Goal: Task Accomplishment & Management: Complete application form

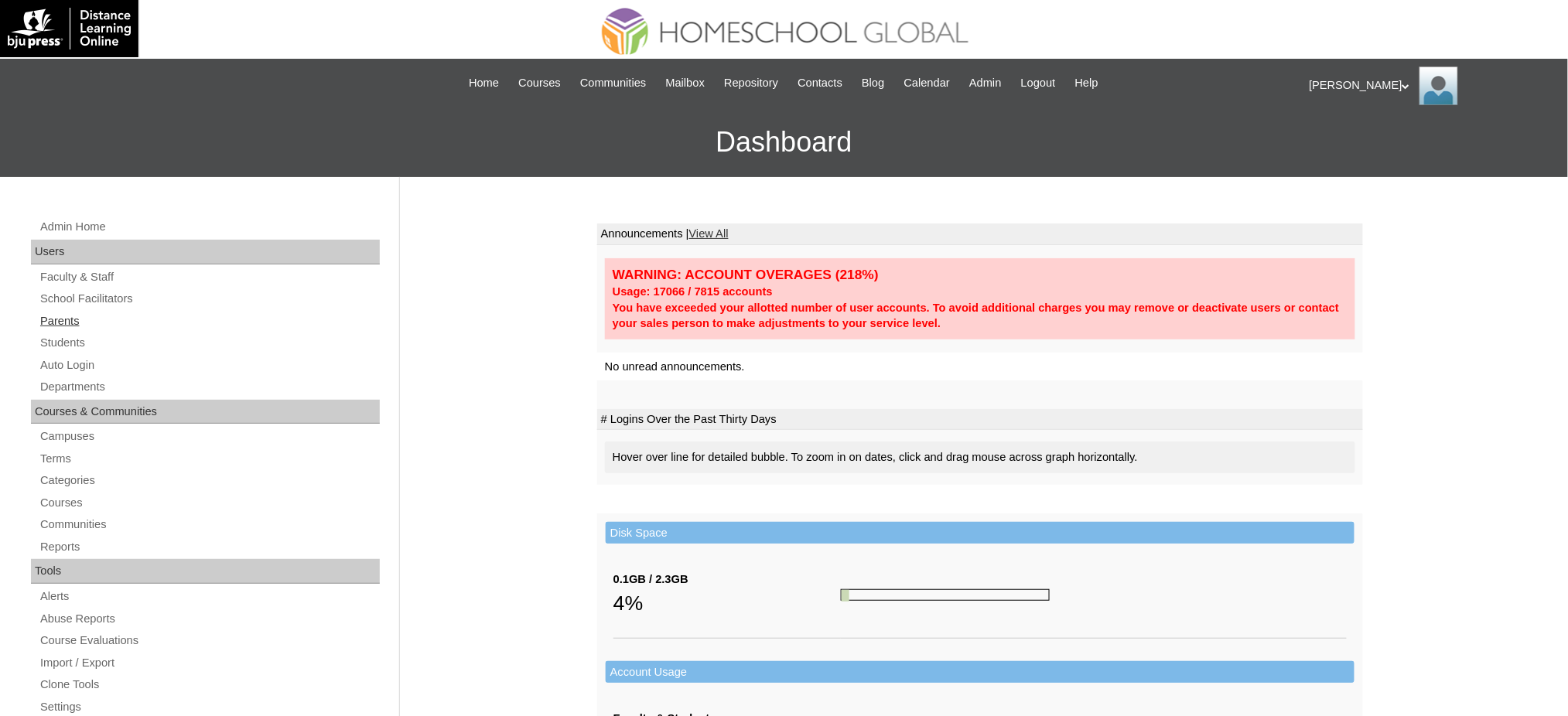
click at [63, 314] on link "Parents" at bounding box center [209, 321] width 341 height 19
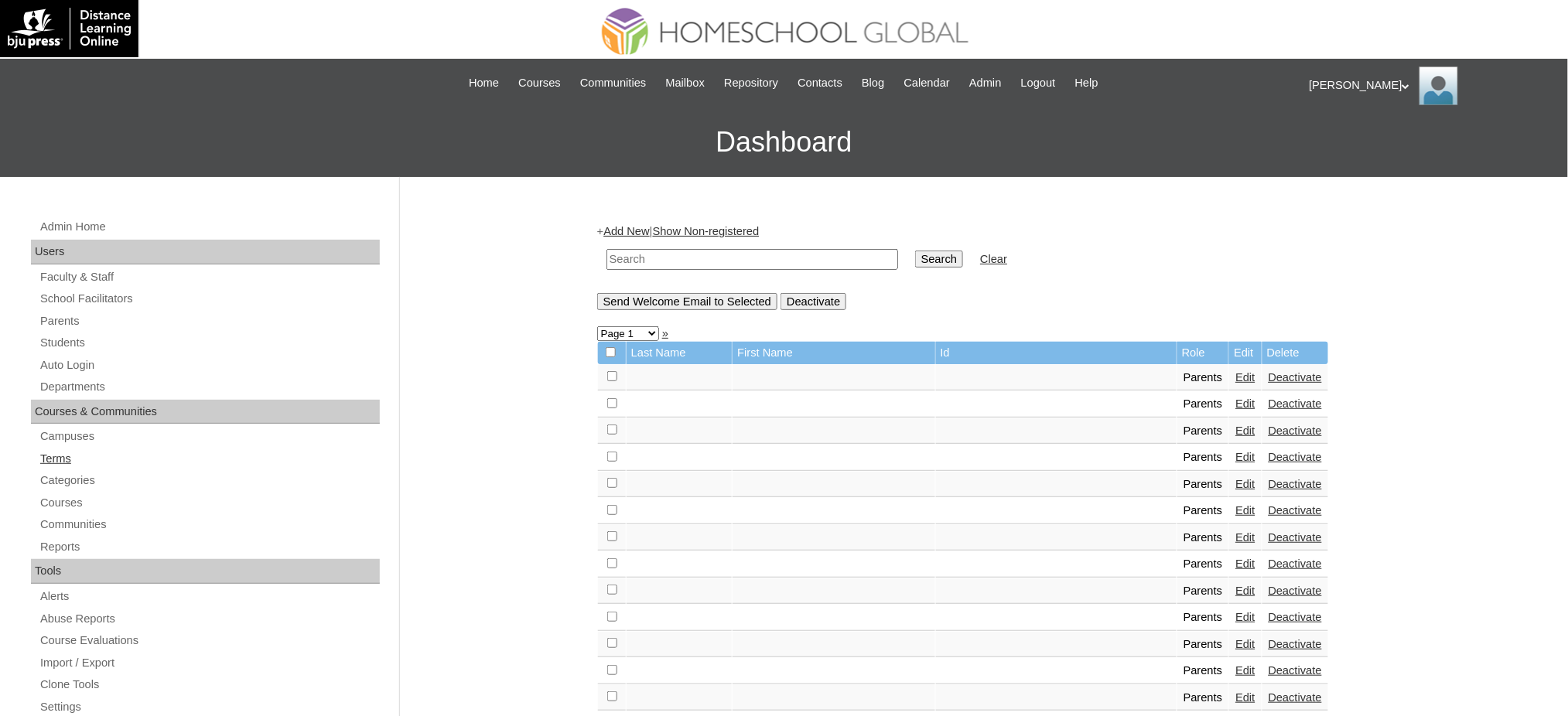
click at [90, 420] on div "Admin Home Users Faculty & Staff School Facilitators Parents Students Auto Logi…" at bounding box center [207, 717] width 369 height 1000
click at [636, 229] on link "Add New" at bounding box center [626, 231] width 46 height 12
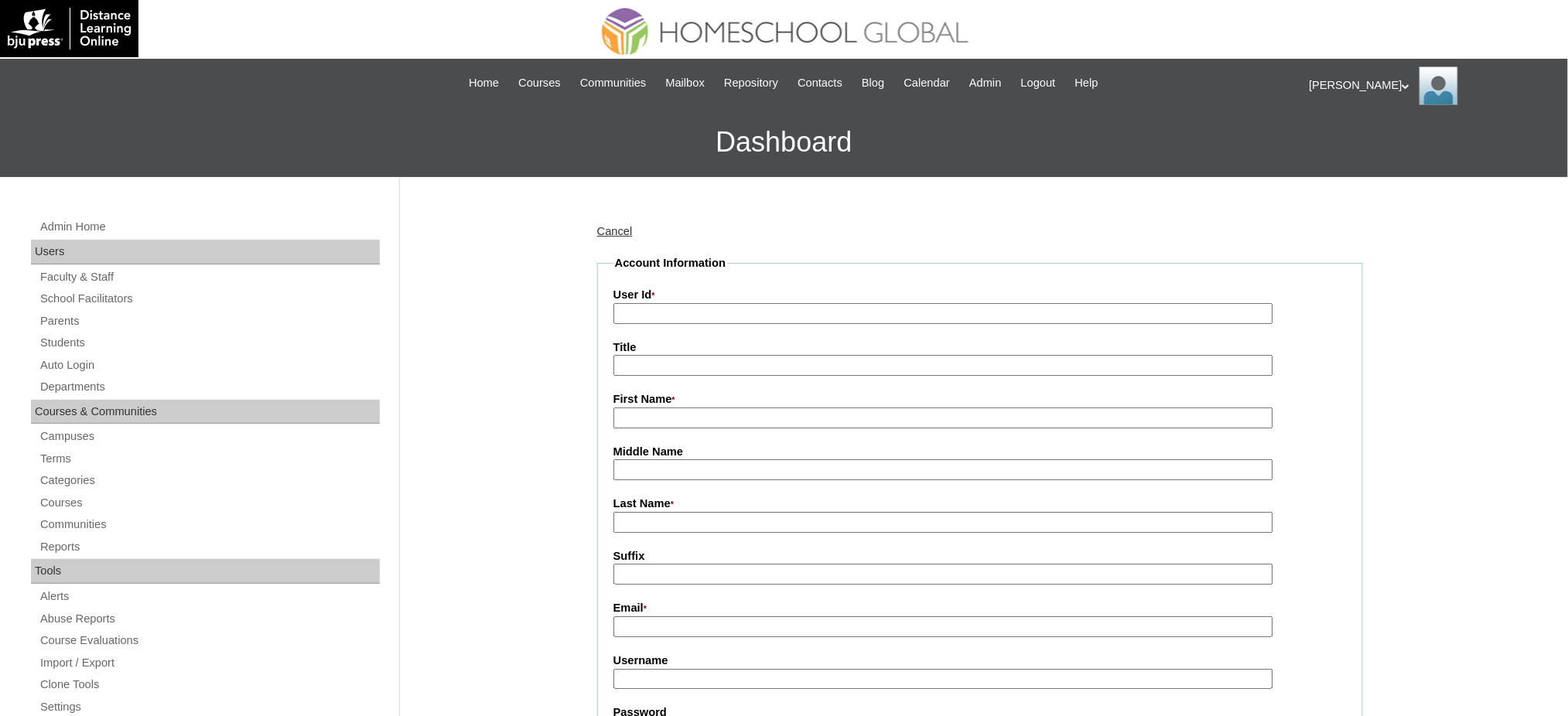
click at [686, 311] on input "User Id *" at bounding box center [944, 313] width 660 height 21
click at [650, 320] on input "v" at bounding box center [944, 313] width 660 height 21
paste input "MHP0244-TECHPH2025"
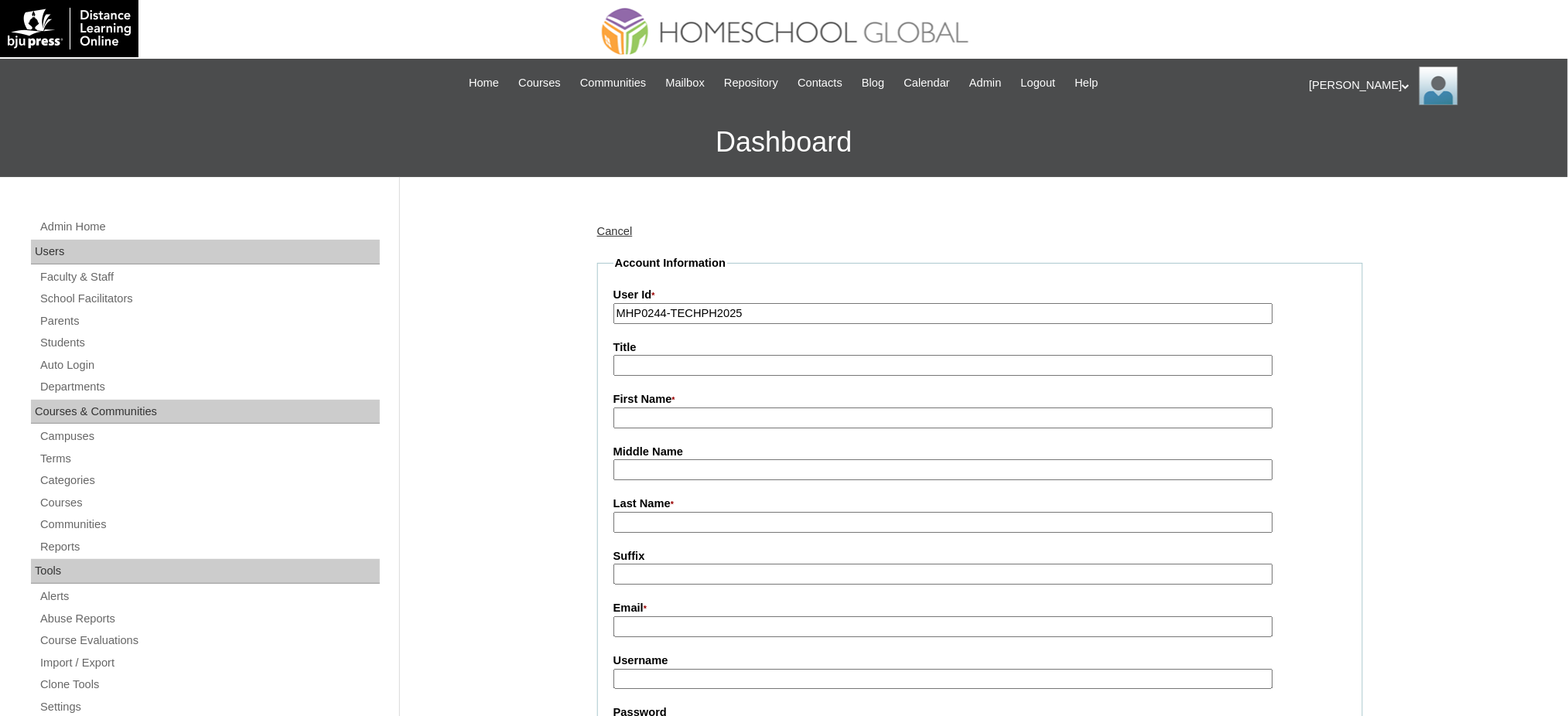
type input "MHP0244-TECHPH2025"
click at [659, 356] on input "Title" at bounding box center [944, 365] width 660 height 21
type input "Ms."
click at [682, 418] on input "First Name *" at bounding box center [944, 418] width 660 height 21
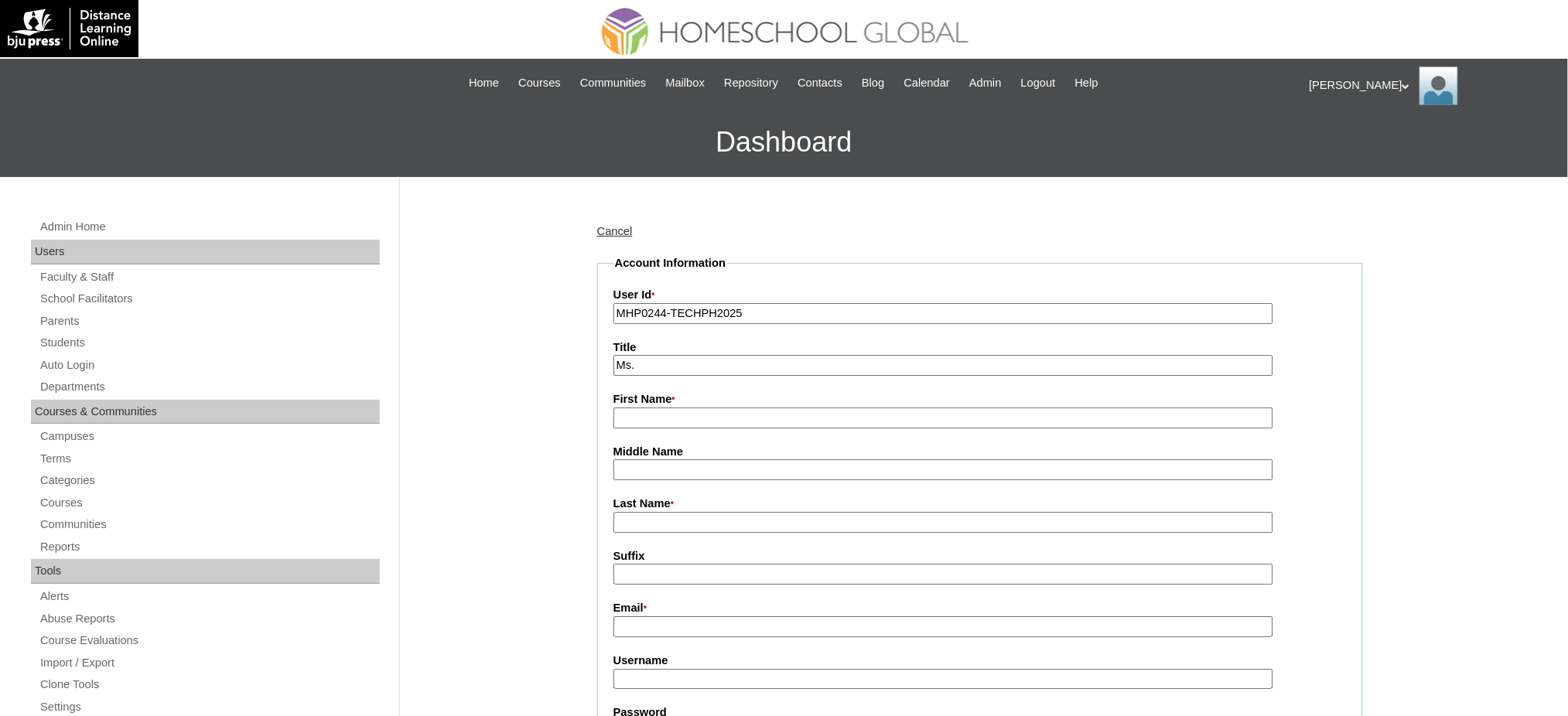
paste input "Aleli"
type input "Aleli"
click at [641, 513] on input "Last Name *" at bounding box center [944, 523] width 660 height 21
paste input "Ramirez"
type input "Ramirez"
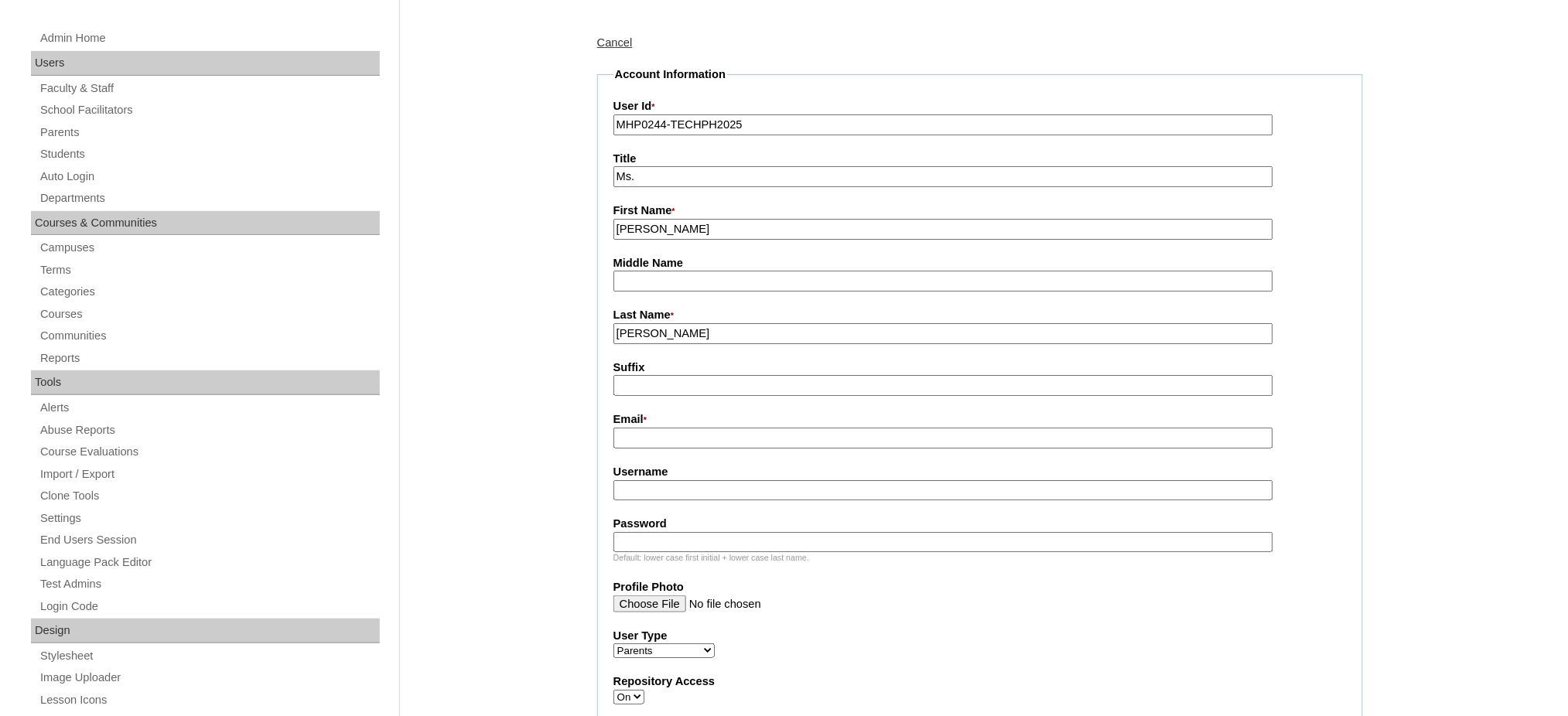
scroll to position [206, 0]
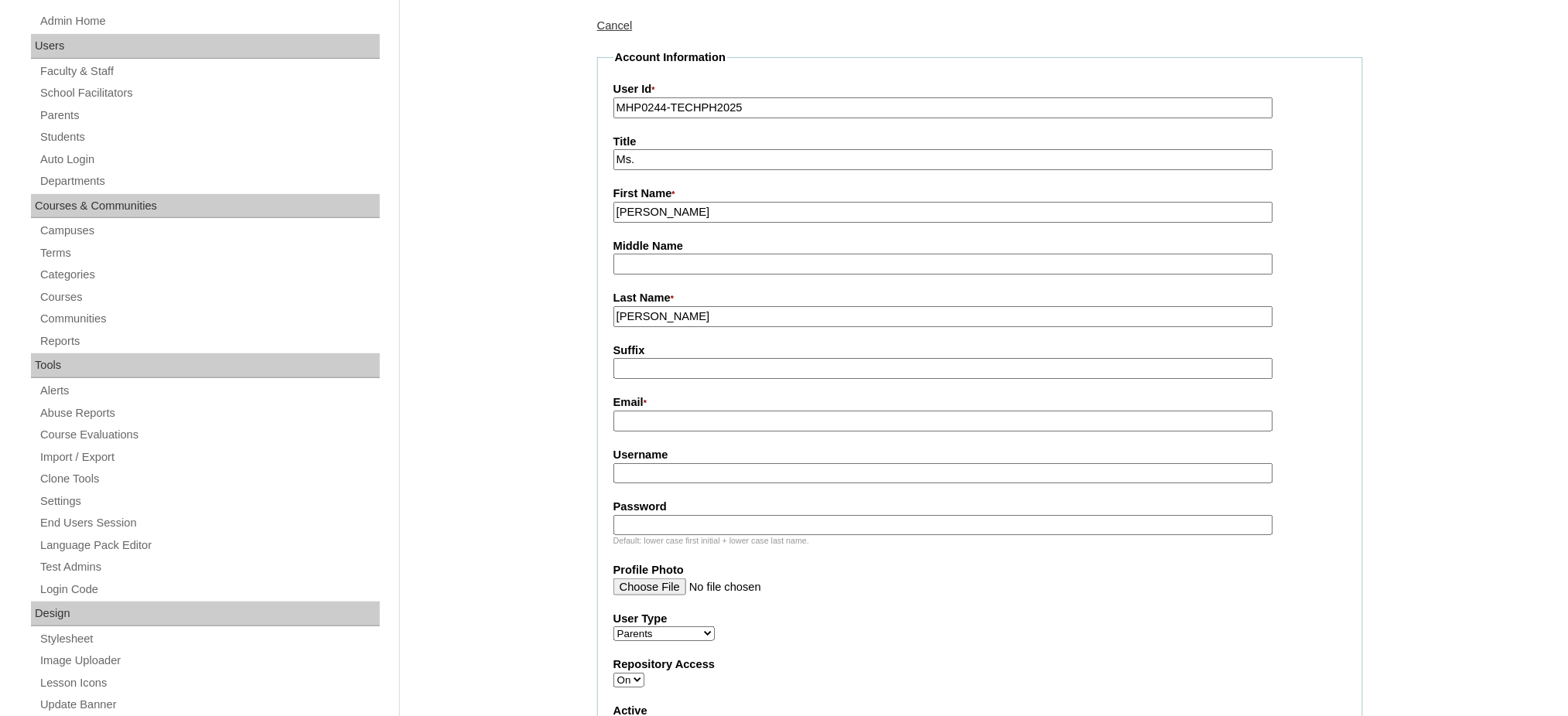
click at [647, 411] on input "Email *" at bounding box center [944, 421] width 660 height 21
paste input "aleli.ramirez@gmail.com"
type input "aleli.ramirez@gmail.com"
click at [687, 464] on input "Username" at bounding box center [944, 474] width 660 height 21
paste input "robiteR2025"
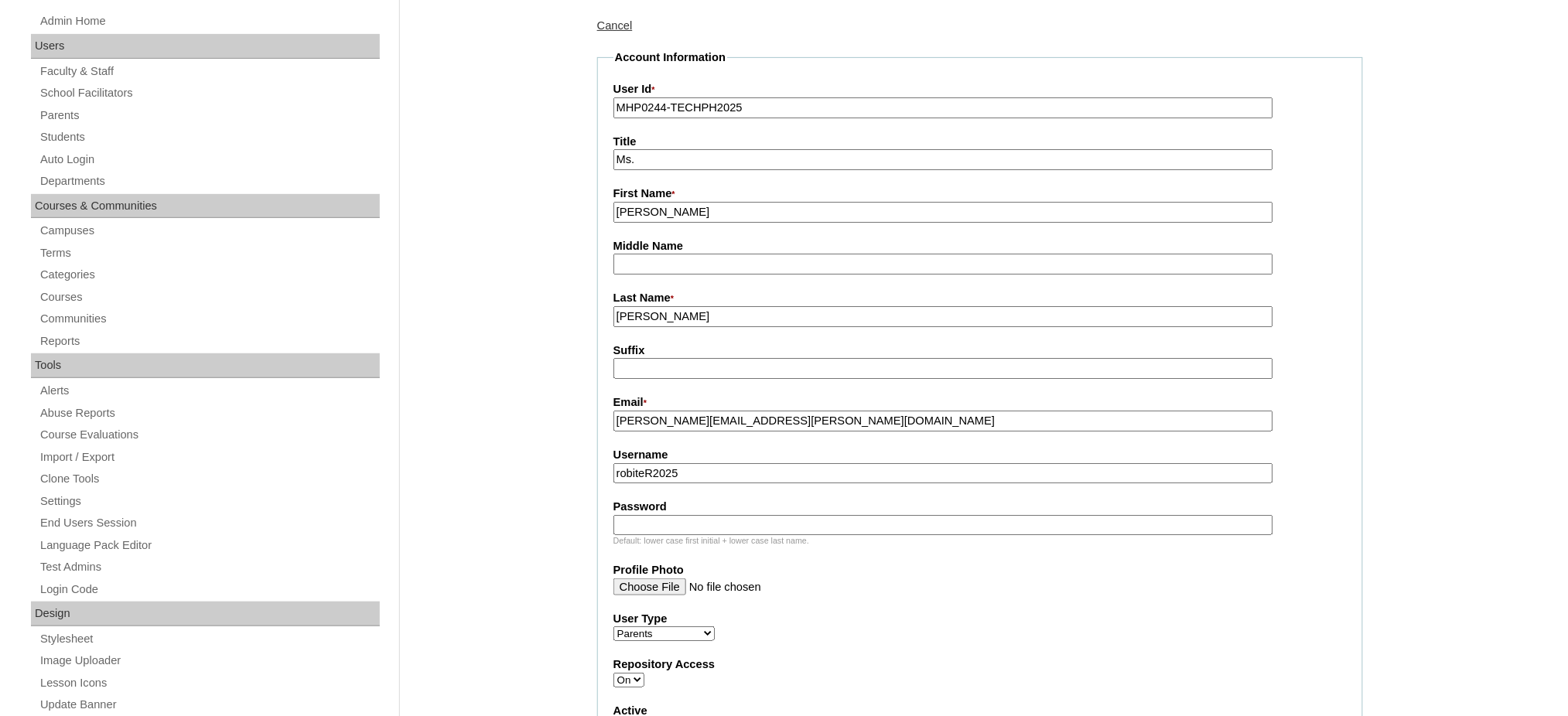
type input "robiteR2025"
click at [670, 535] on div "Default: lower case first initial + lower case last name." at bounding box center [981, 540] width 734 height 11
click at [675, 521] on input "Password" at bounding box center [944, 525] width 660 height 21
paste input "techAGR842"
type input "techAGR842"
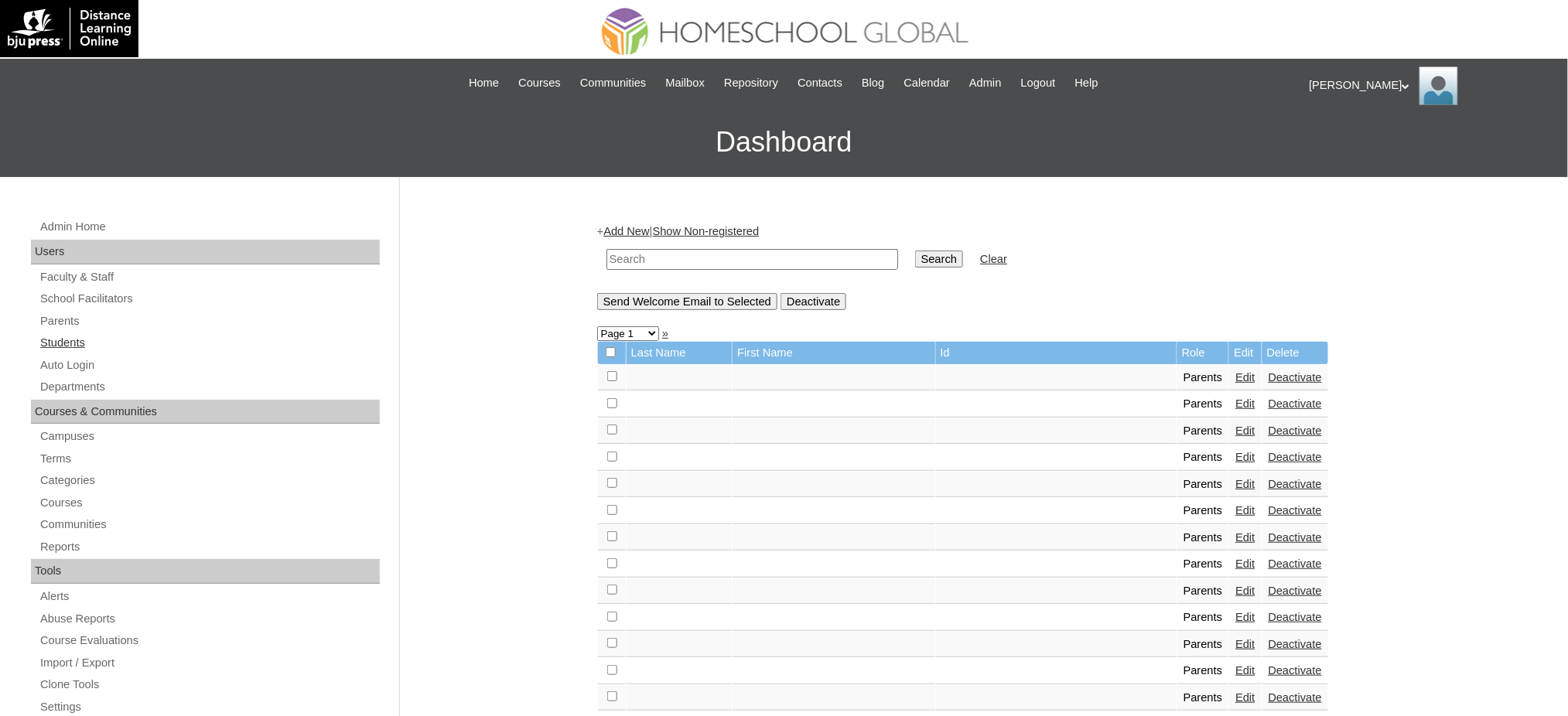
click at [53, 341] on link "Students" at bounding box center [209, 343] width 341 height 19
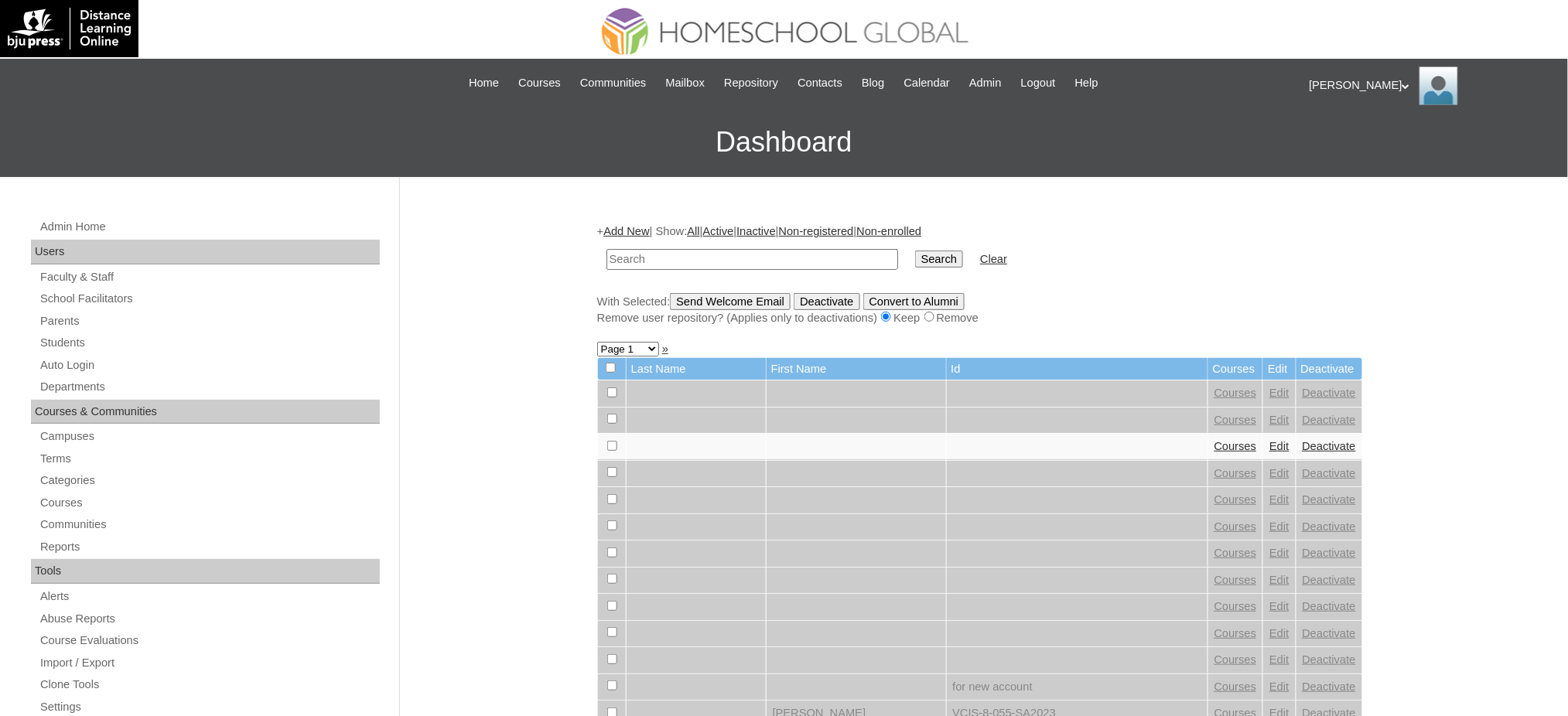
click at [634, 235] on link "Add New" at bounding box center [626, 231] width 46 height 12
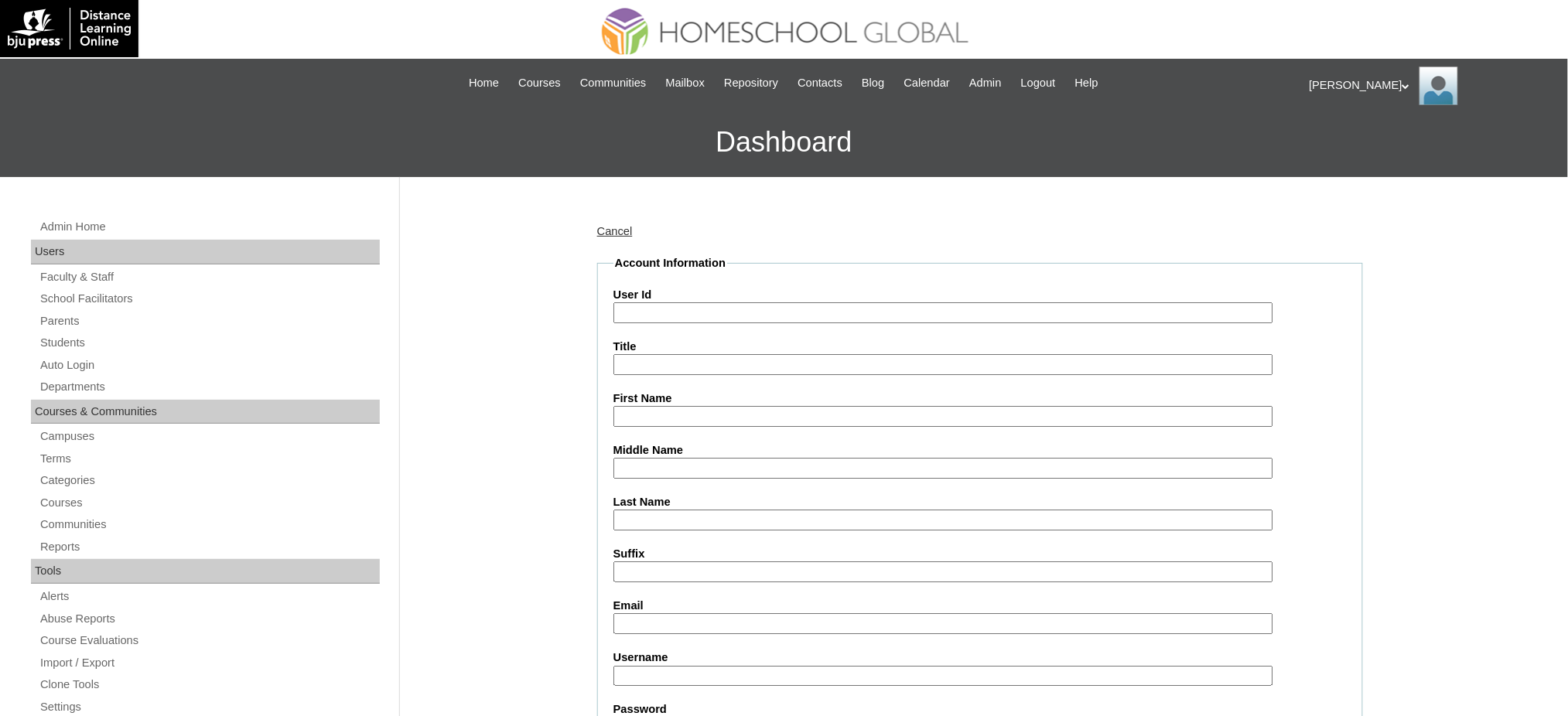
click at [640, 308] on input "User Id" at bounding box center [944, 312] width 660 height 21
paste input "MHS00350-TECHPH2025"
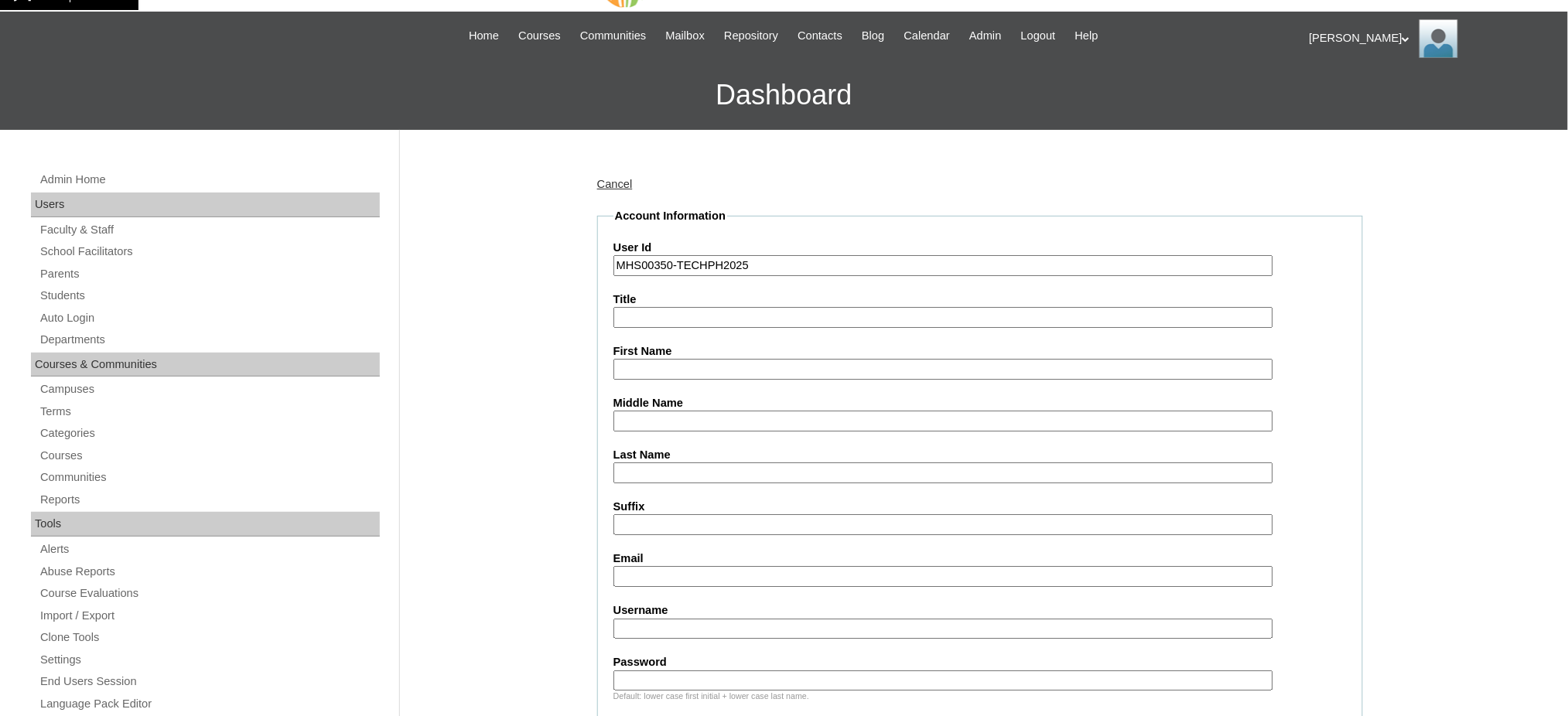
scroll to position [206, 0]
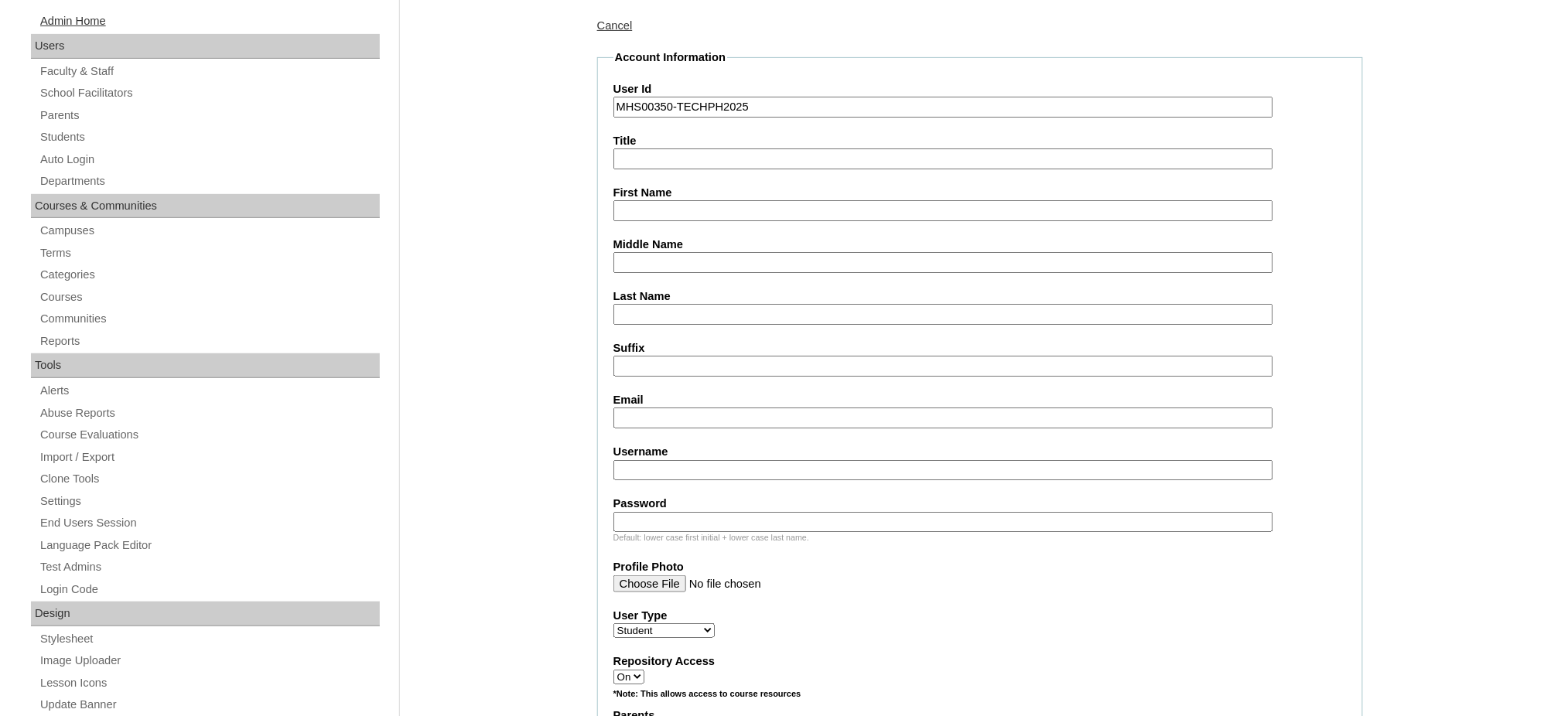
type input "MHS00350-TECHPH2025"
click at [654, 202] on input "First Name" at bounding box center [944, 211] width 660 height 21
paste input "Addison Gale"
type input "Addison Gale"
click at [710, 252] on input "Middle Name" at bounding box center [944, 263] width 660 height 21
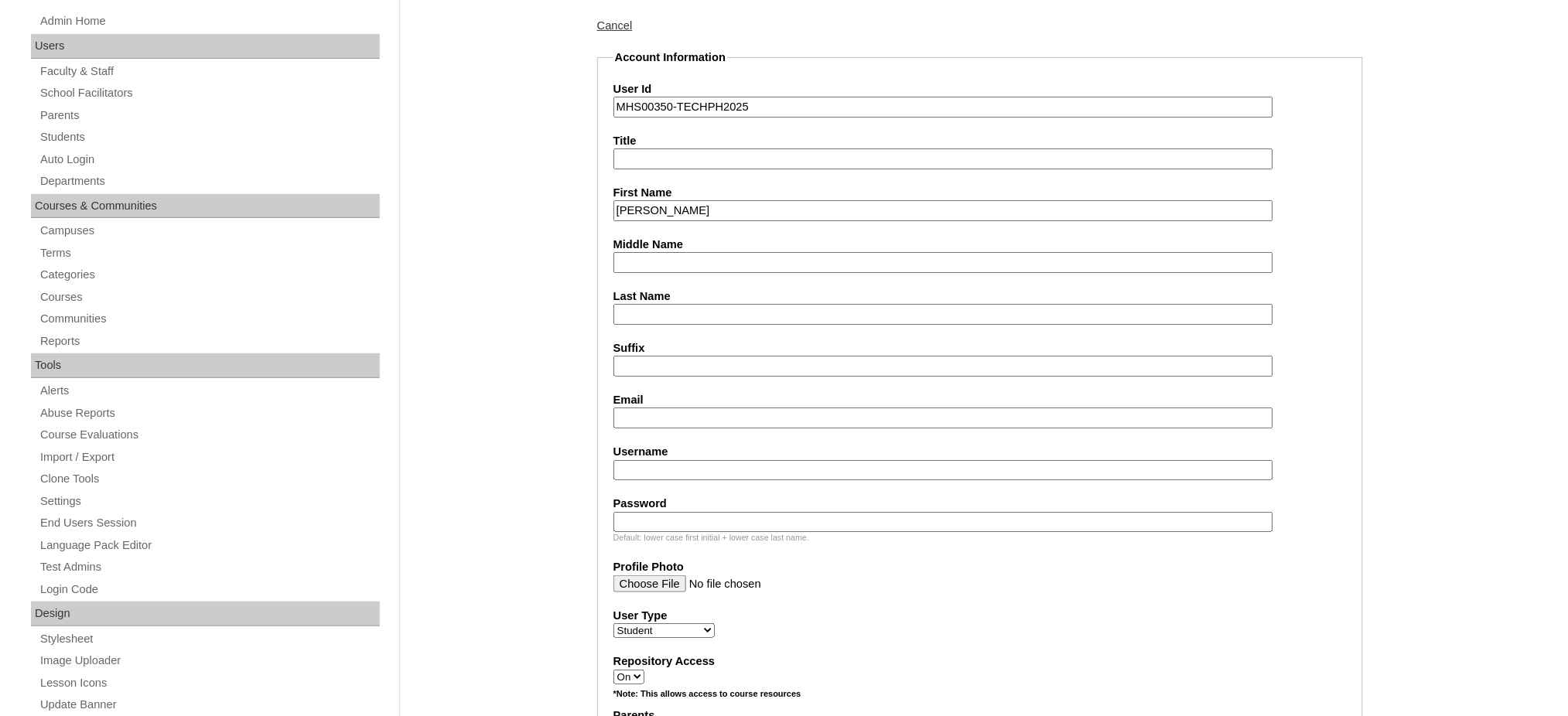
paste input "Ramirez"
type input "Ramirez"
click at [647, 313] on input "Last Name" at bounding box center [944, 314] width 660 height 21
paste input "Robite"
type input "Robite"
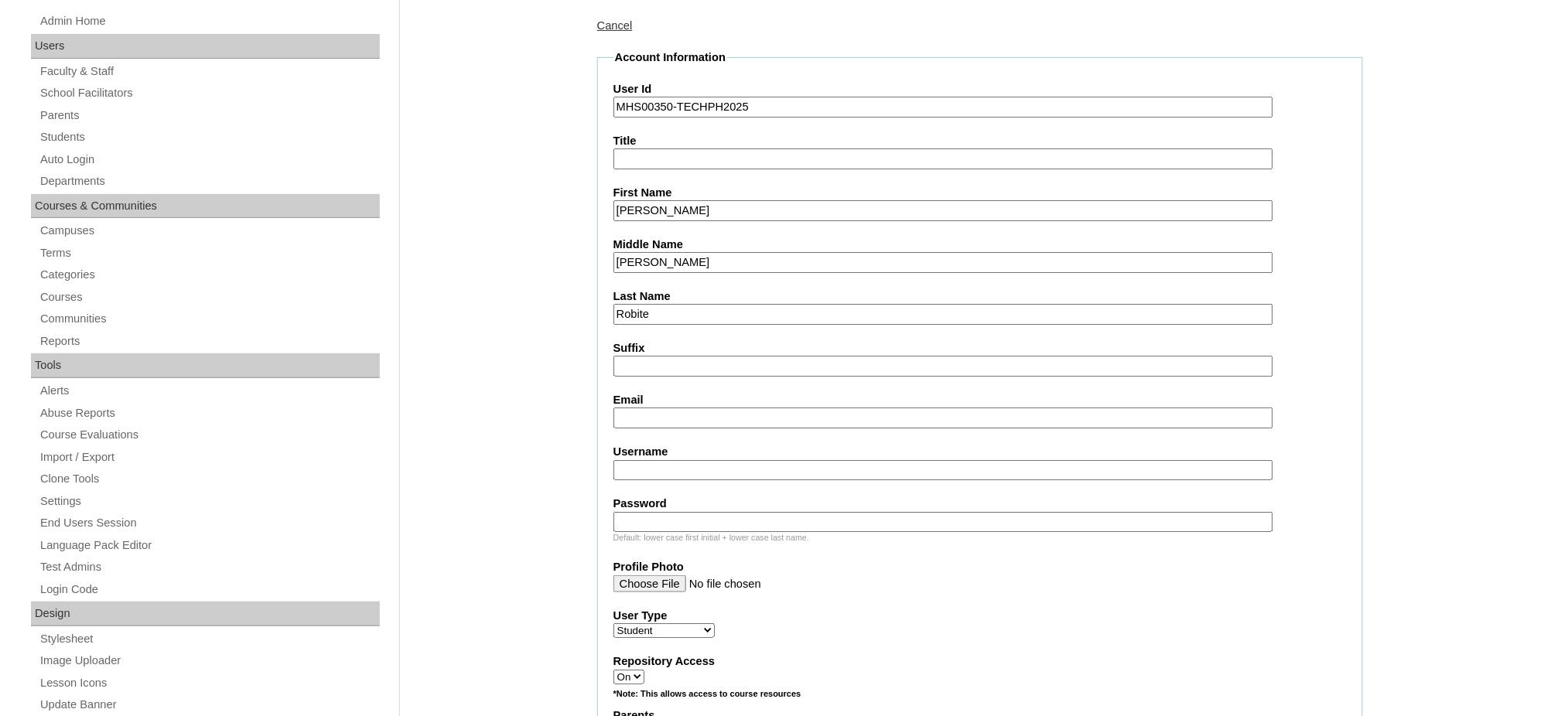
click at [643, 417] on fieldset "Account Information User Id MHS00350-TECHPH2025 Title First Name Addison Gale M…" at bounding box center [980, 675] width 766 height 1251
drag, startPoint x: 647, startPoint y: 408, endPoint x: 661, endPoint y: 407, distance: 14.0
click at [651, 408] on input "Email" at bounding box center [944, 418] width 660 height 21
paste input "aleli.ramirez@gmail.com"
type input "aleli.ramirez@gmail.com"
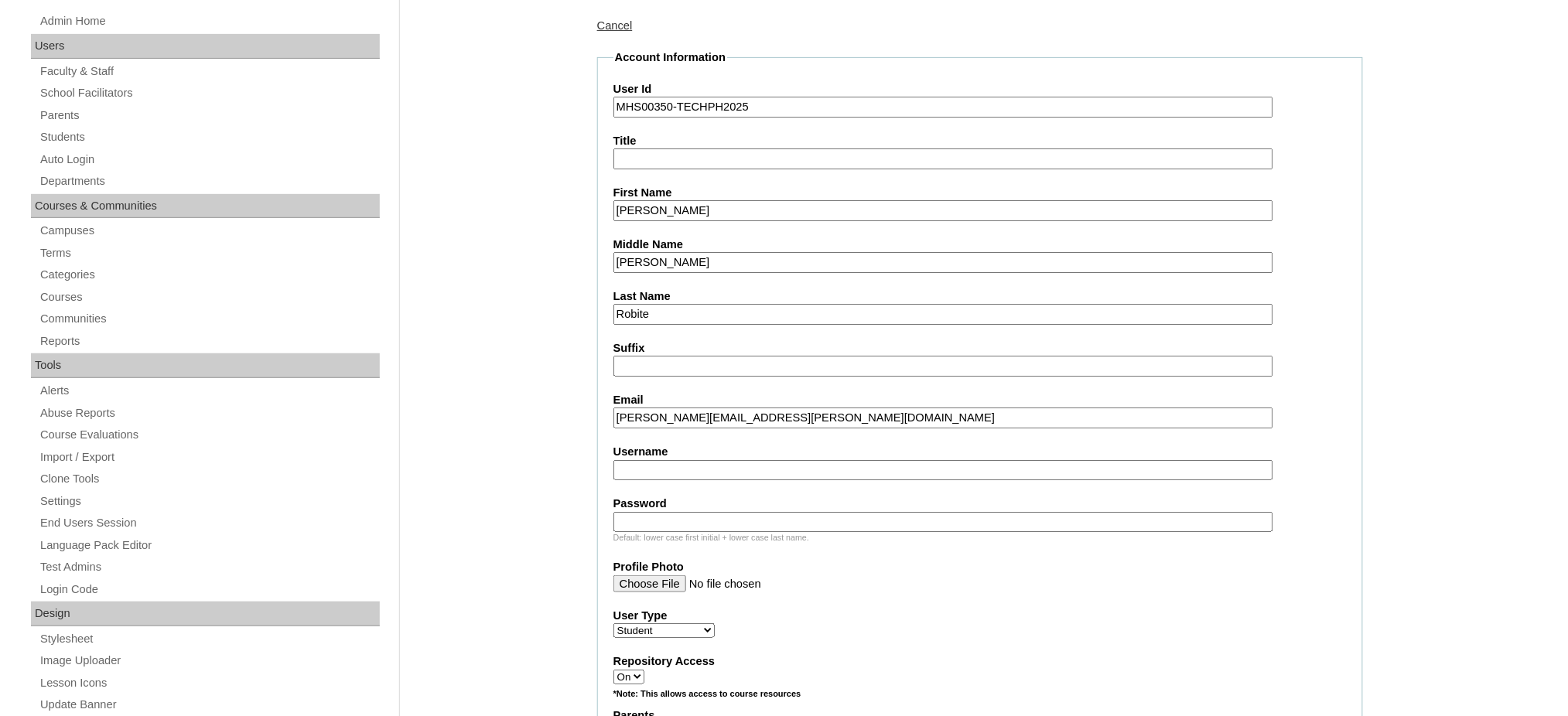
click at [636, 461] on input "Username" at bounding box center [944, 471] width 660 height 21
paste input "250006817"
type input "250006817"
click at [728, 514] on input "Password" at bounding box center [944, 523] width 660 height 21
paste input "250006817"
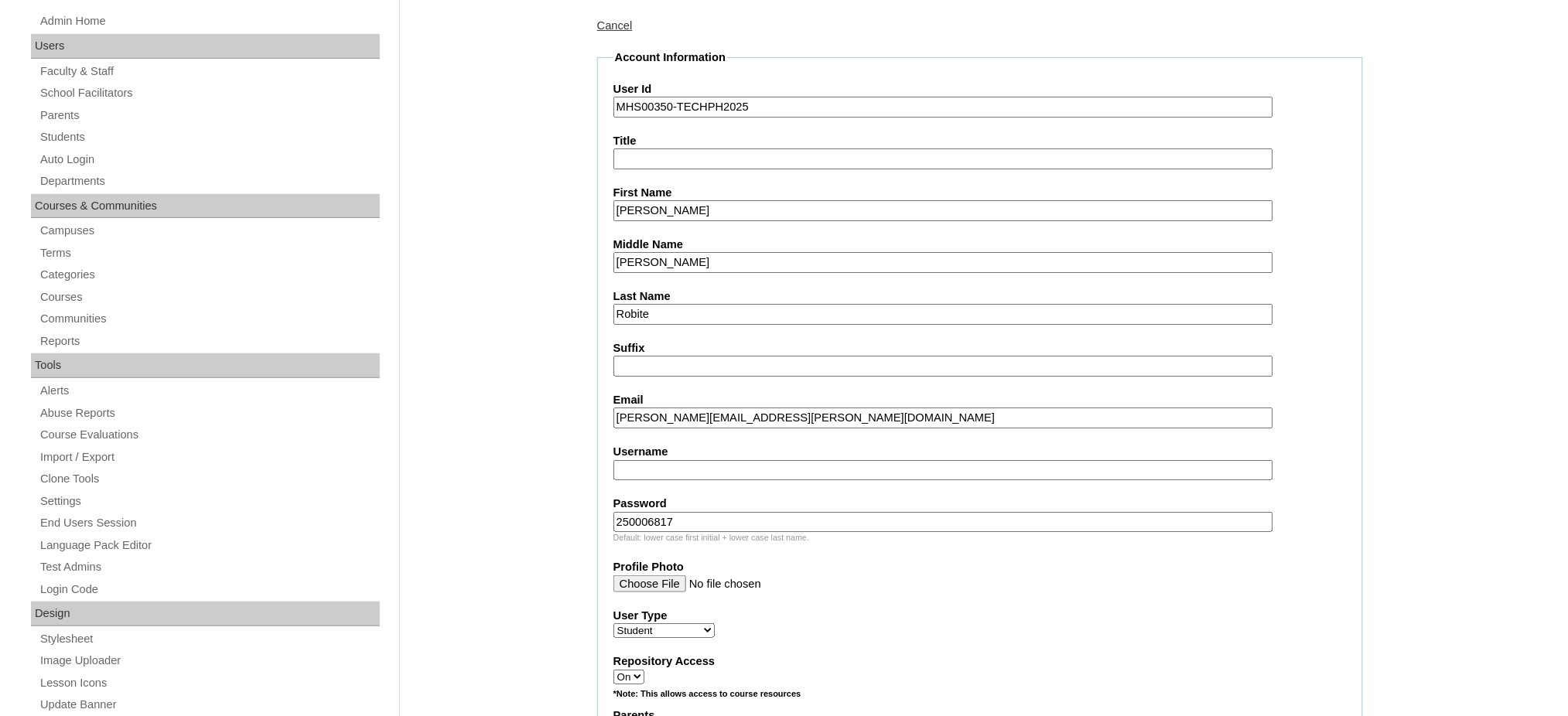
type input "250006817"
click at [640, 462] on input "Username" at bounding box center [944, 471] width 660 height 21
paste input "addisonrobite"
type input "addisonrobite"
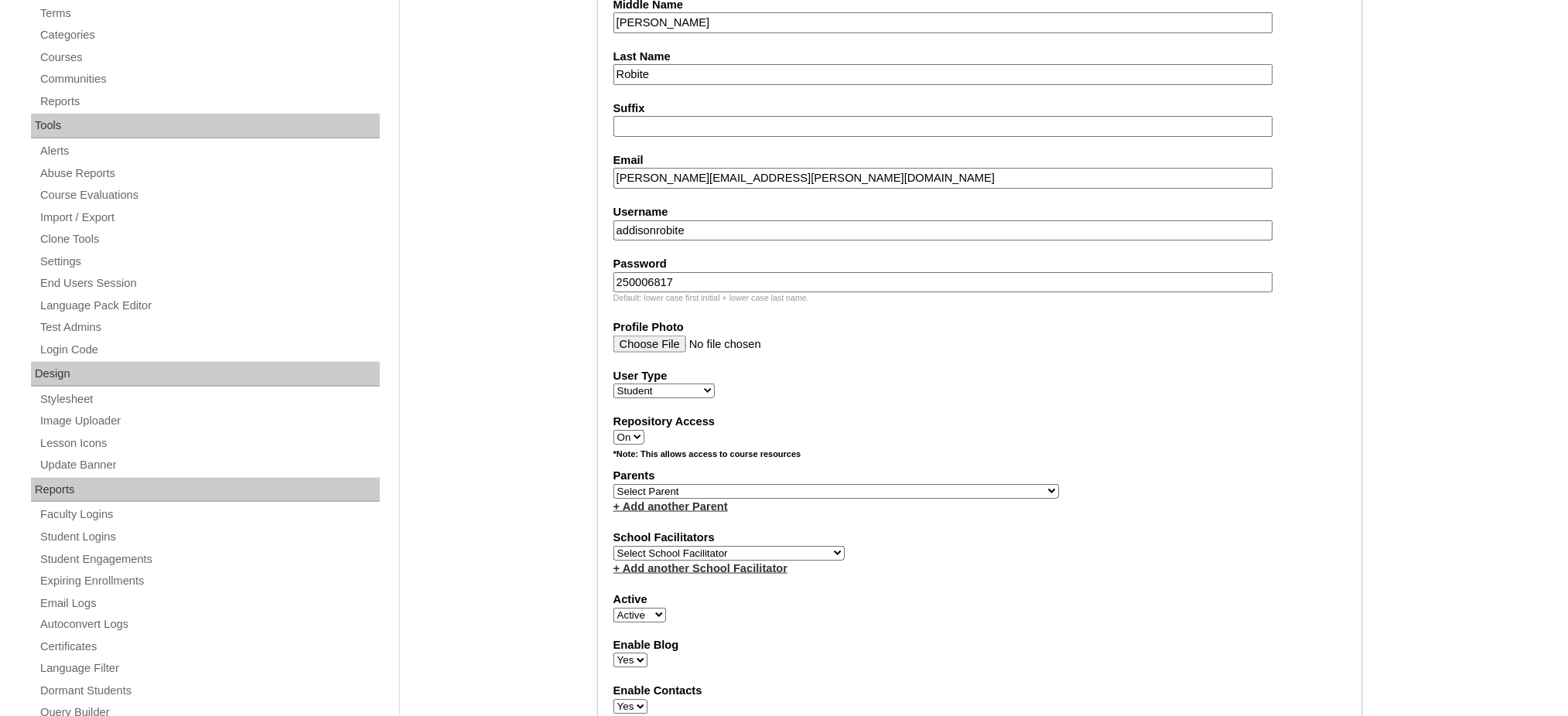
scroll to position [515, 0]
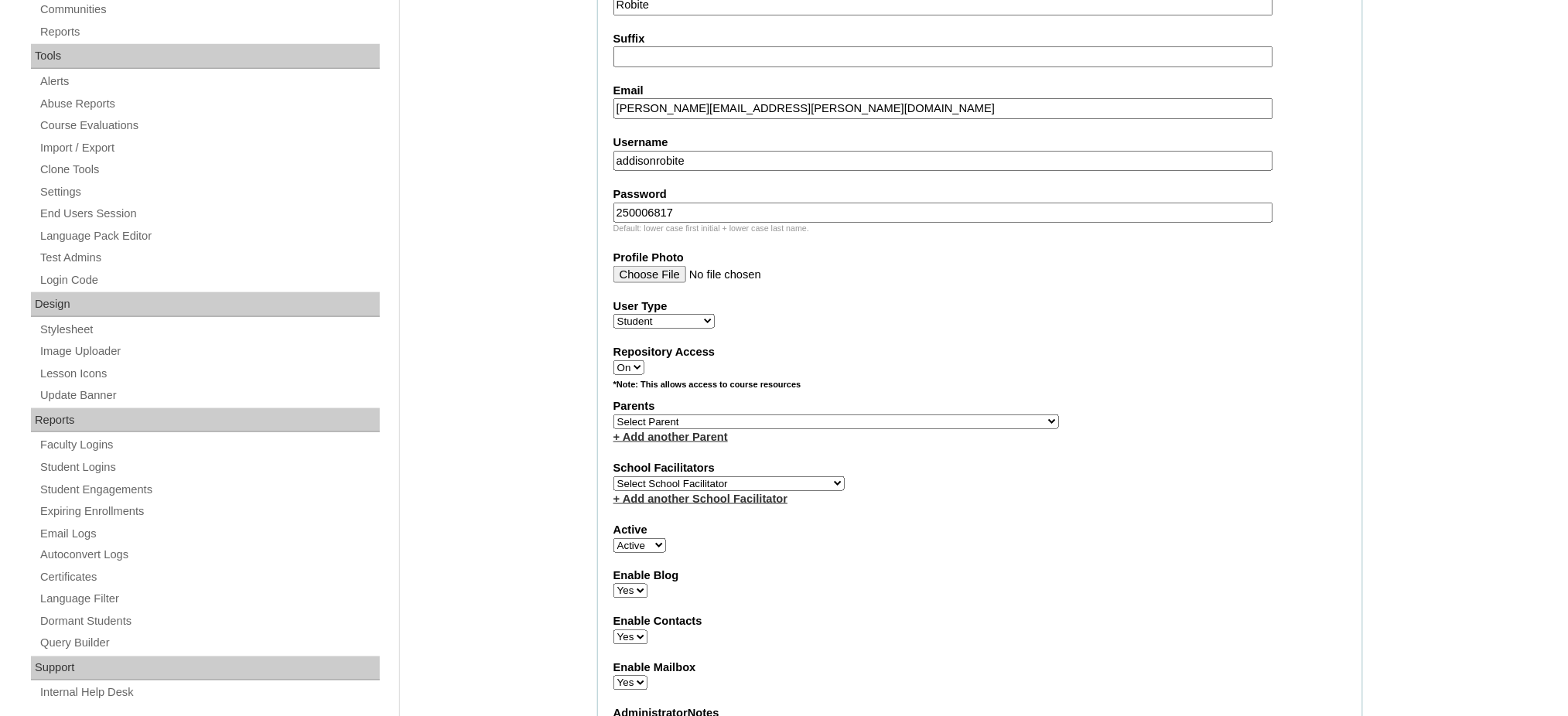
click at [881, 415] on select "Select Parent , , , , , , , , , , , , , , , , , , , , , , , , , , , , , , , , ,…" at bounding box center [836, 422] width 446 height 15
select select "44211"
click at [614, 415] on select "Select Parent , , , , , , , , , , , , , , , , , , , , , , , , , , , , , , , , ,…" at bounding box center [836, 422] width 446 height 15
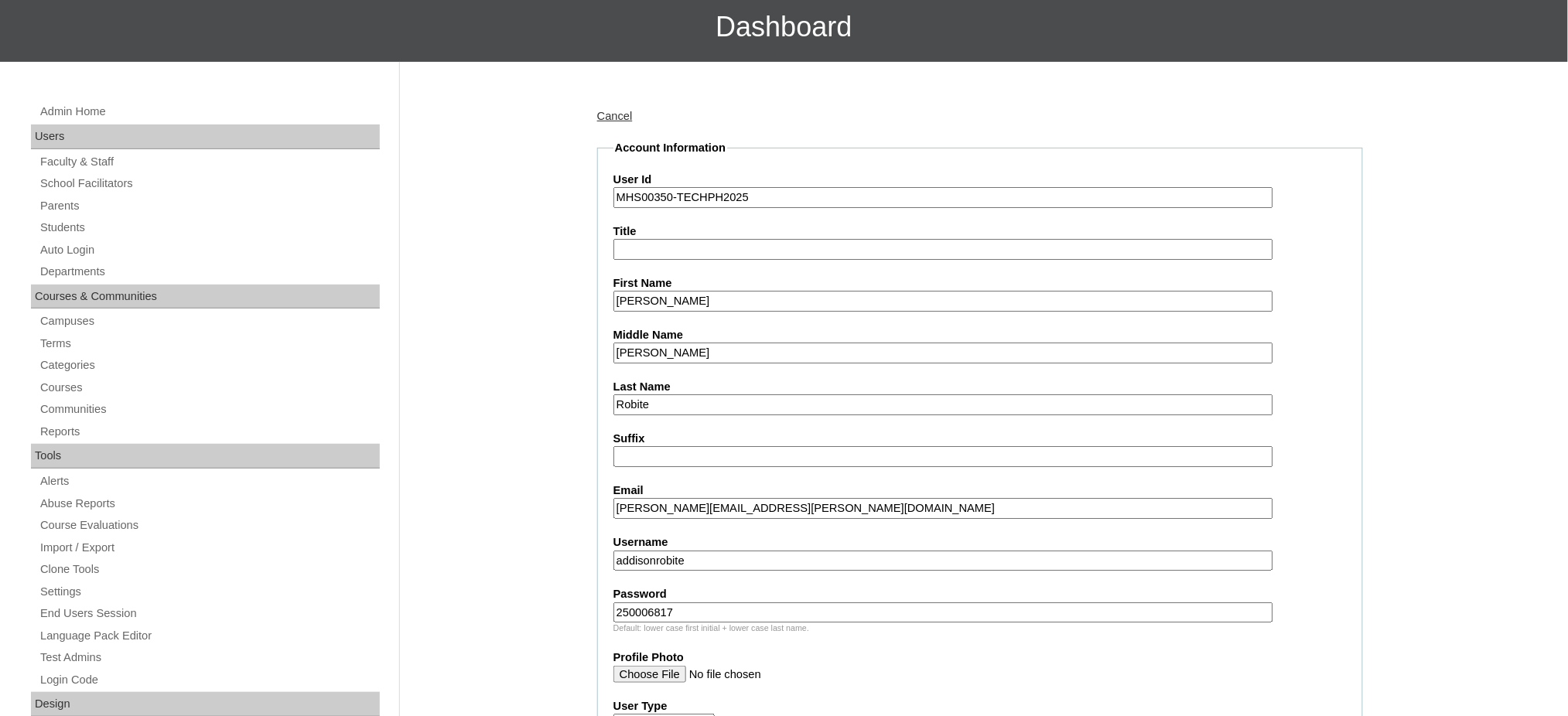
scroll to position [102, 0]
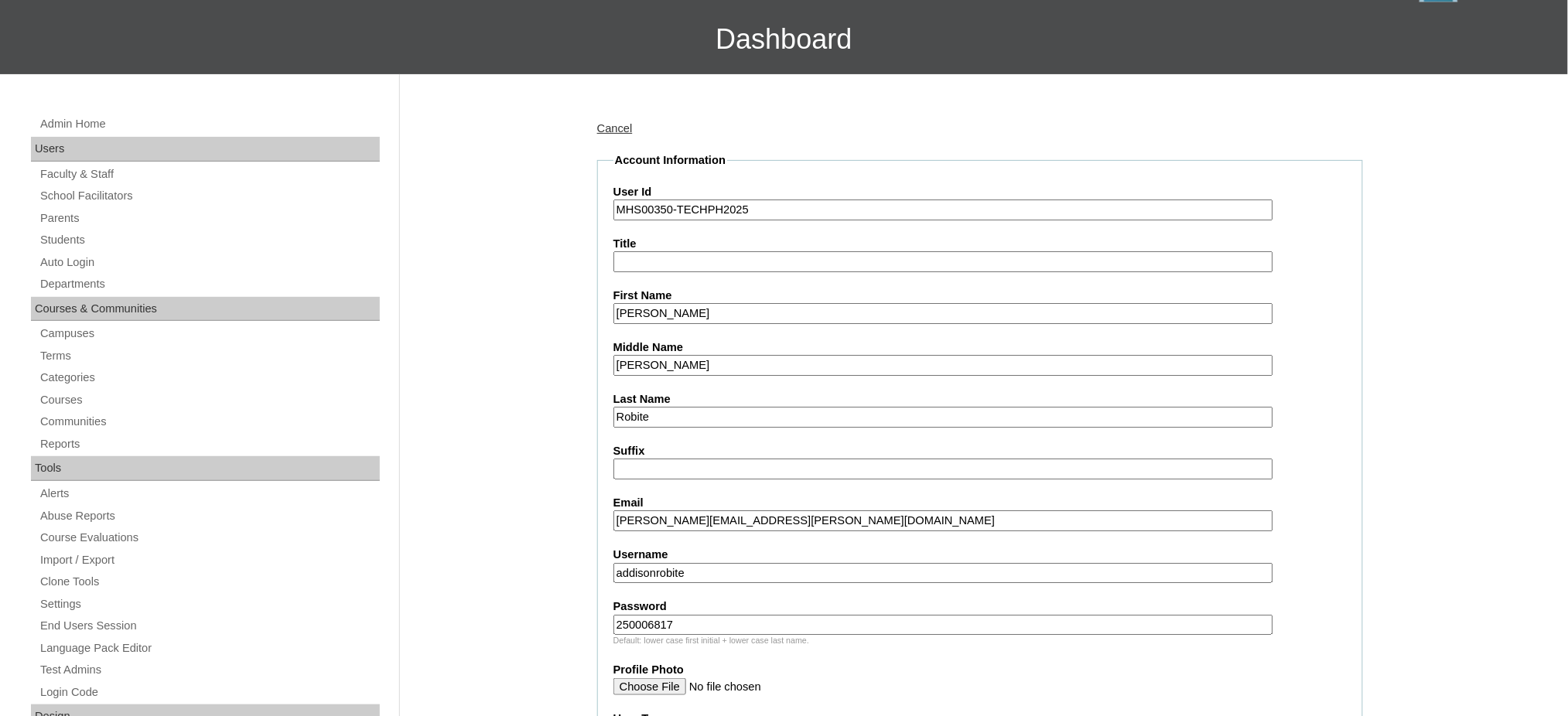
click at [686, 307] on input "Addison Gale" at bounding box center [944, 313] width 660 height 21
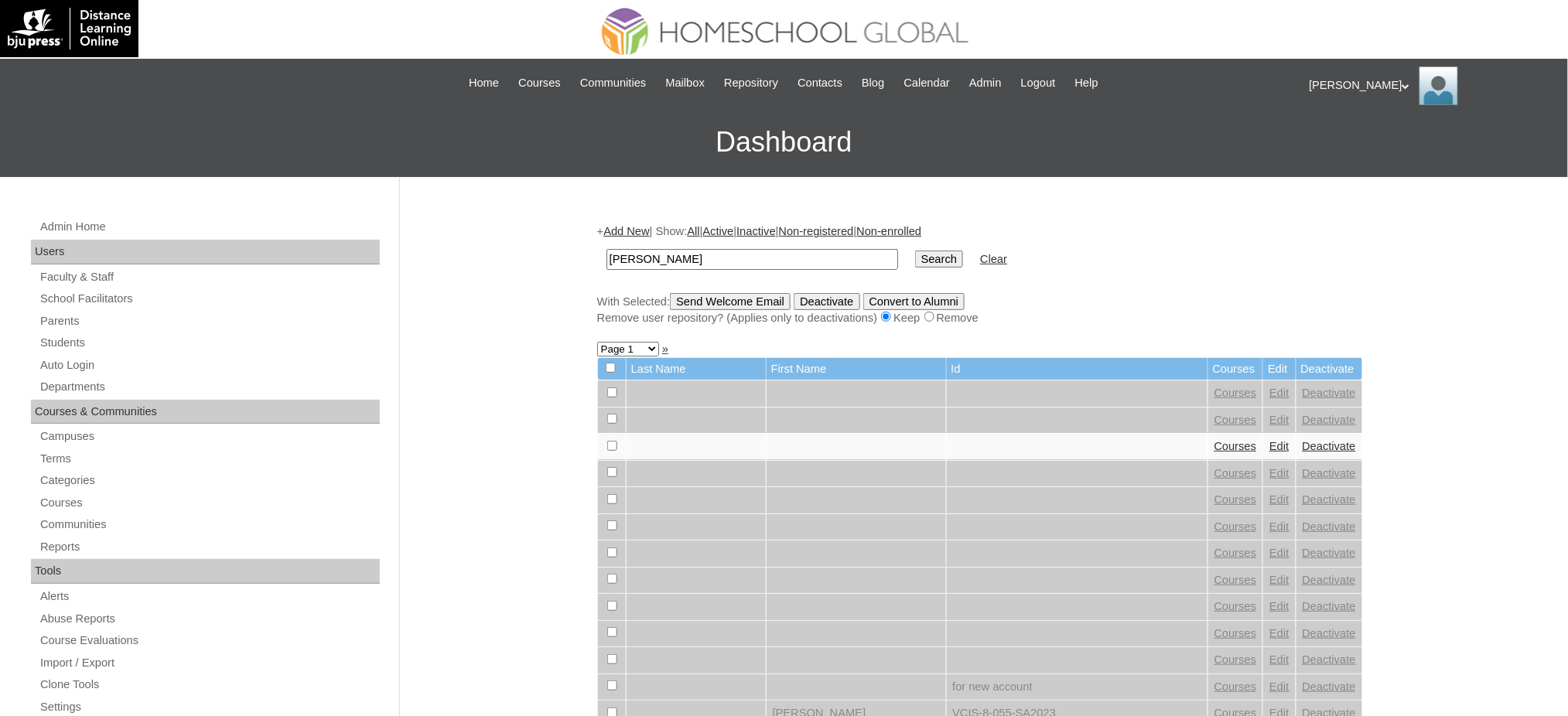
type input "[PERSON_NAME]"
click at [915, 263] on input "Search" at bounding box center [939, 258] width 48 height 17
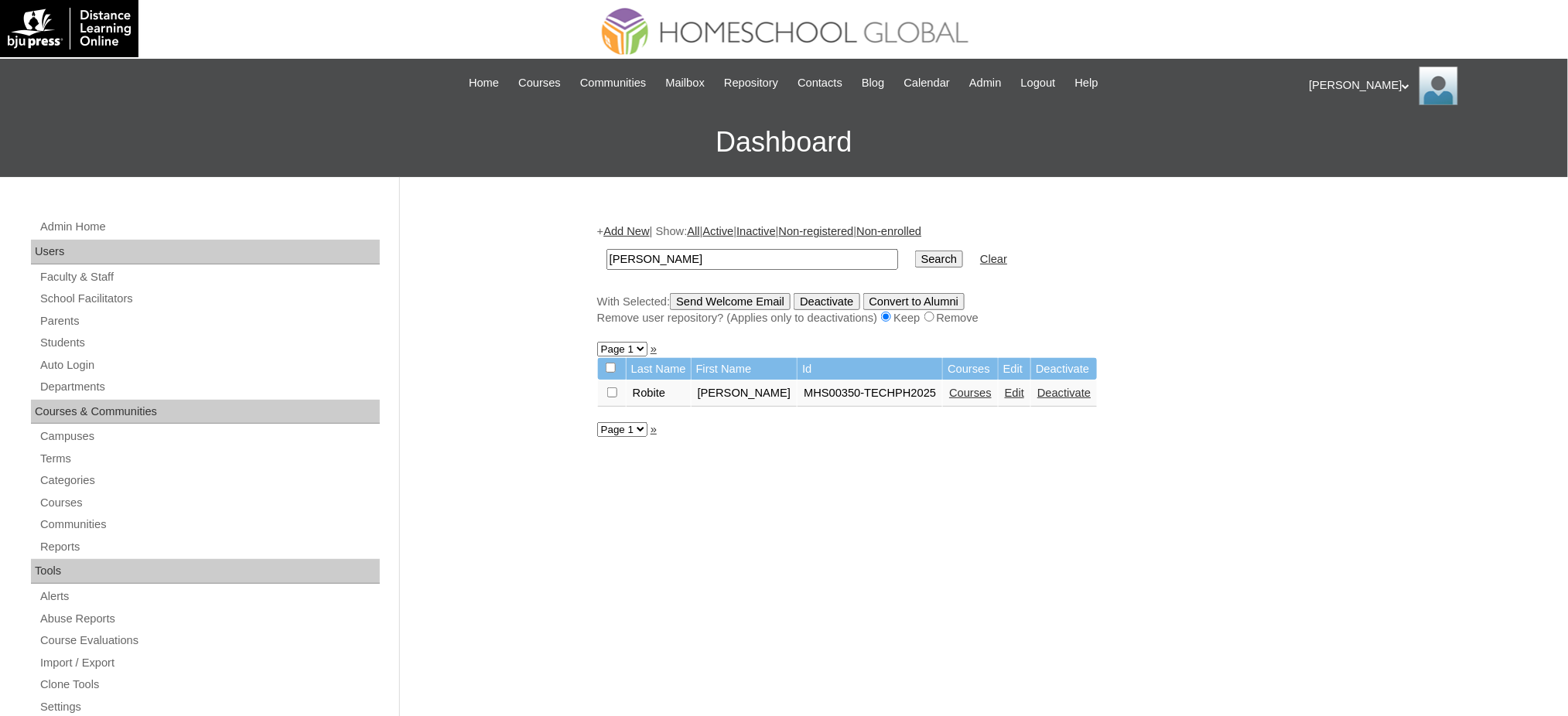
click at [949, 388] on link "Courses" at bounding box center [970, 393] width 43 height 12
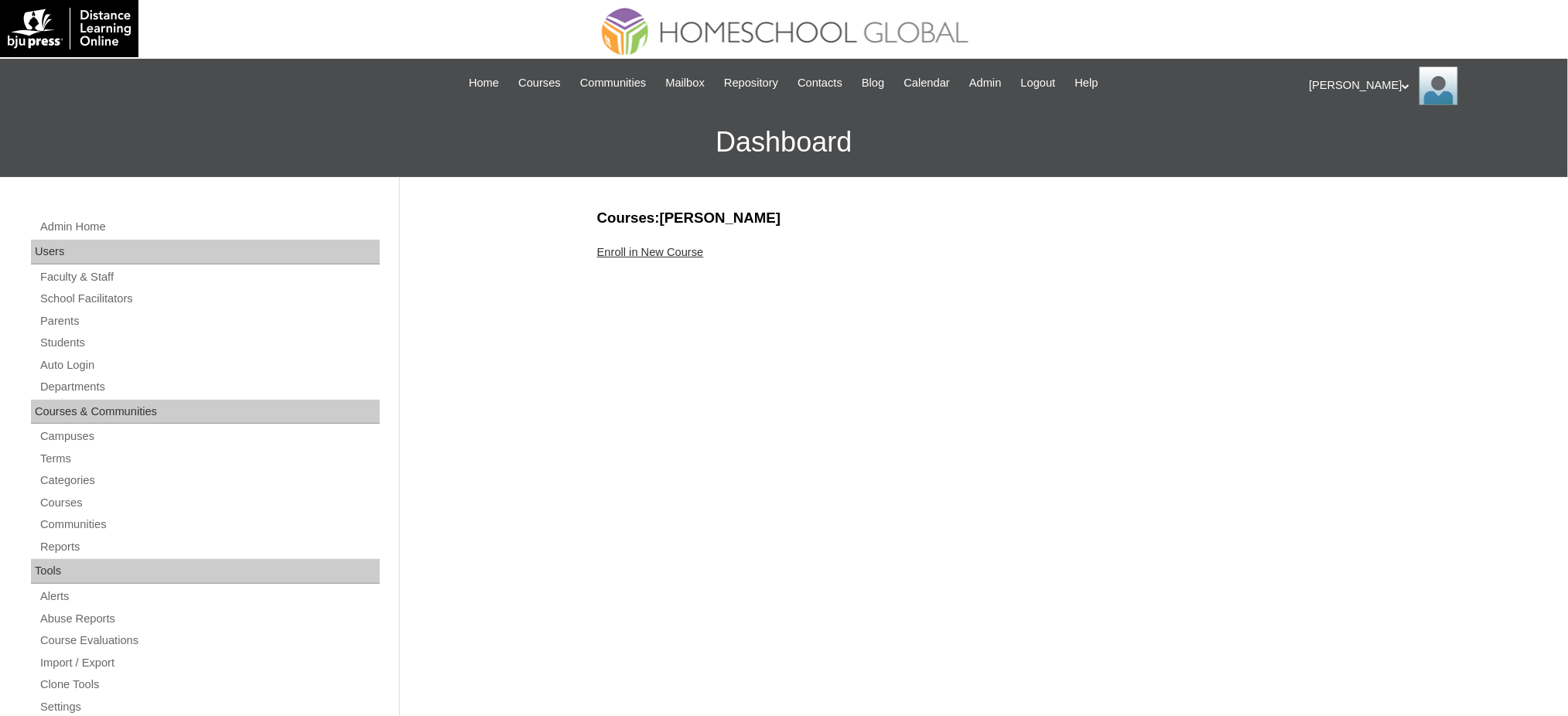
click at [663, 256] on link "Enroll in New Course" at bounding box center [650, 252] width 107 height 12
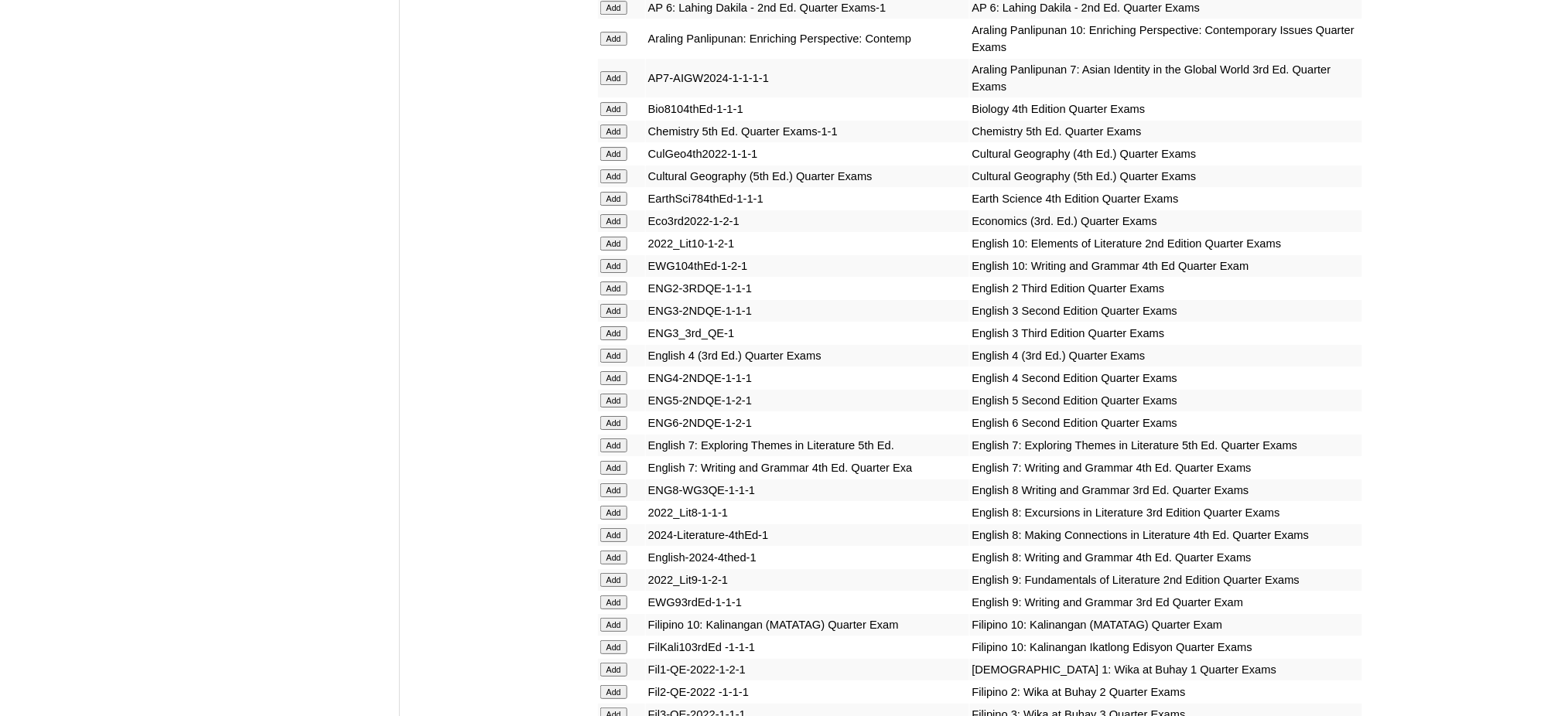
scroll to position [1959, 0]
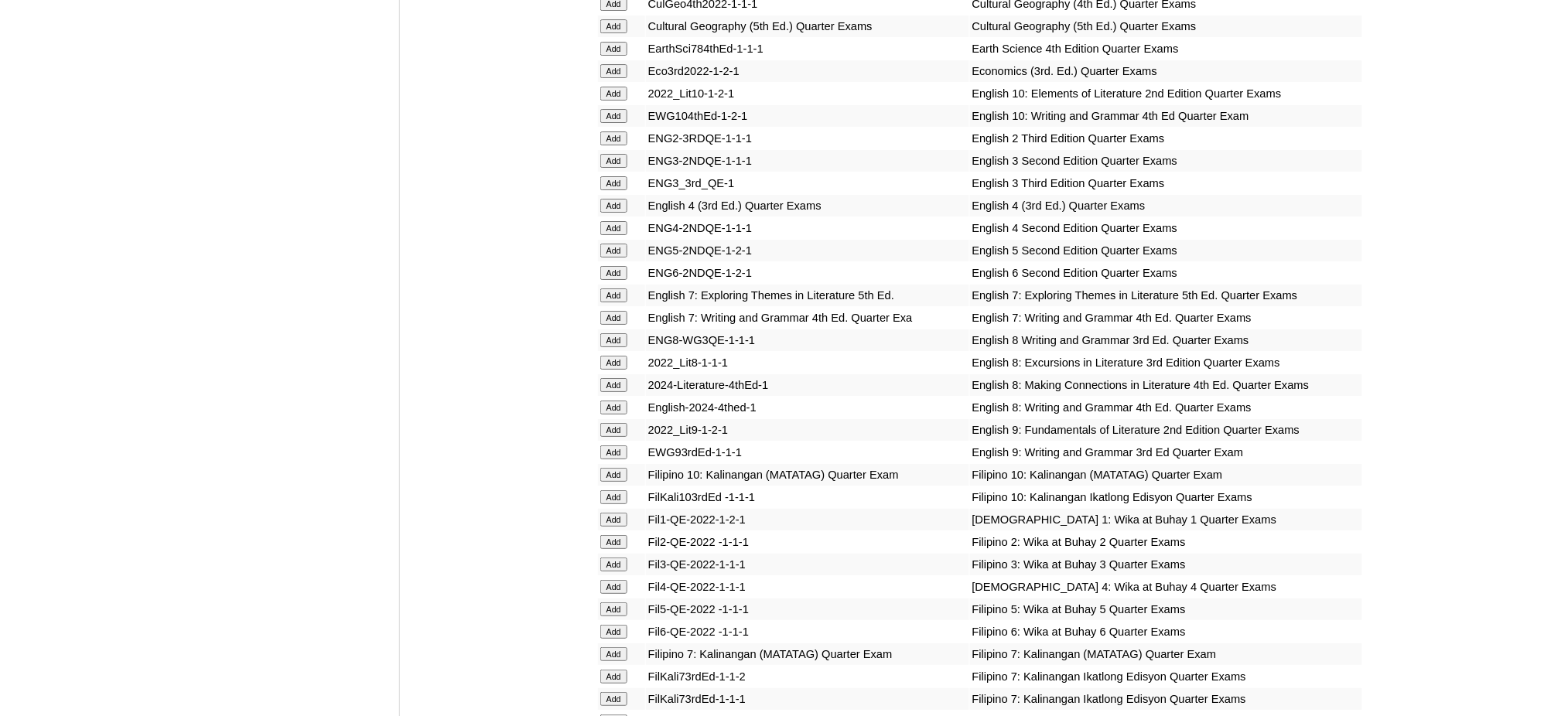
click at [617, 199] on input "Add" at bounding box center [614, 206] width 27 height 14
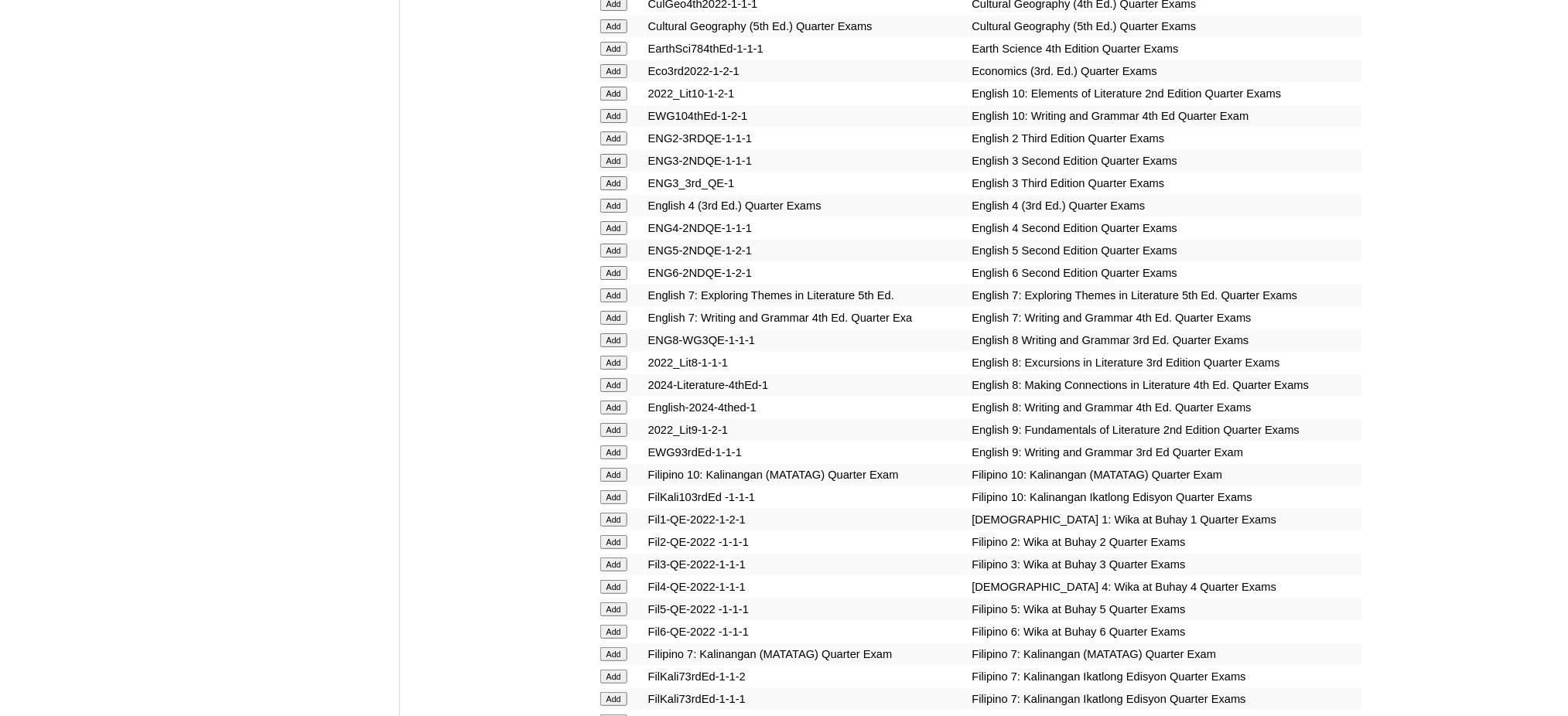
click at [617, 199] on input "Add" at bounding box center [614, 206] width 27 height 14
click at [614, 580] on input "Add" at bounding box center [614, 587] width 27 height 14
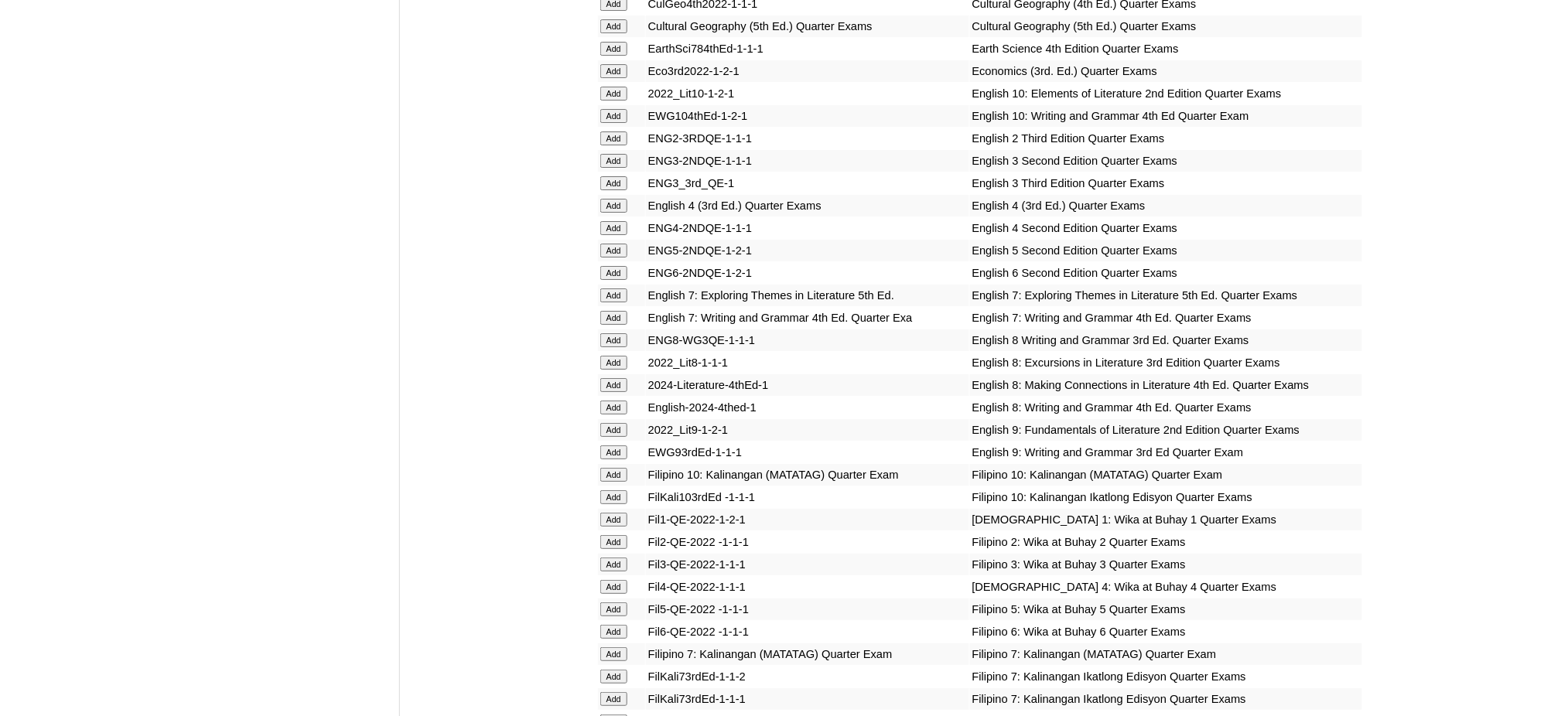
click at [614, 580] on input "Add" at bounding box center [614, 587] width 27 height 14
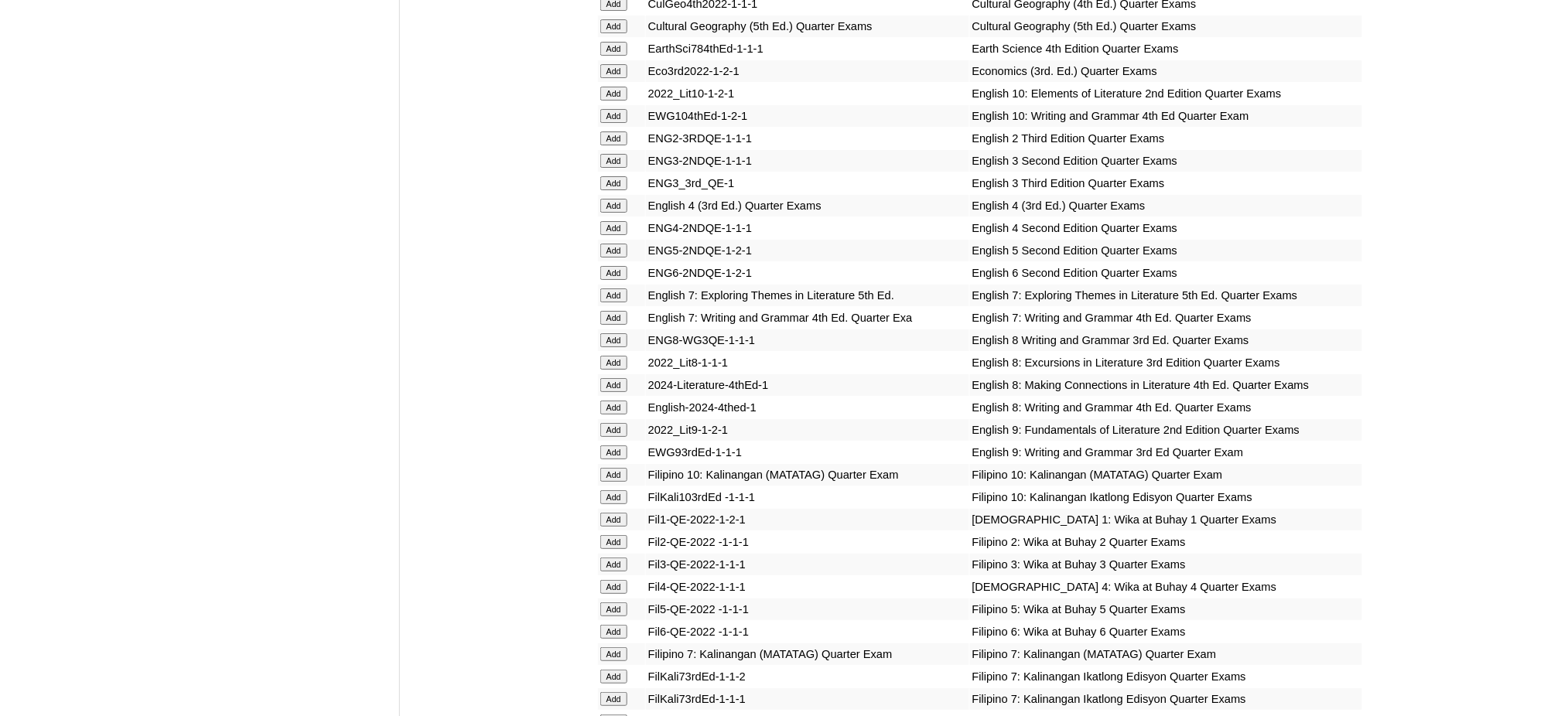
click at [614, 580] on input "Add" at bounding box center [614, 587] width 27 height 14
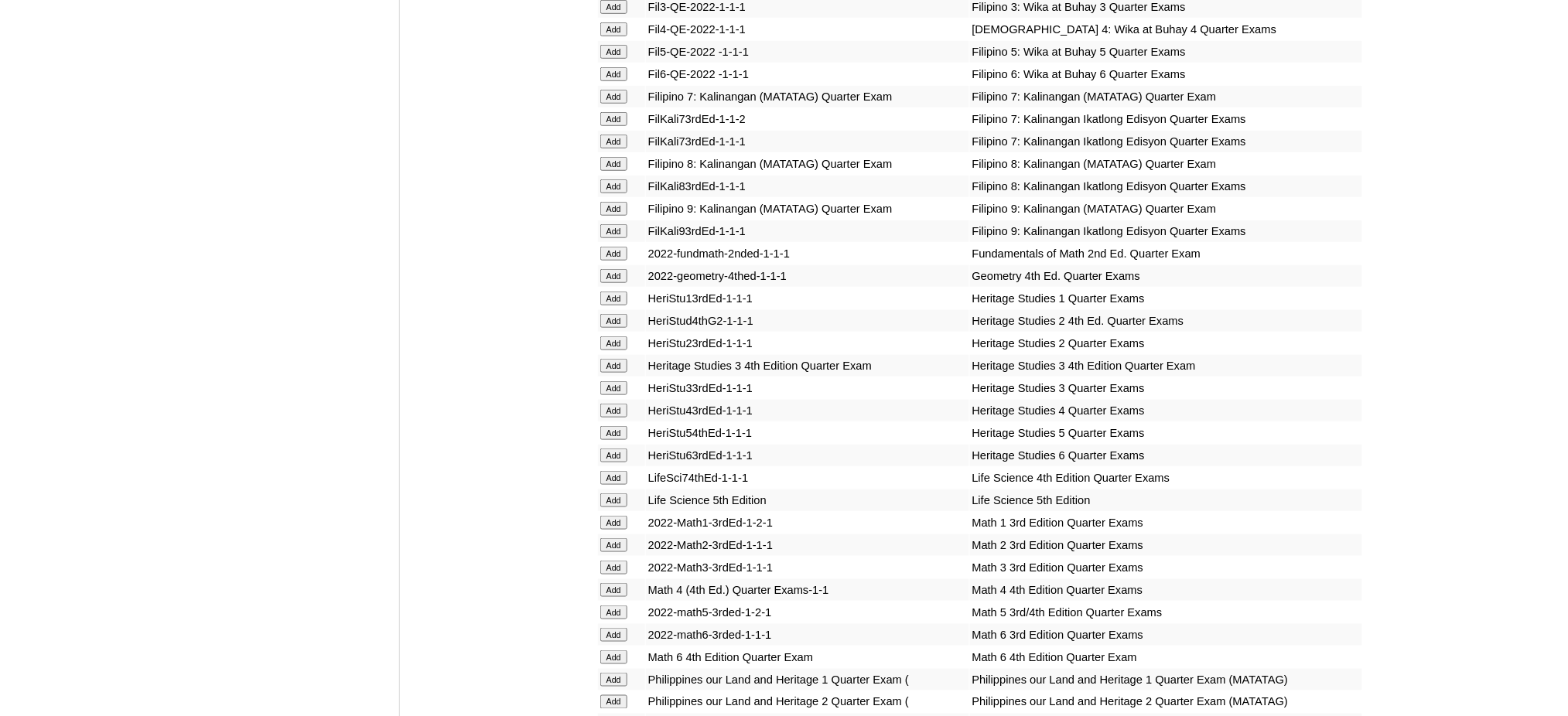
scroll to position [2578, 0]
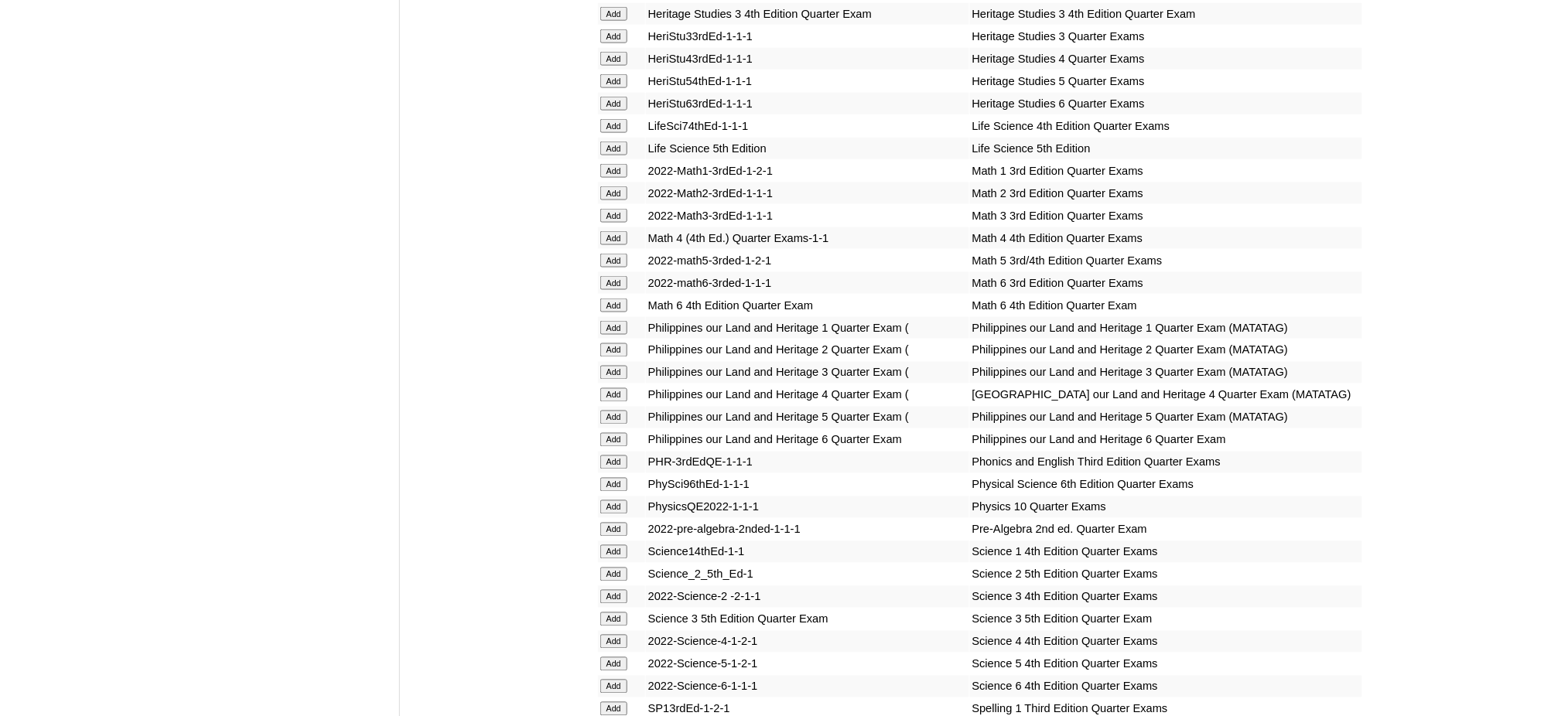
scroll to position [2887, 0]
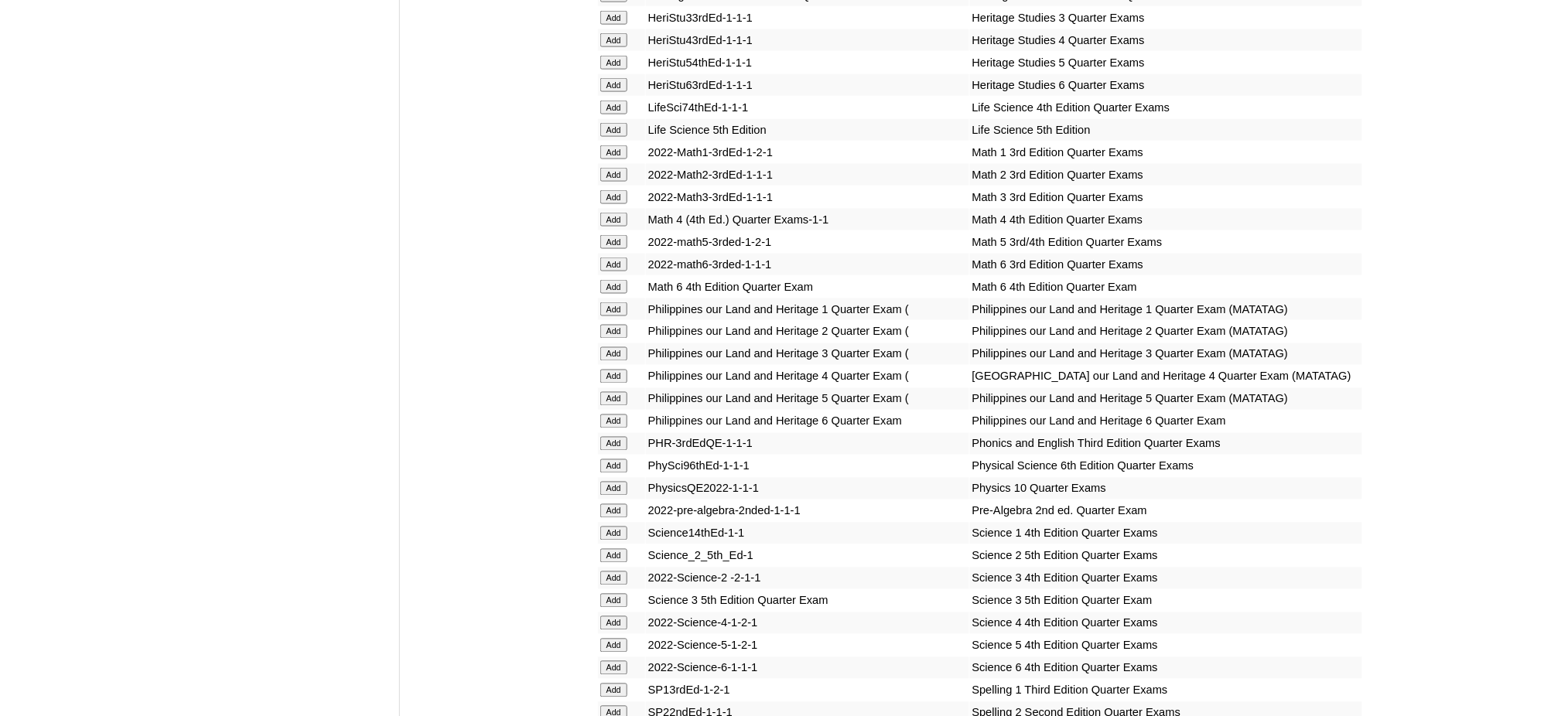
click at [608, 213] on input "Add" at bounding box center [614, 220] width 27 height 14
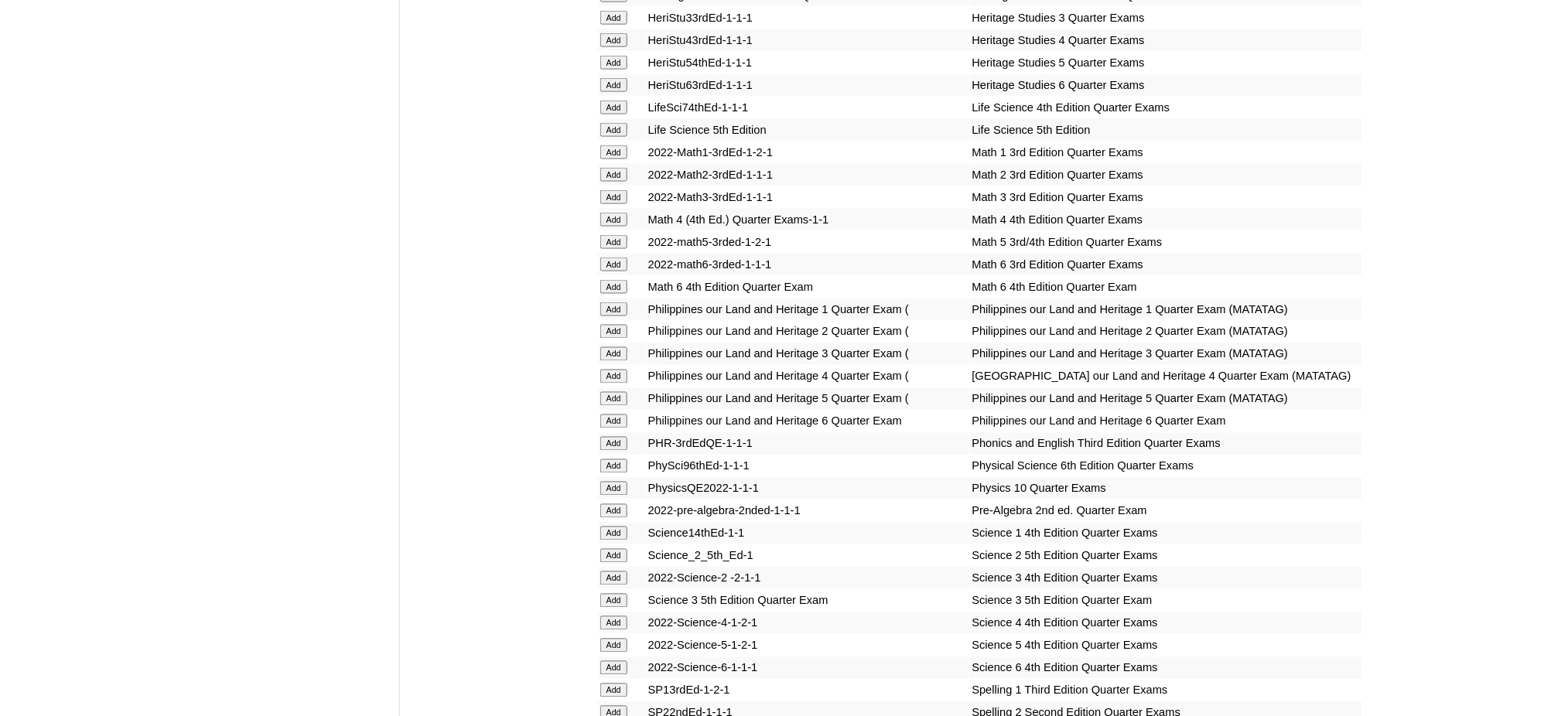
click at [608, 213] on input "Add" at bounding box center [614, 220] width 27 height 14
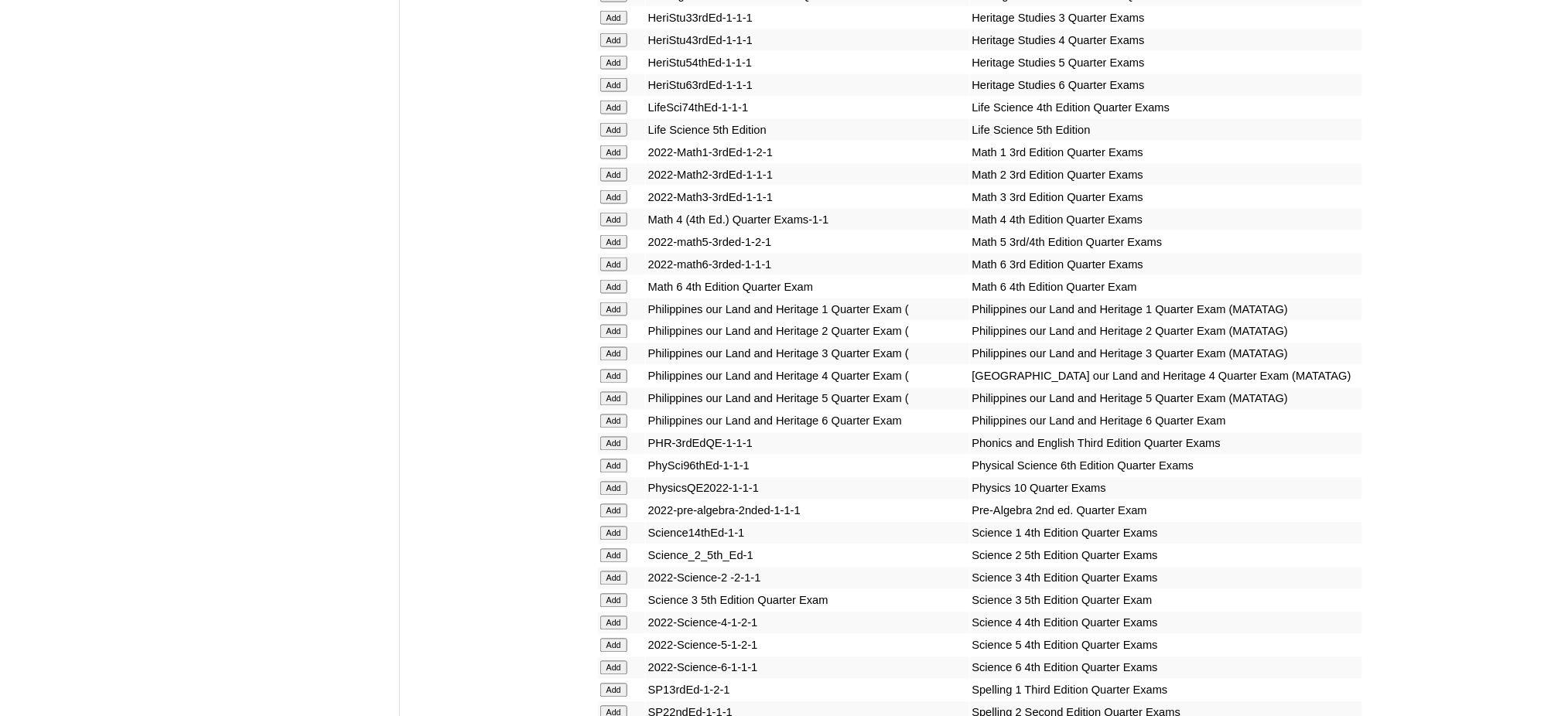
click at [608, 213] on input "Add" at bounding box center [614, 220] width 27 height 14
click at [621, 369] on input "Add" at bounding box center [614, 376] width 27 height 14
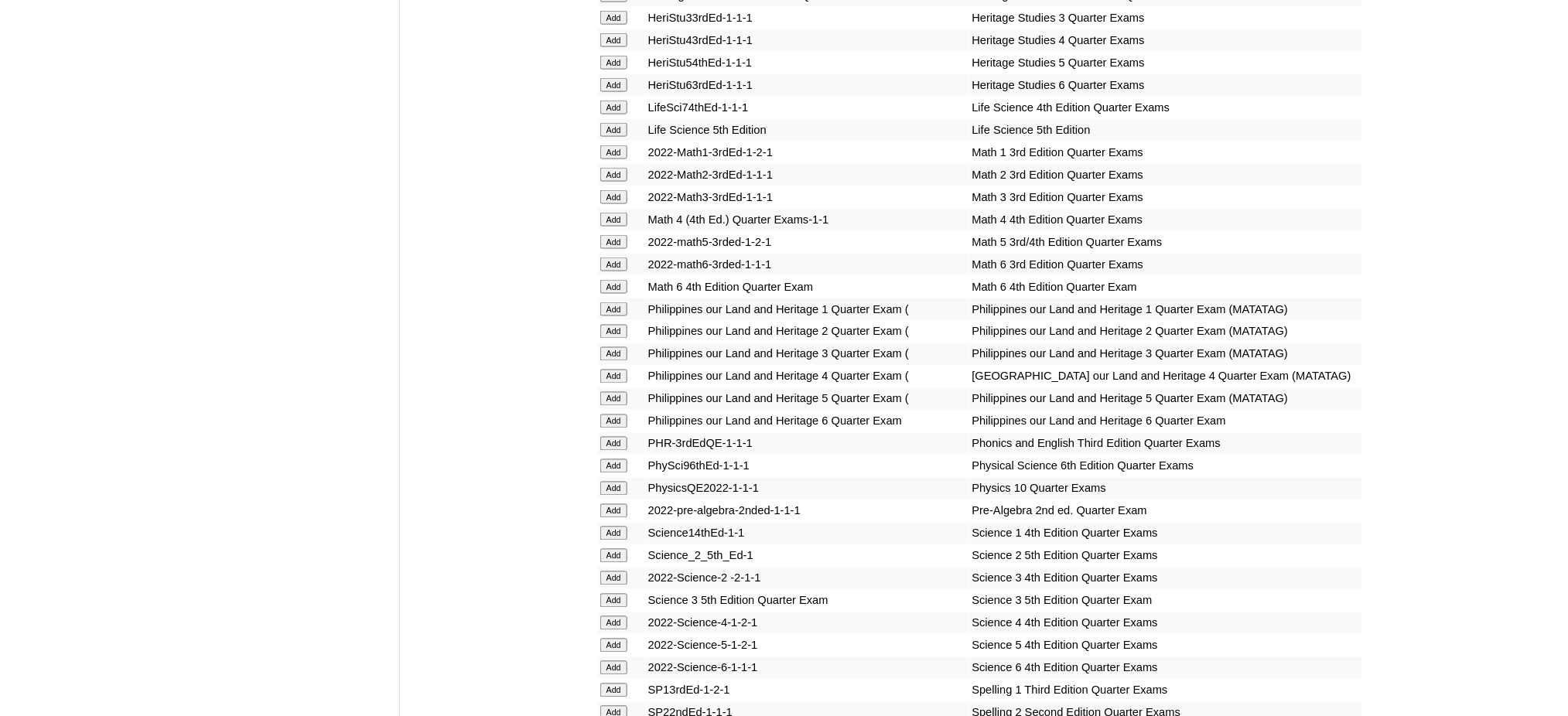
click at [621, 369] on input "Add" at bounding box center [614, 376] width 27 height 14
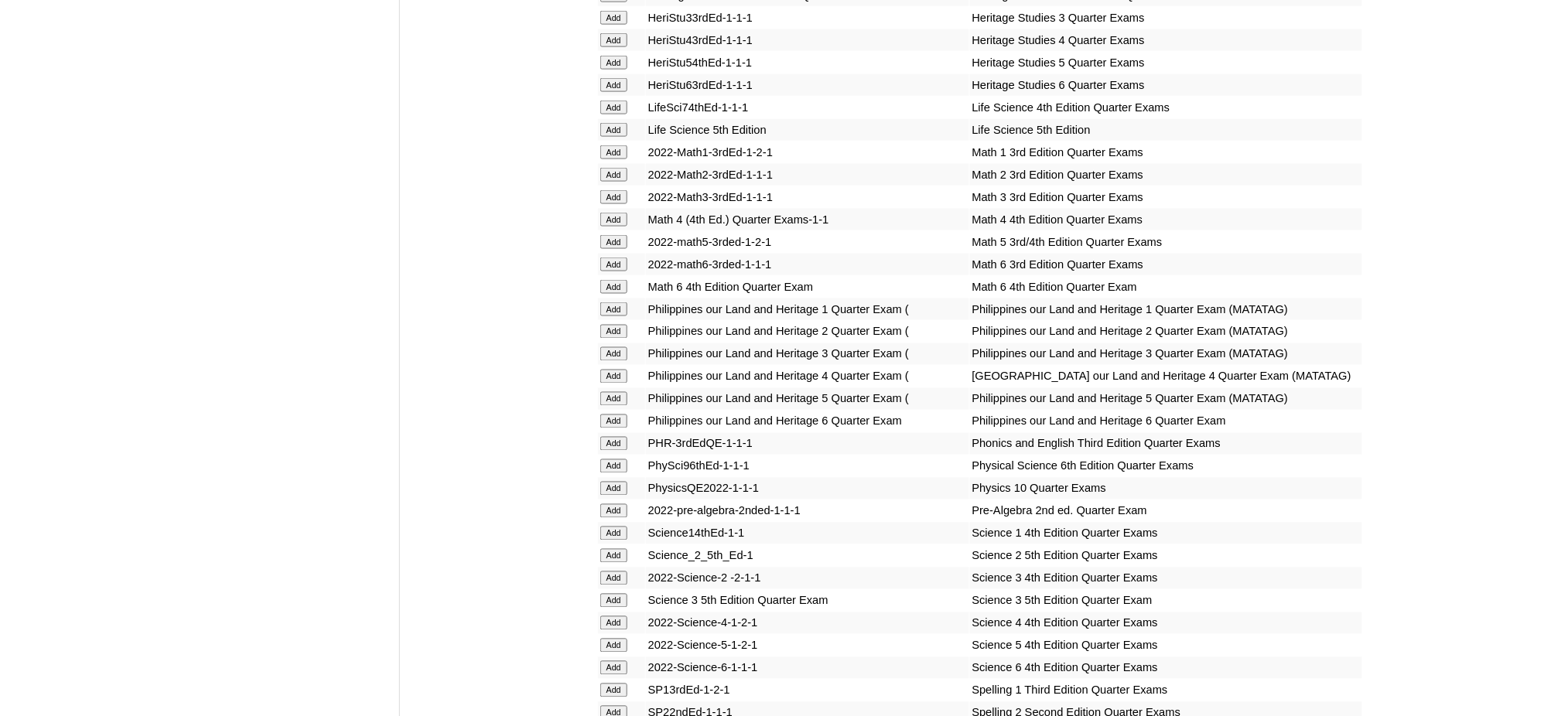
click at [621, 369] on input "Add" at bounding box center [614, 376] width 27 height 14
click at [621, 616] on input "Add" at bounding box center [614, 623] width 27 height 14
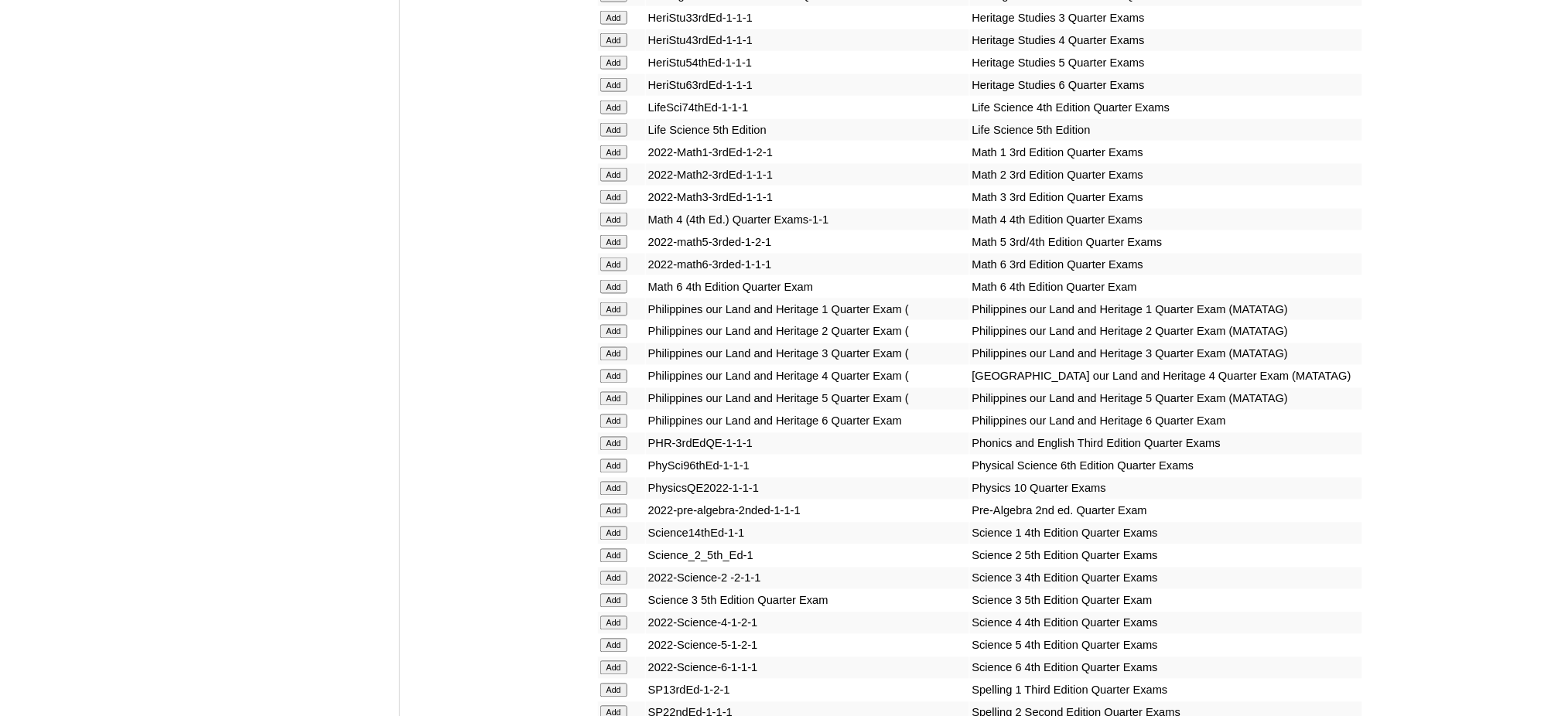
click at [621, 616] on input "Add" at bounding box center [614, 623] width 27 height 14
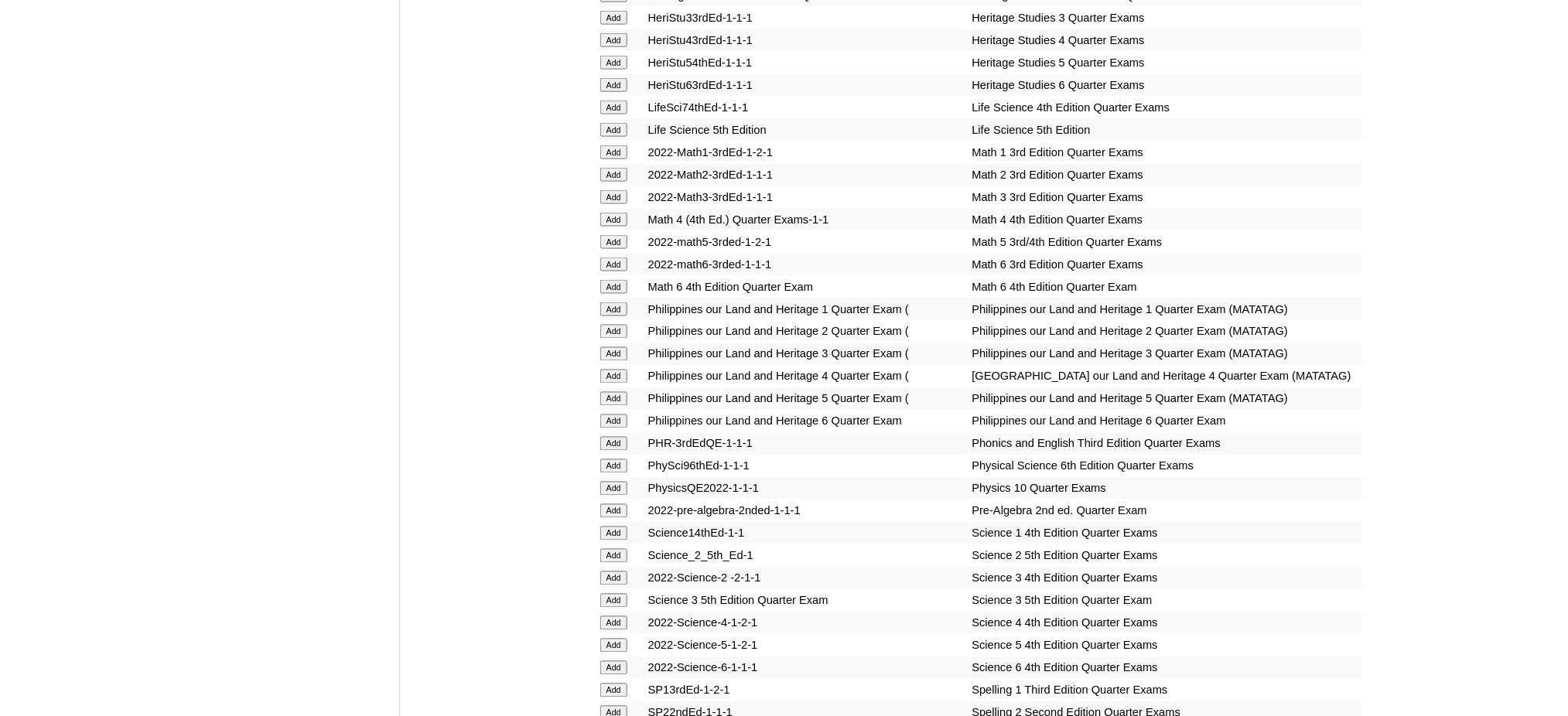
click at [621, 616] on input "Add" at bounding box center [614, 623] width 27 height 14
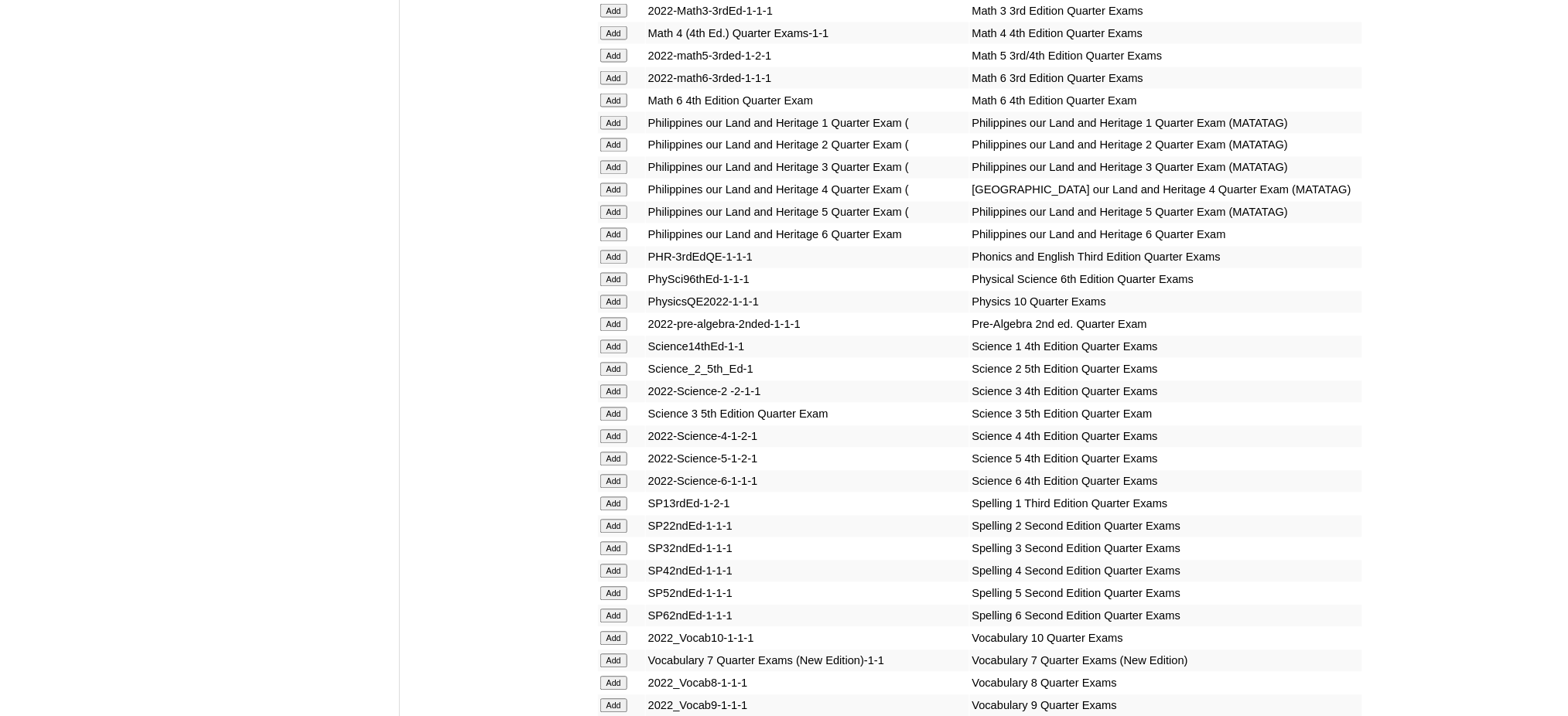
scroll to position [3196, 0]
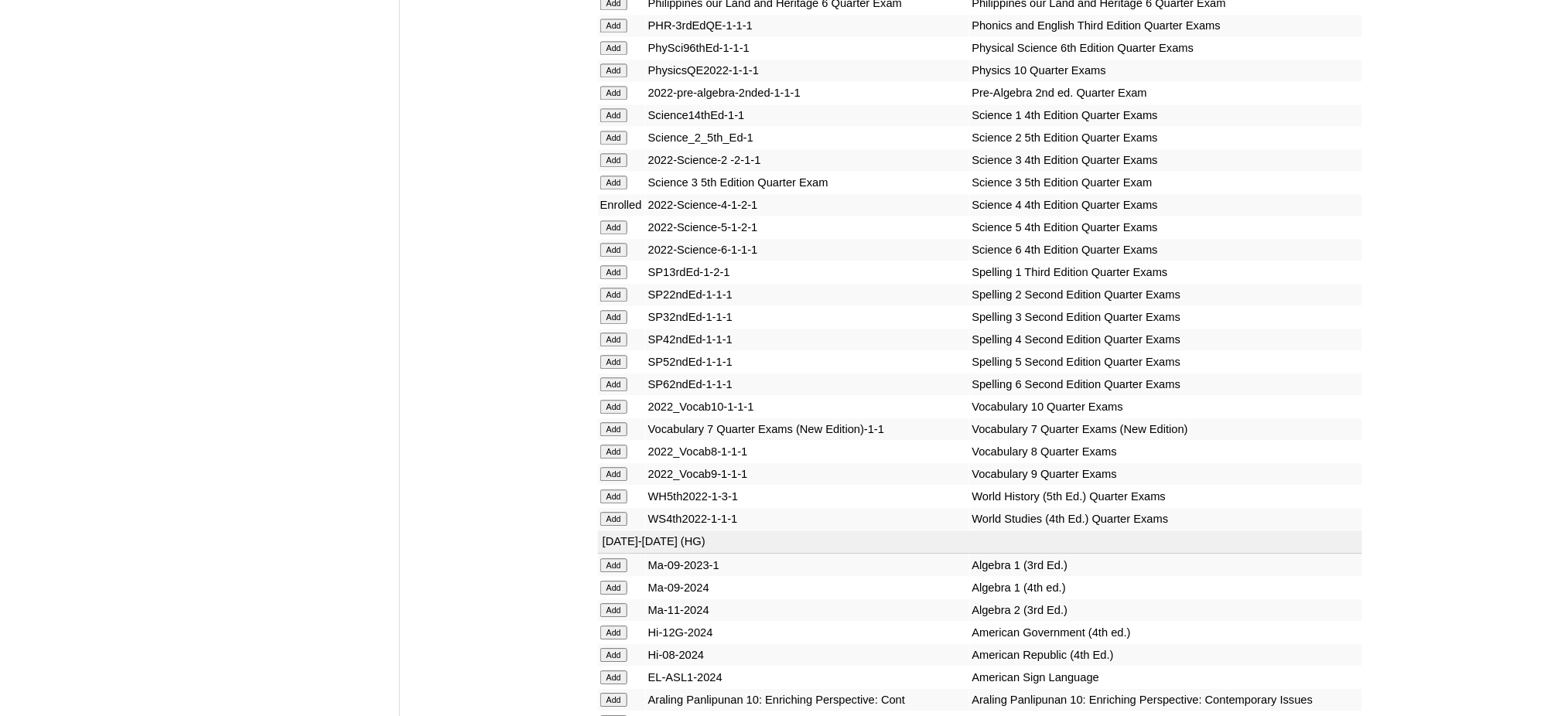
scroll to position [3299, 0]
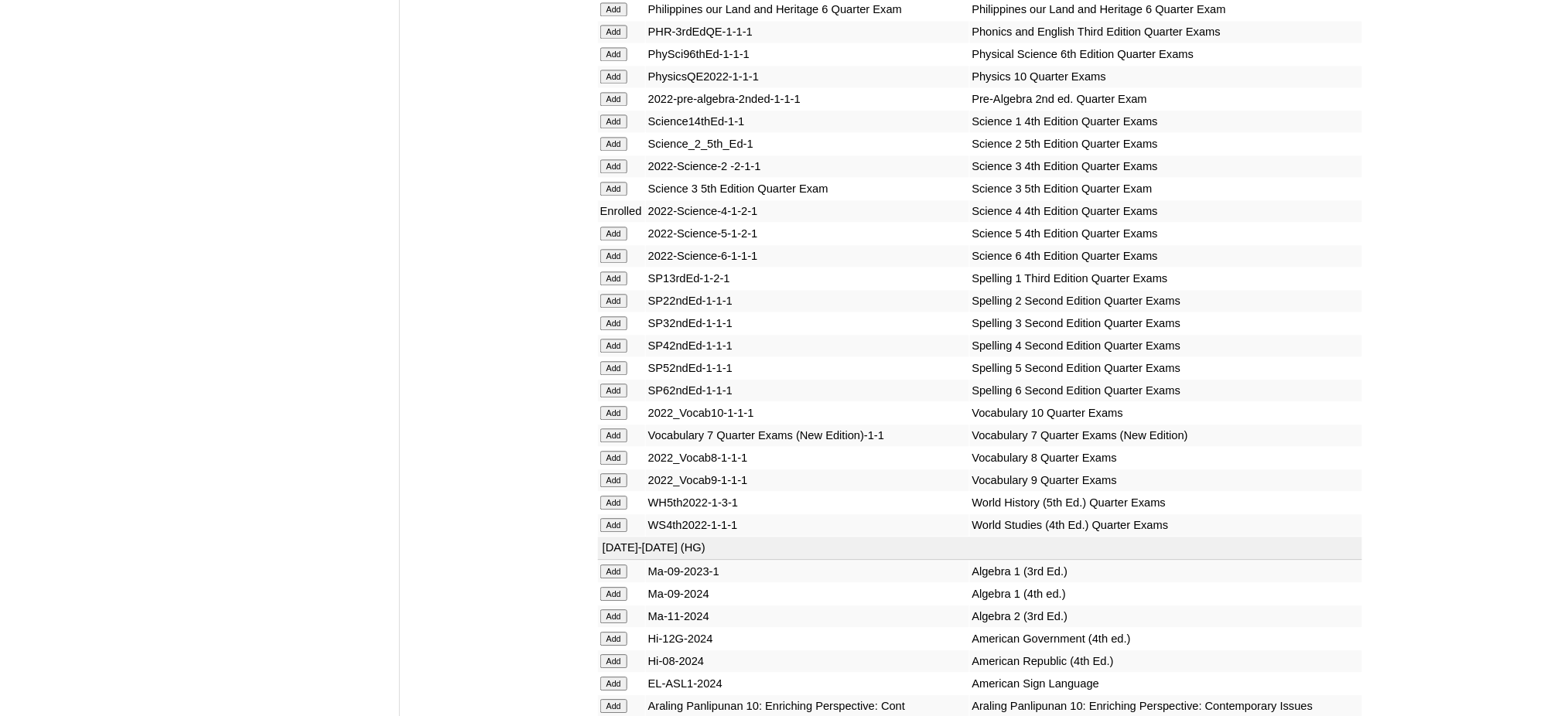
click at [613, 339] on input "Add" at bounding box center [614, 346] width 27 height 14
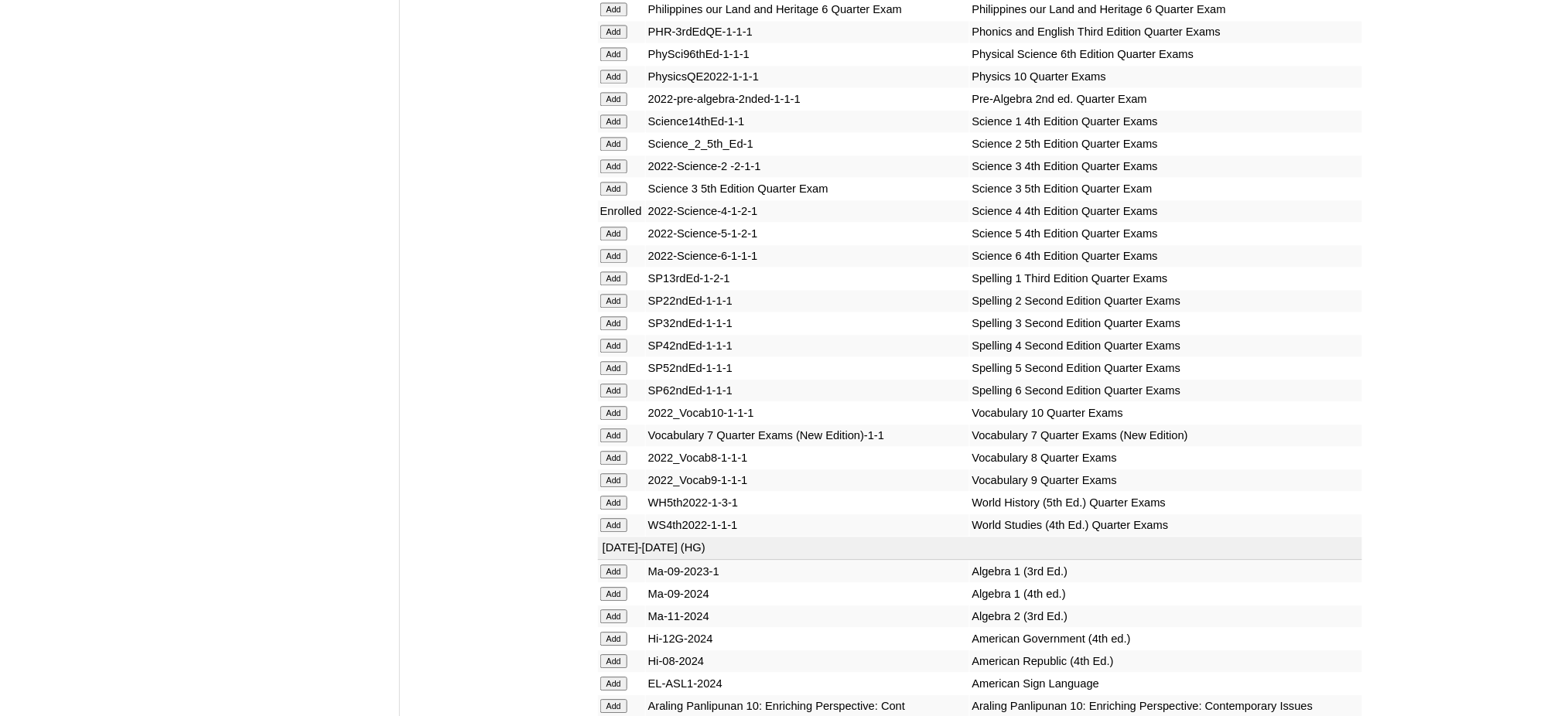
click at [613, 339] on input "Add" at bounding box center [614, 346] width 27 height 14
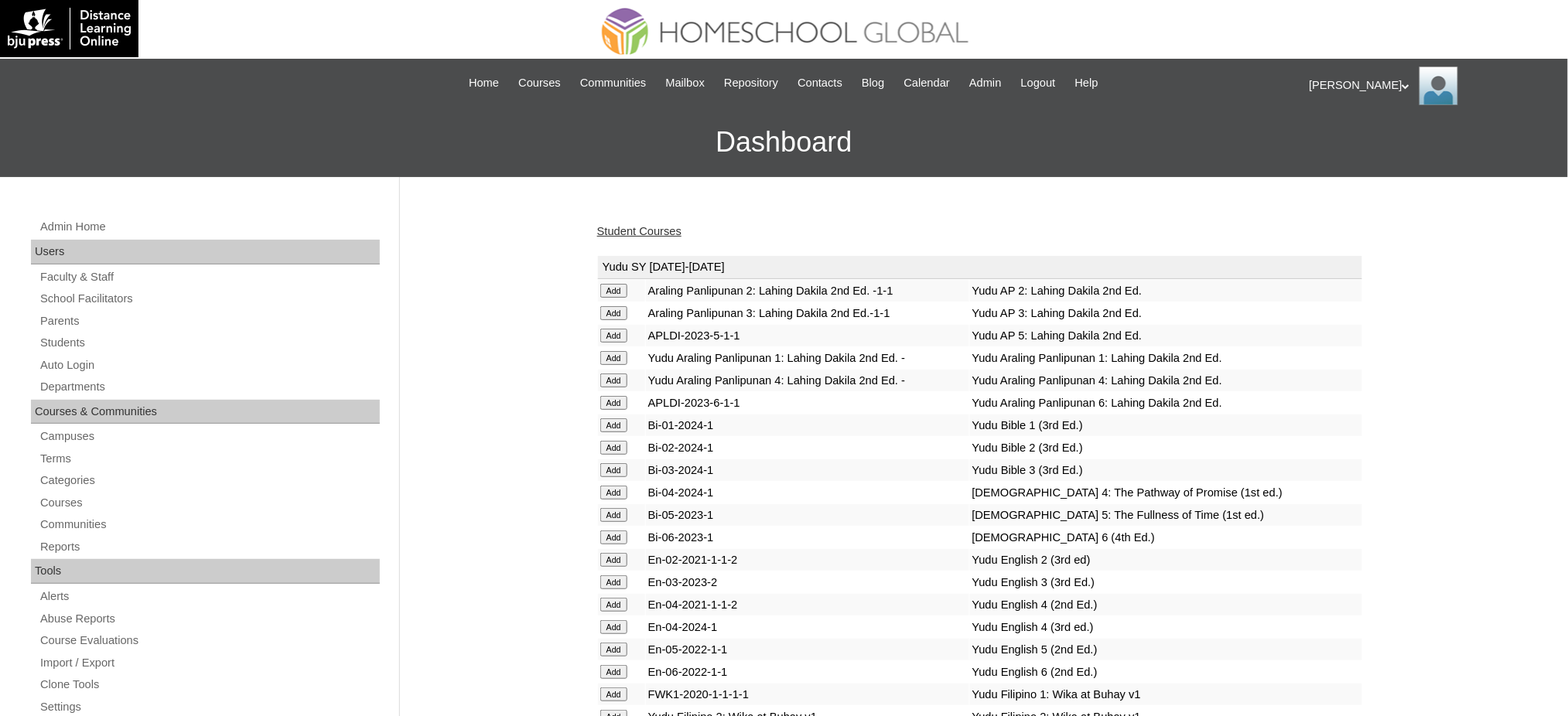
click at [657, 230] on link "Student Courses" at bounding box center [639, 231] width 84 height 12
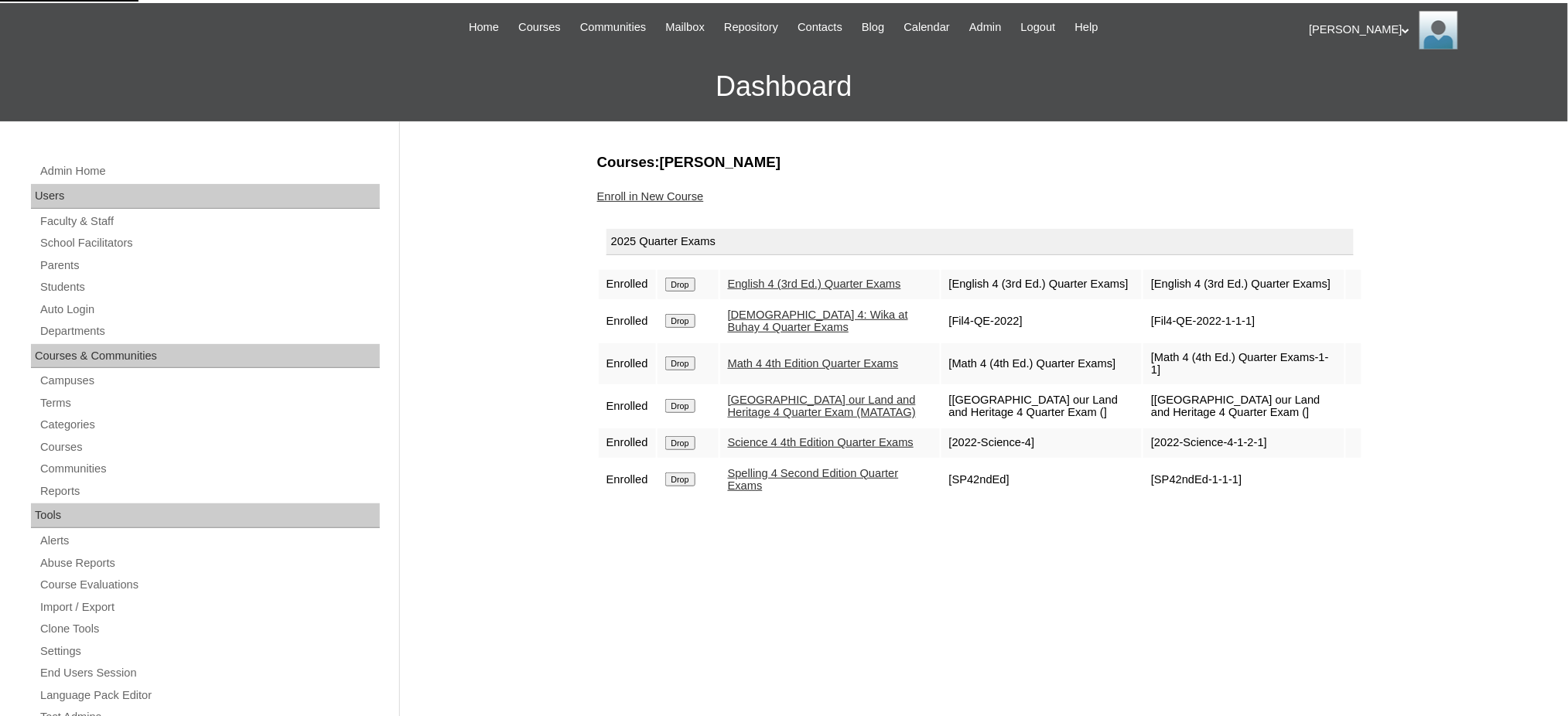
scroll to position [102, 0]
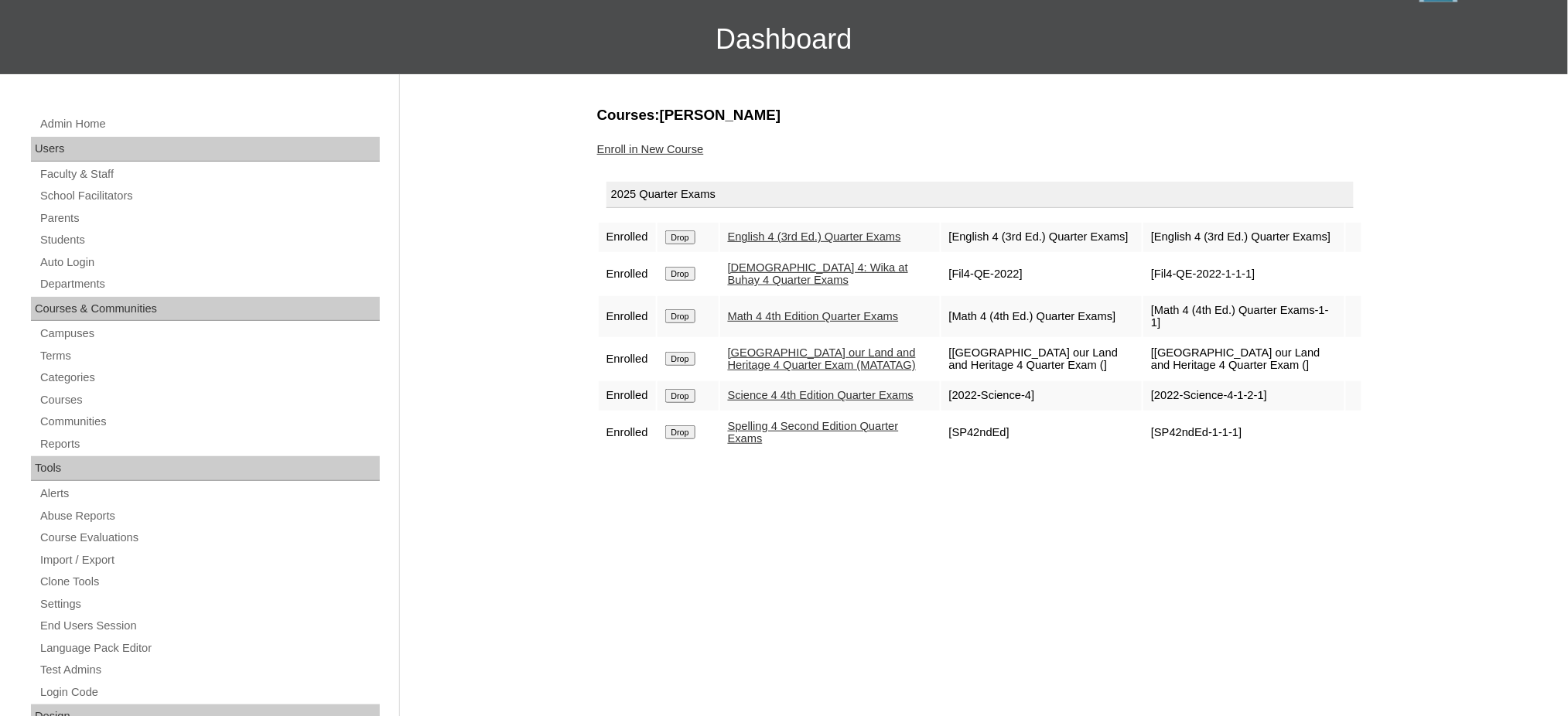
click at [657, 150] on link "Enroll in New Course" at bounding box center [650, 149] width 107 height 12
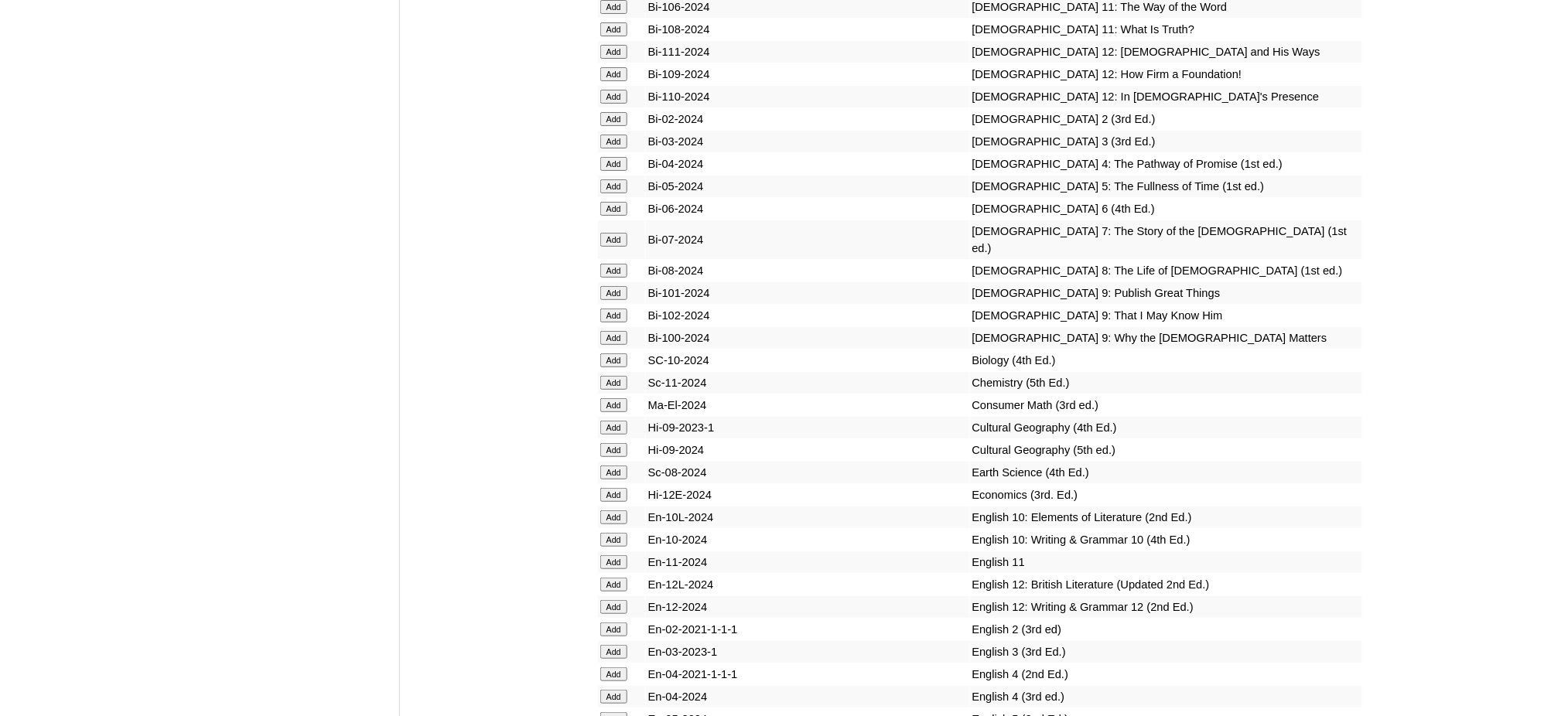
scroll to position [4330, 0]
click at [617, 156] on input "Add" at bounding box center [614, 163] width 27 height 14
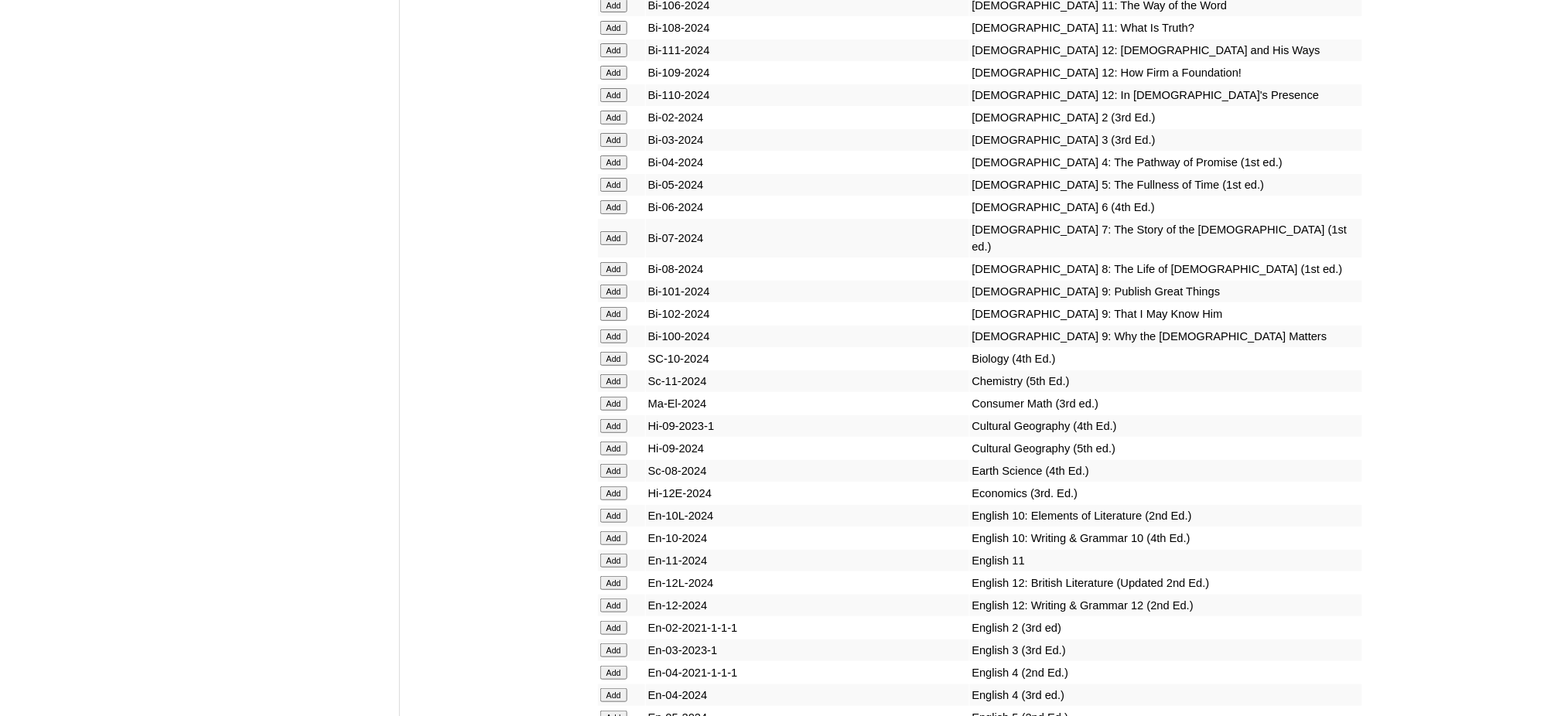
click at [617, 156] on input "Add" at bounding box center [614, 163] width 27 height 14
click at [613, 688] on input "Add" at bounding box center [614, 695] width 27 height 14
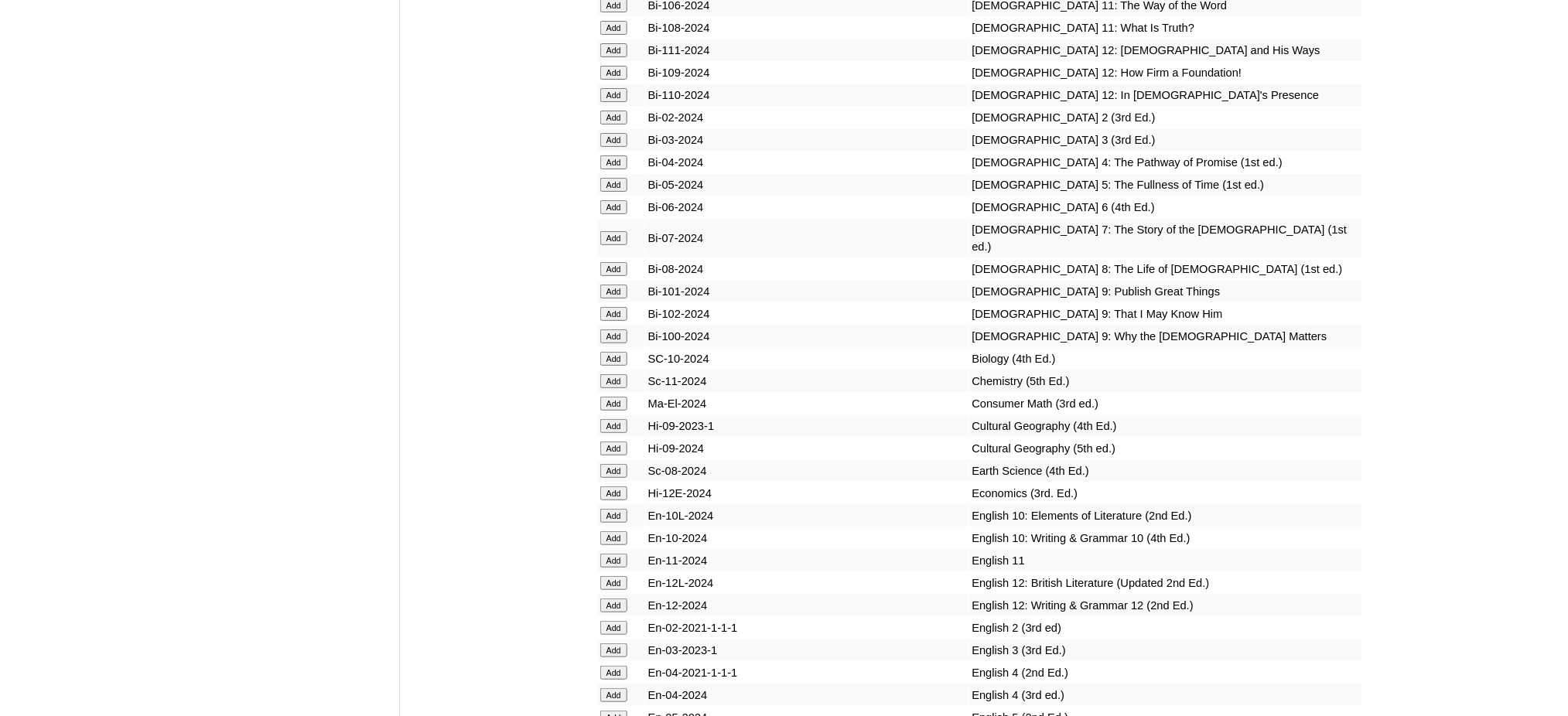
click at [613, 688] on input "Add" at bounding box center [614, 695] width 27 height 14
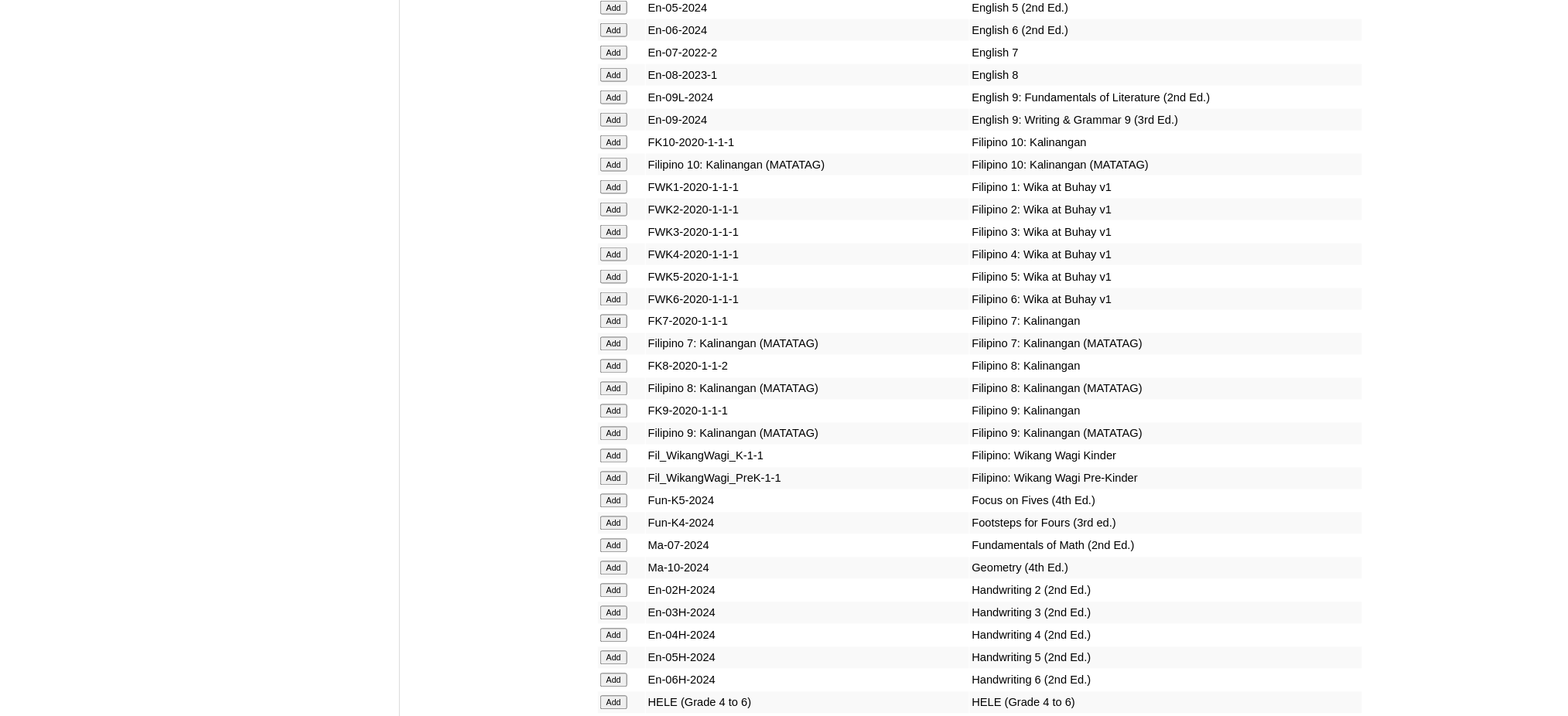
scroll to position [5052, 0]
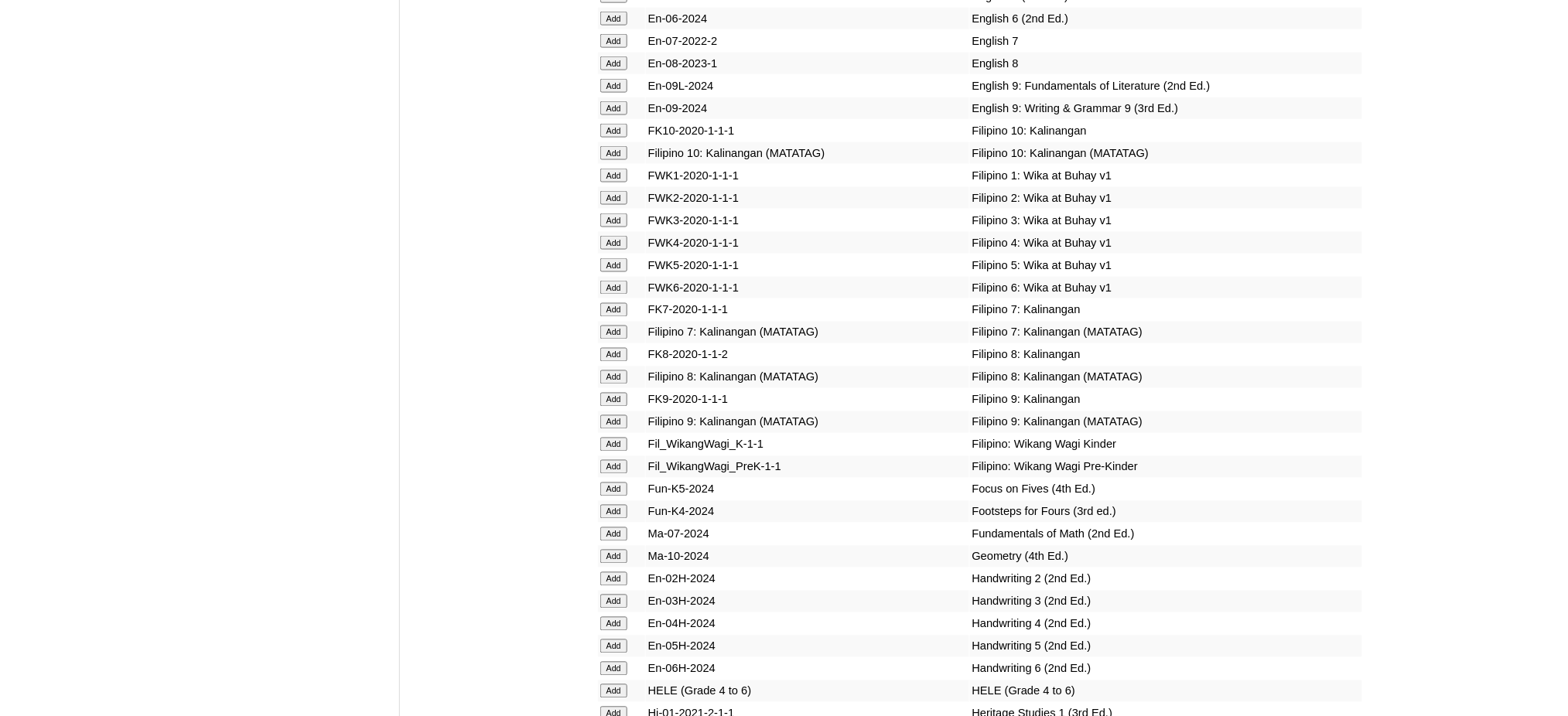
click at [608, 235] on input "Add" at bounding box center [614, 242] width 27 height 14
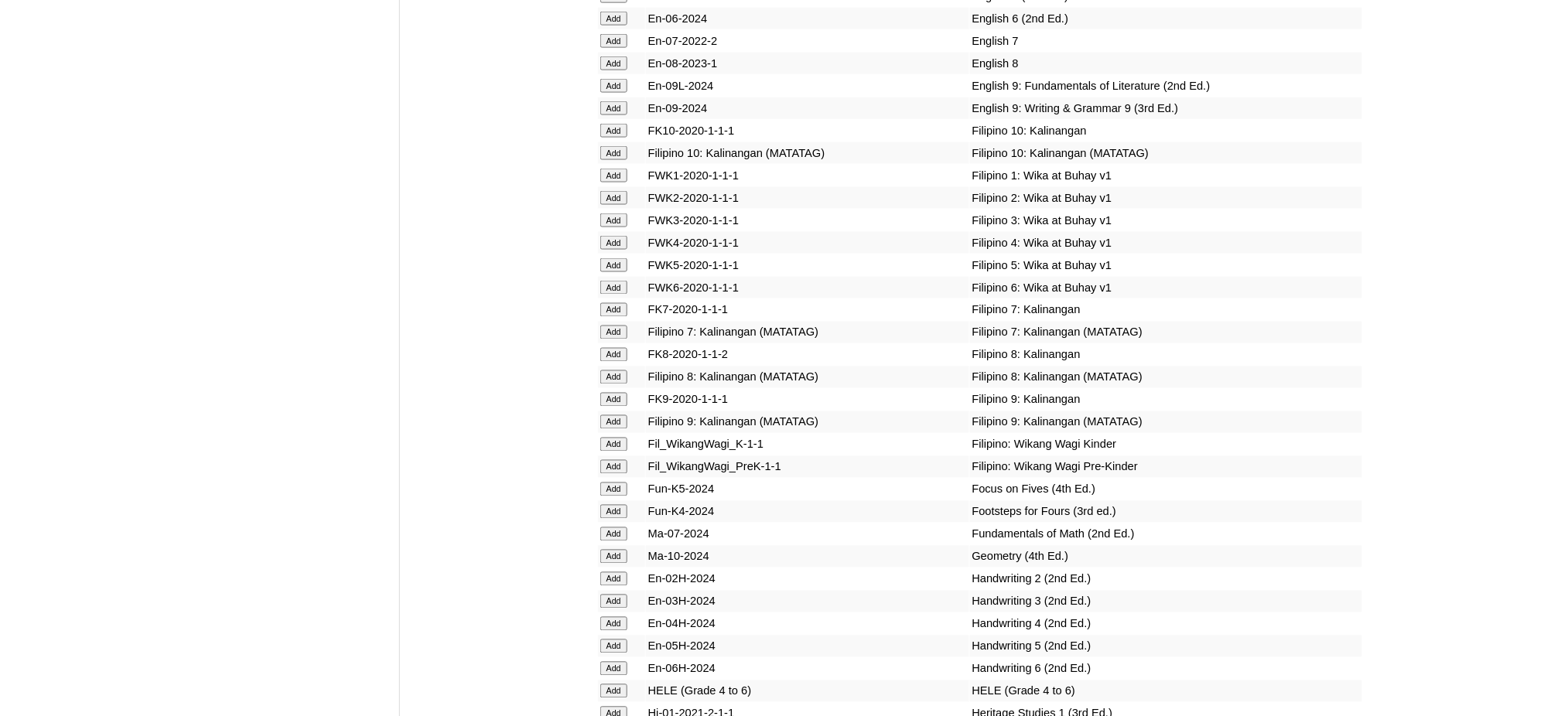
click at [608, 235] on input "Add" at bounding box center [614, 242] width 27 height 14
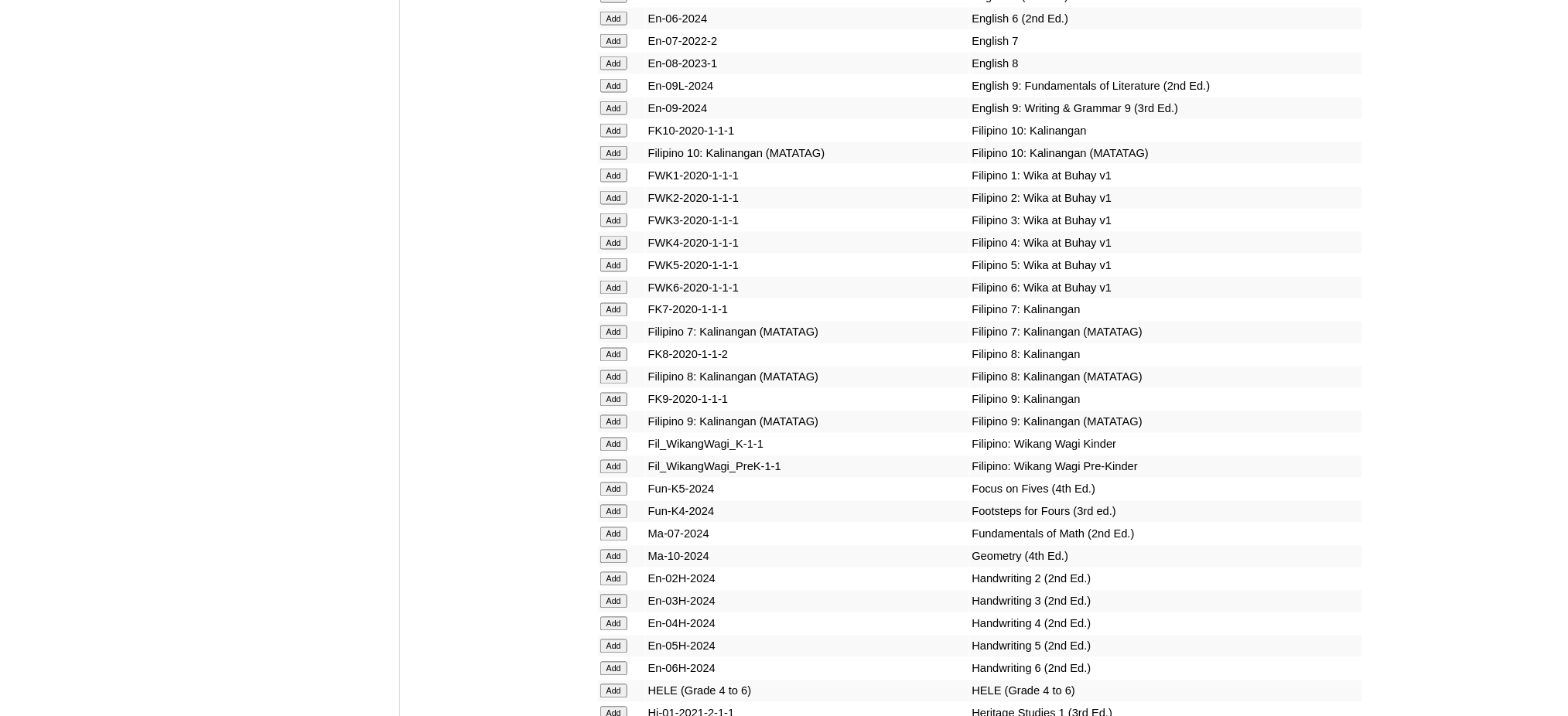
click at [608, 235] on input "Add" at bounding box center [614, 242] width 27 height 14
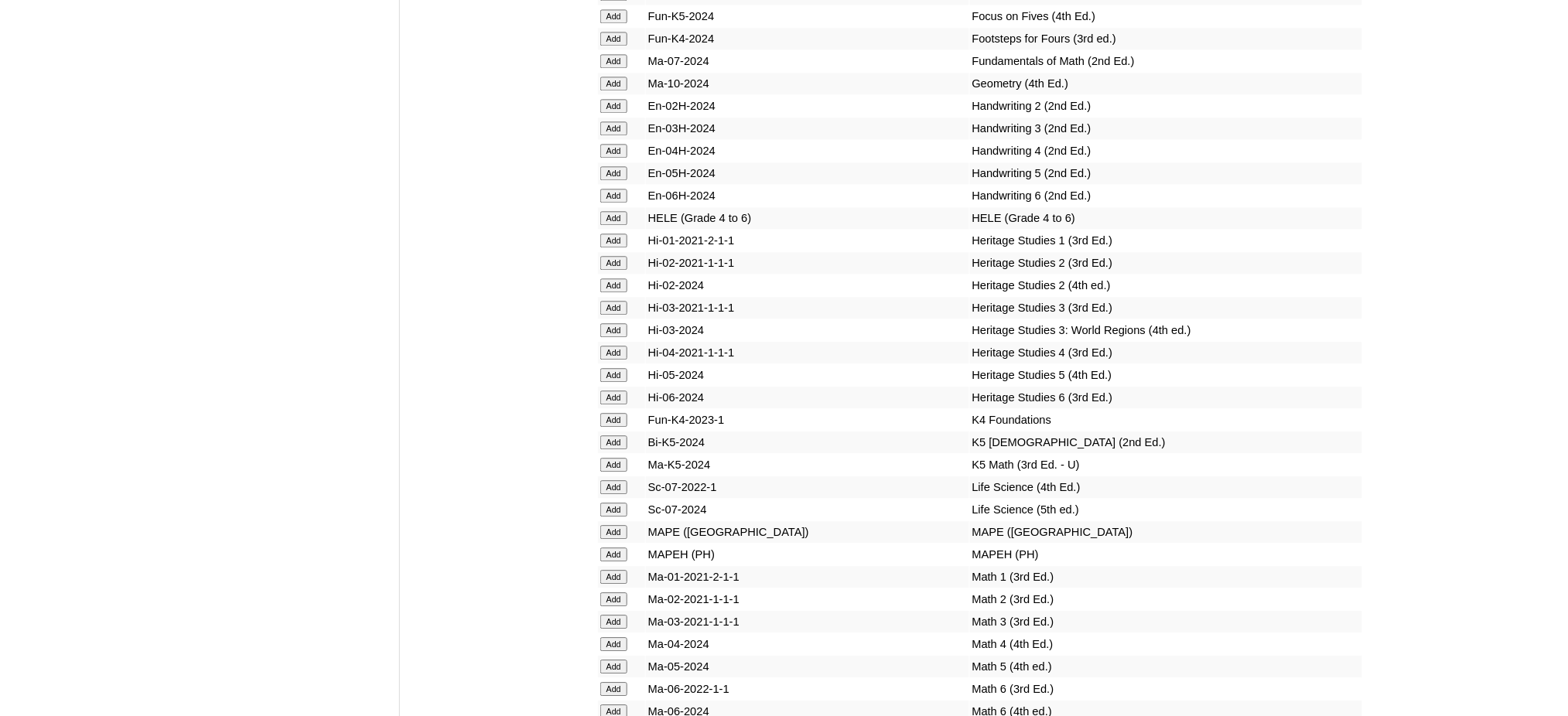
scroll to position [5568, 0]
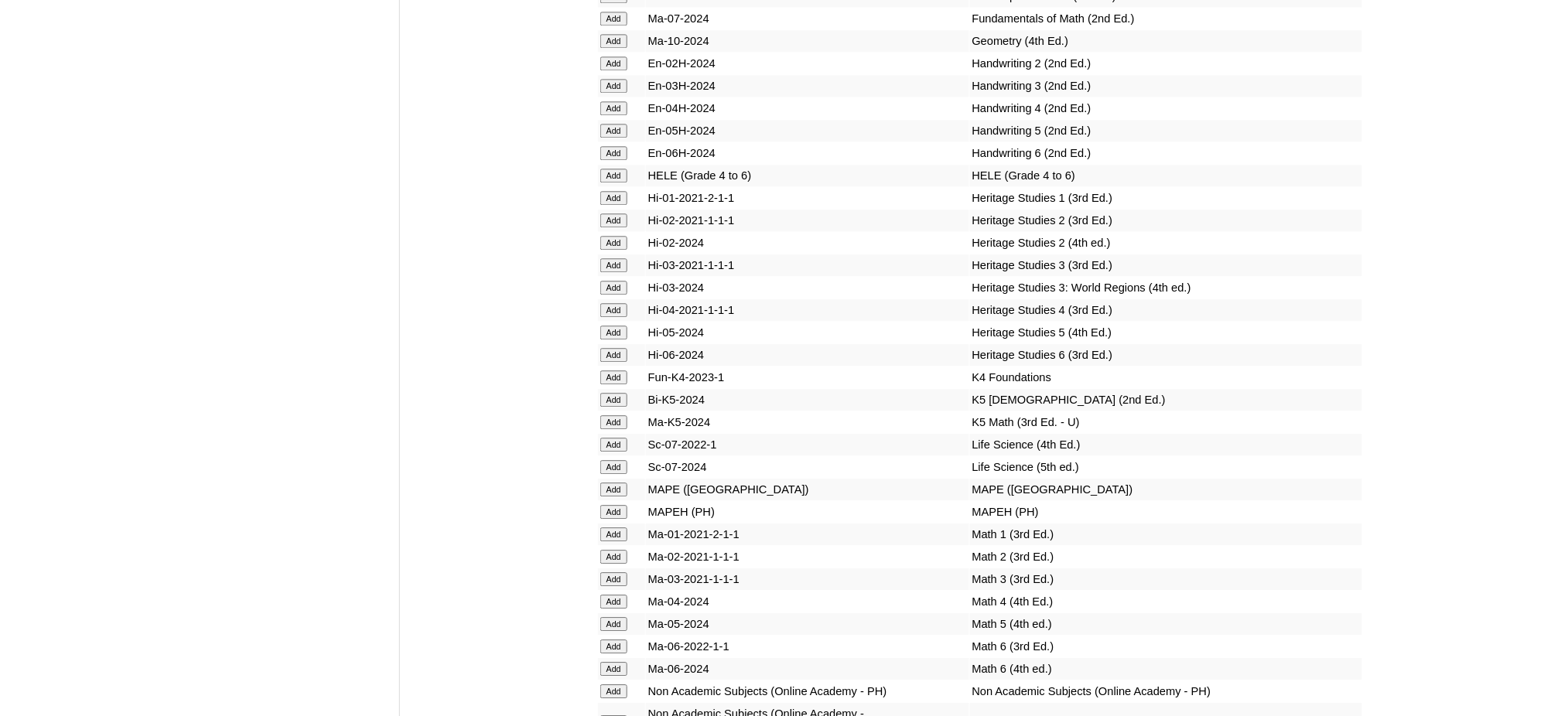
click at [621, 505] on input "Add" at bounding box center [614, 512] width 27 height 14
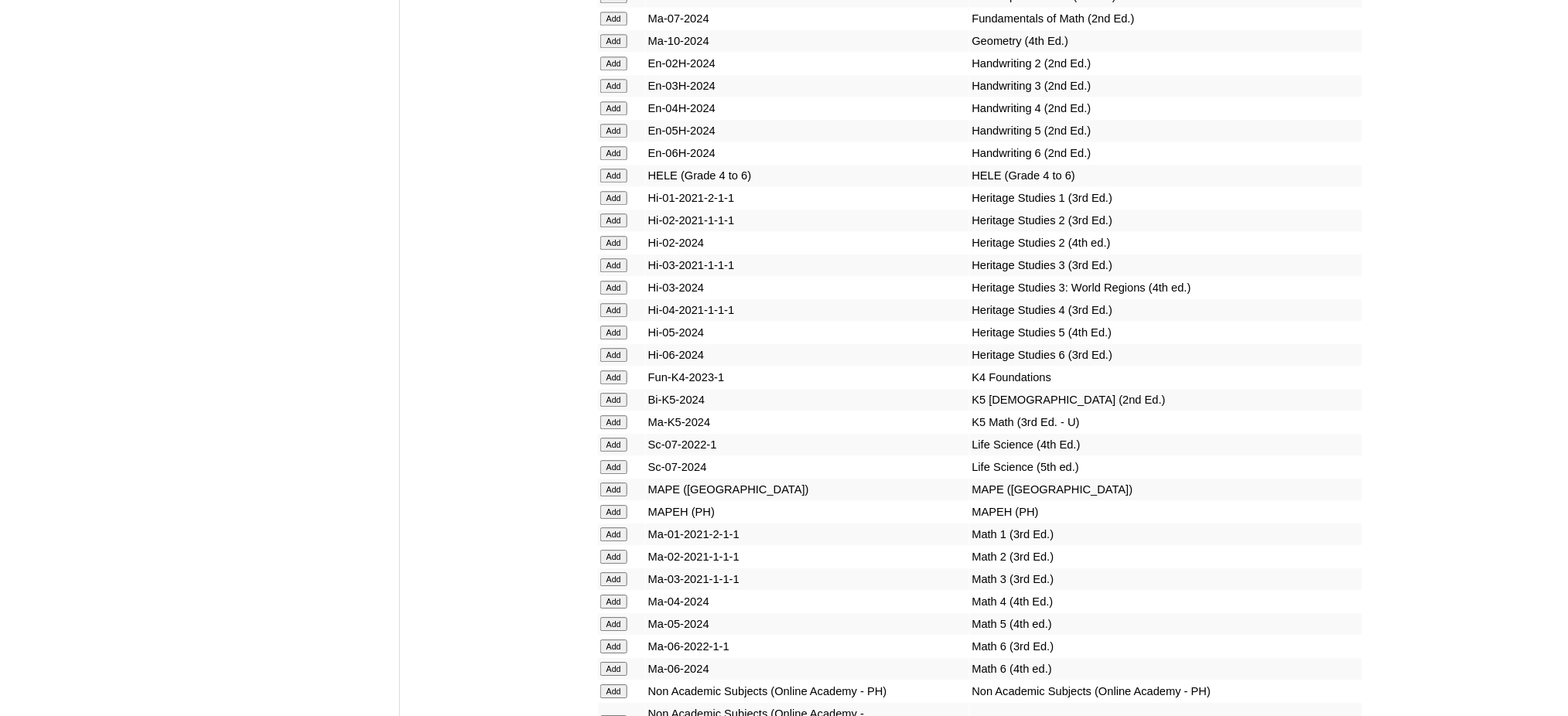
click at [617, 594] on input "Add" at bounding box center [614, 601] width 27 height 14
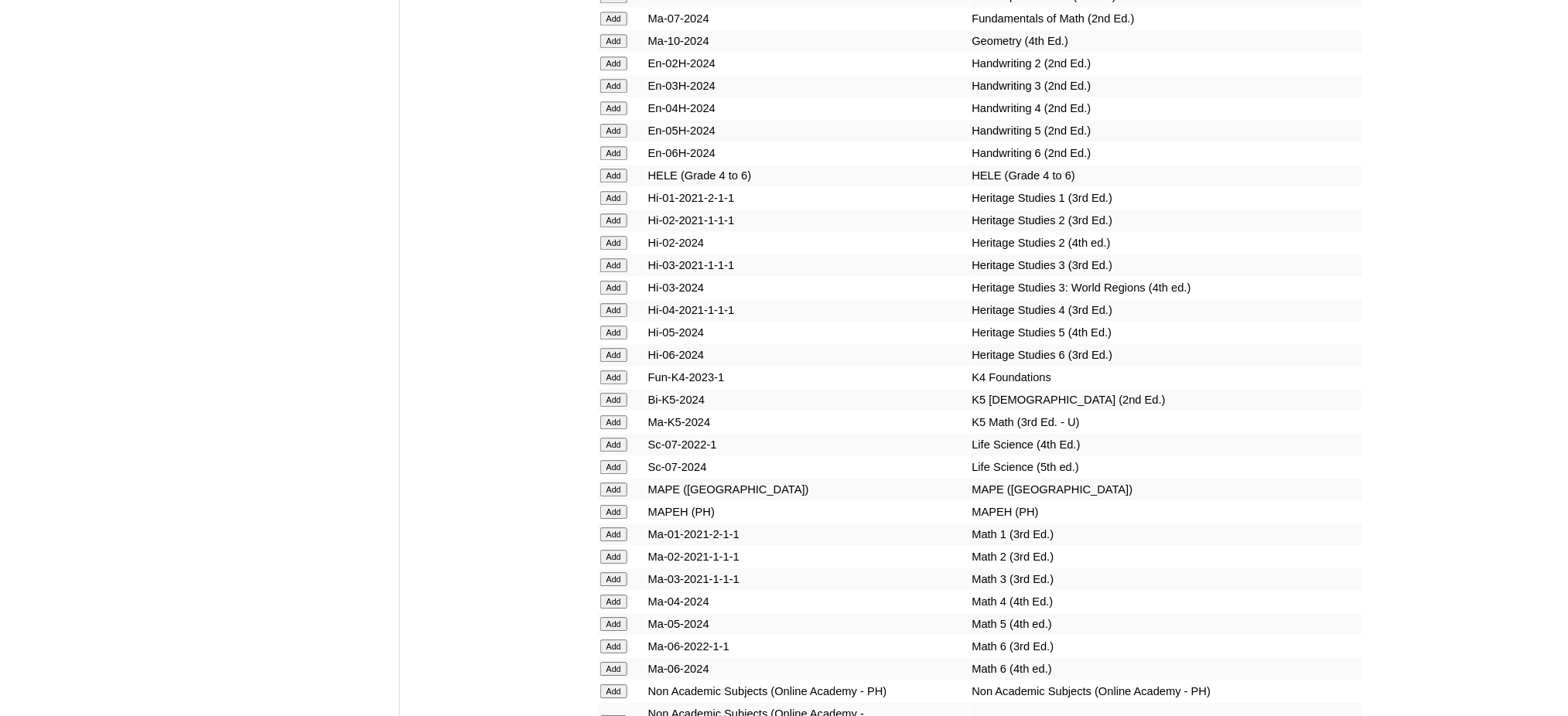
click at [617, 594] on input "Add" at bounding box center [614, 601] width 27 height 14
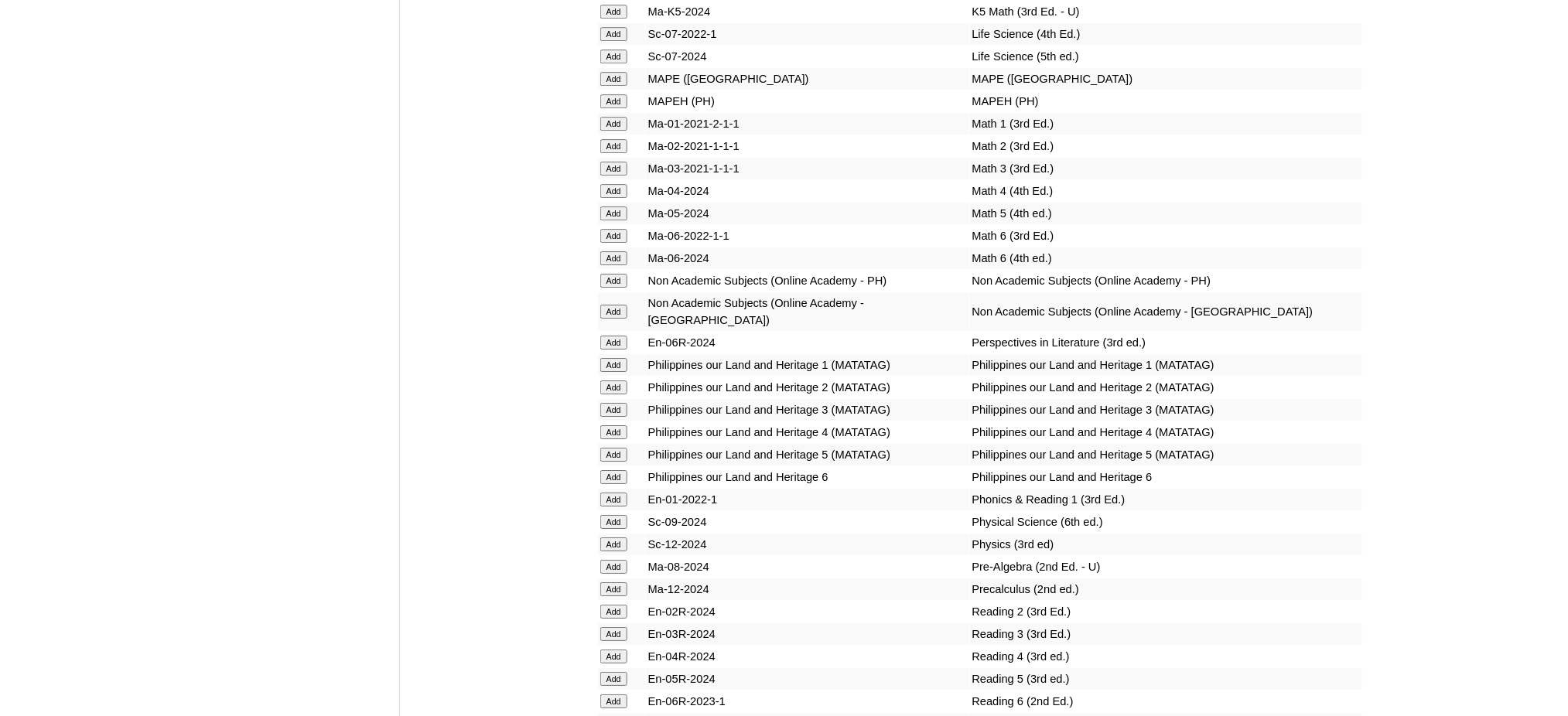
scroll to position [5980, 0]
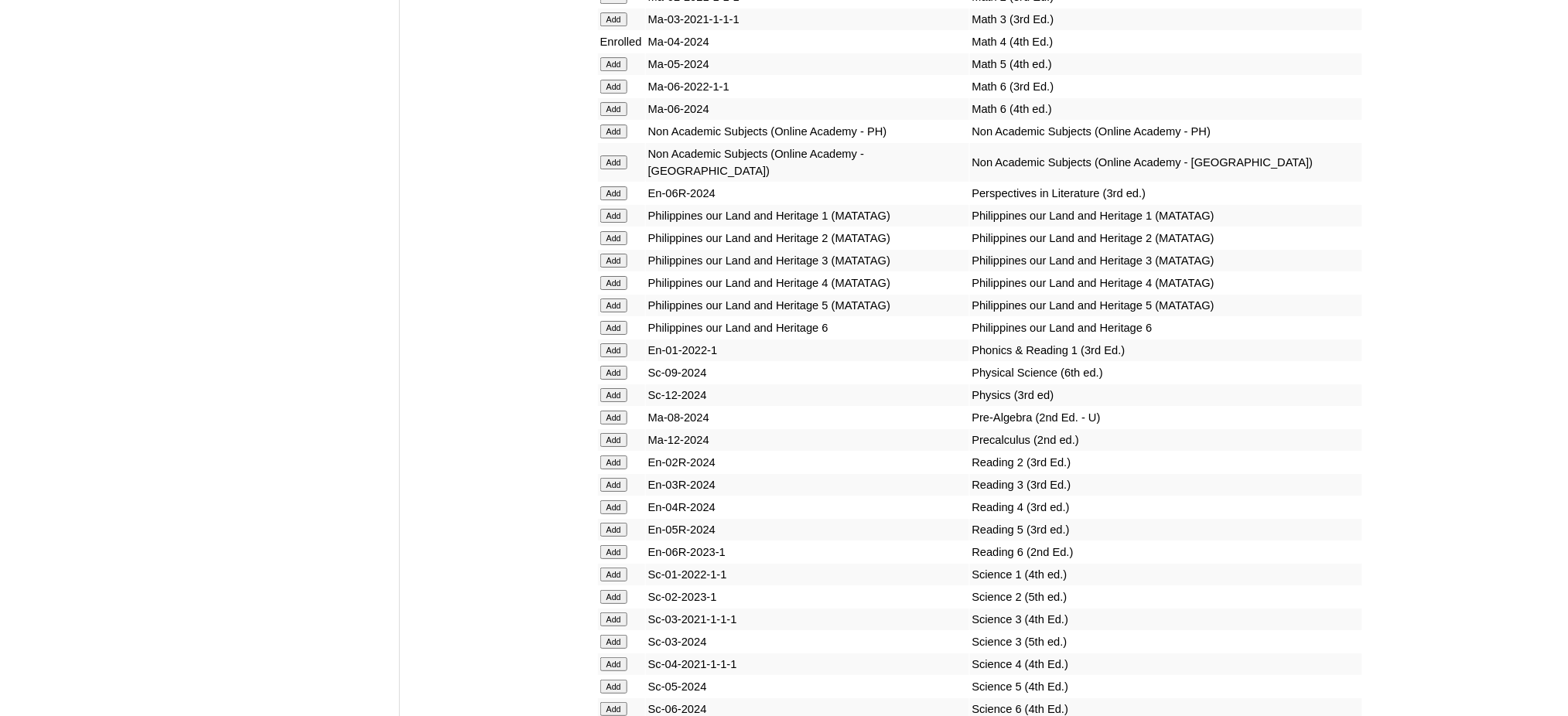
scroll to position [6187, 0]
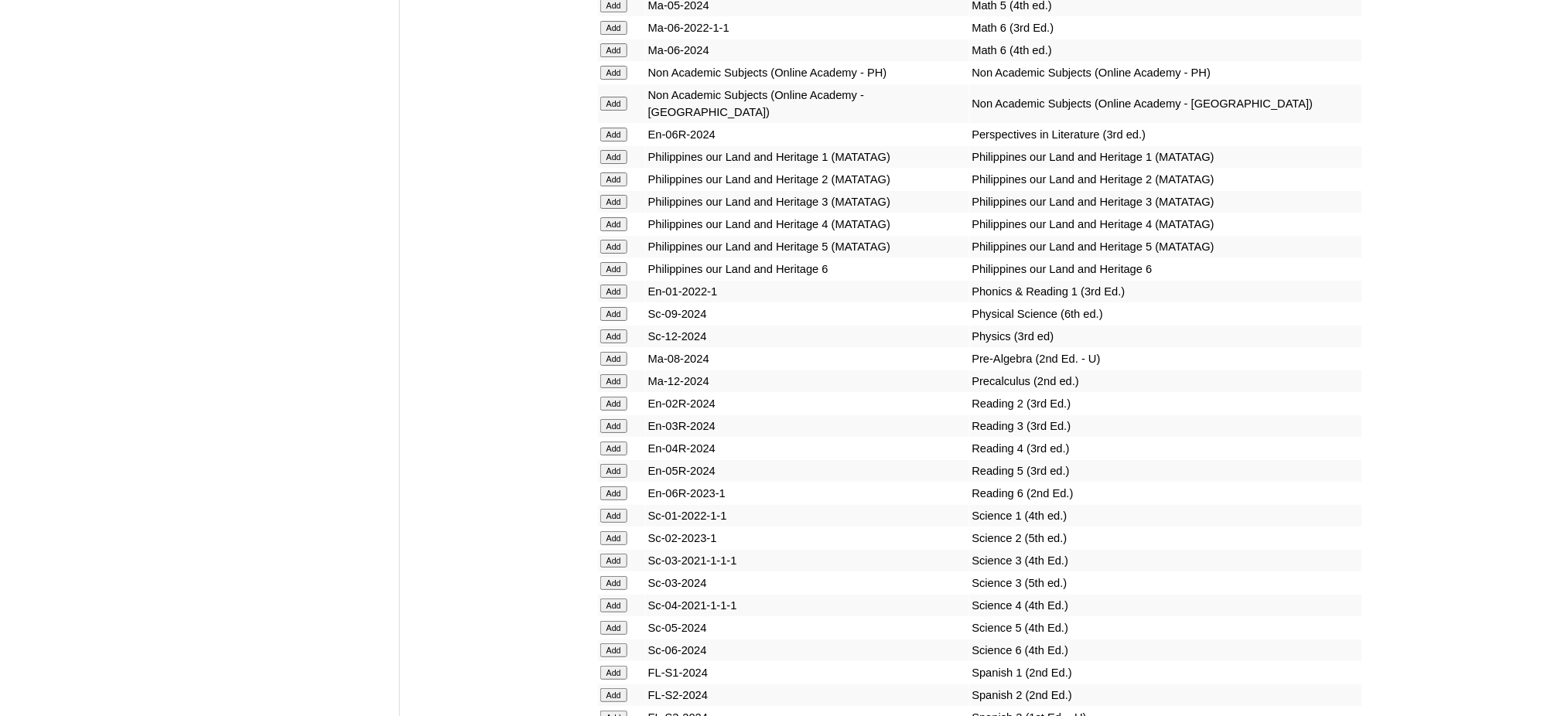
click at [615, 217] on input "Add" at bounding box center [614, 224] width 27 height 14
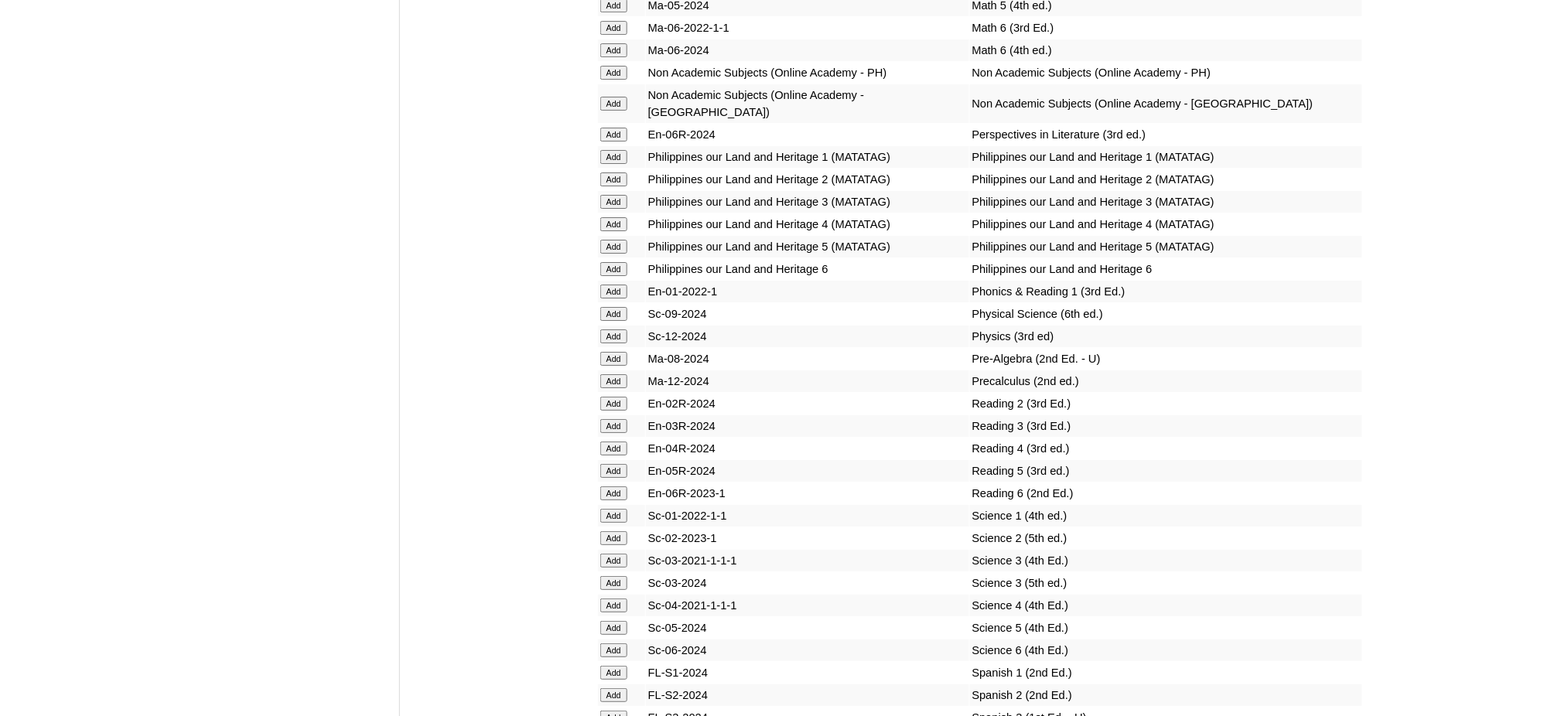
click at [615, 217] on input "Add" at bounding box center [614, 224] width 27 height 14
click at [617, 441] on input "Add" at bounding box center [614, 448] width 27 height 14
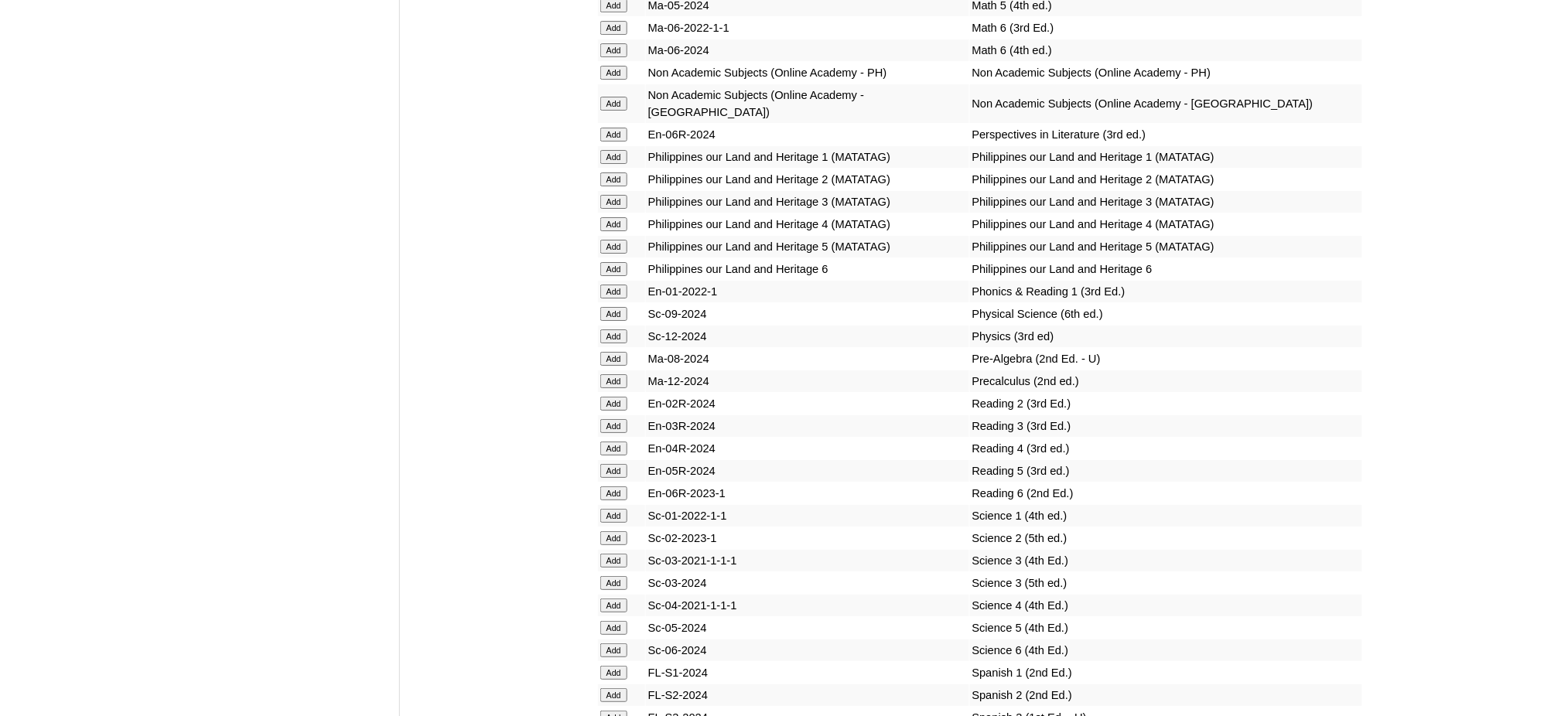
click at [617, 441] on input "Add" at bounding box center [614, 448] width 27 height 14
click at [605, 599] on input "Add" at bounding box center [614, 606] width 27 height 14
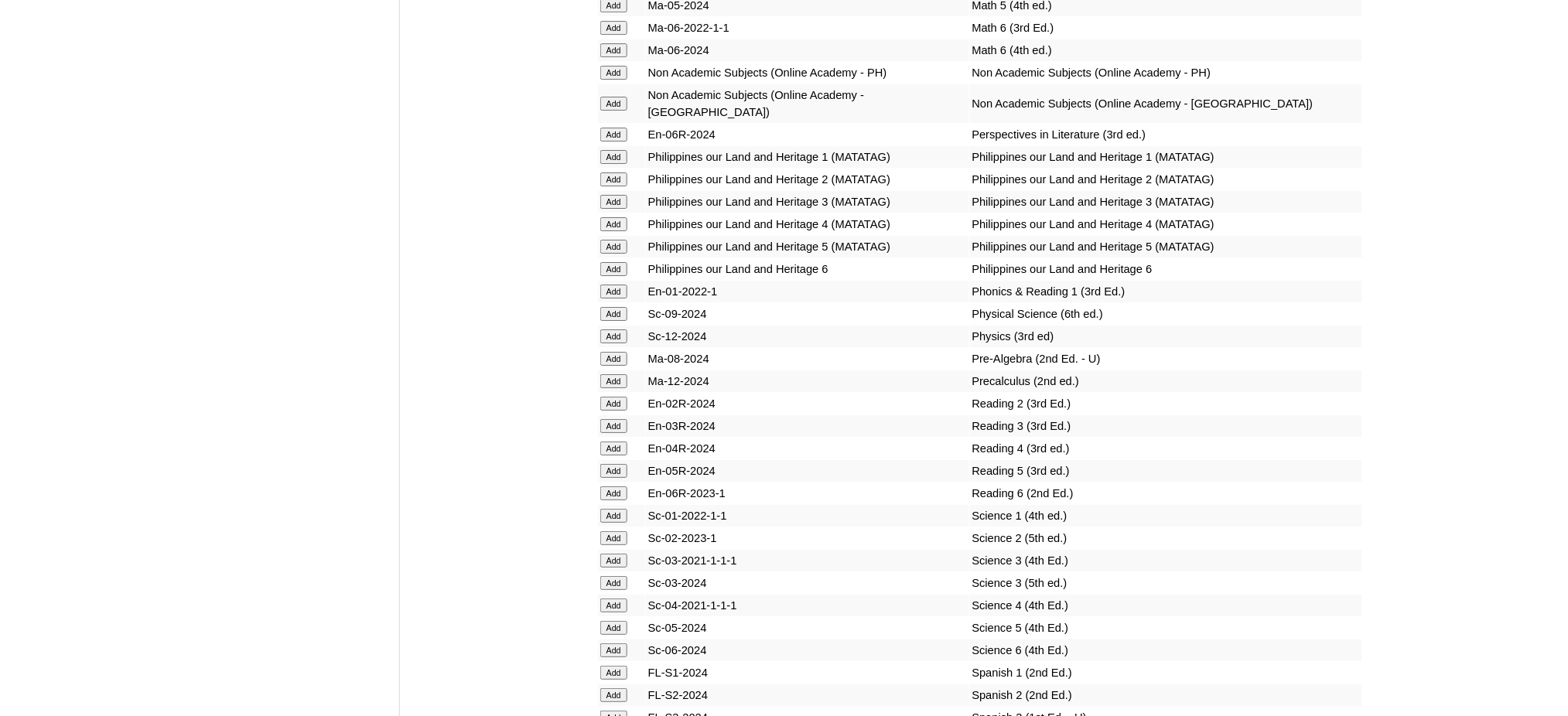
click at [605, 599] on input "Add" at bounding box center [614, 606] width 27 height 14
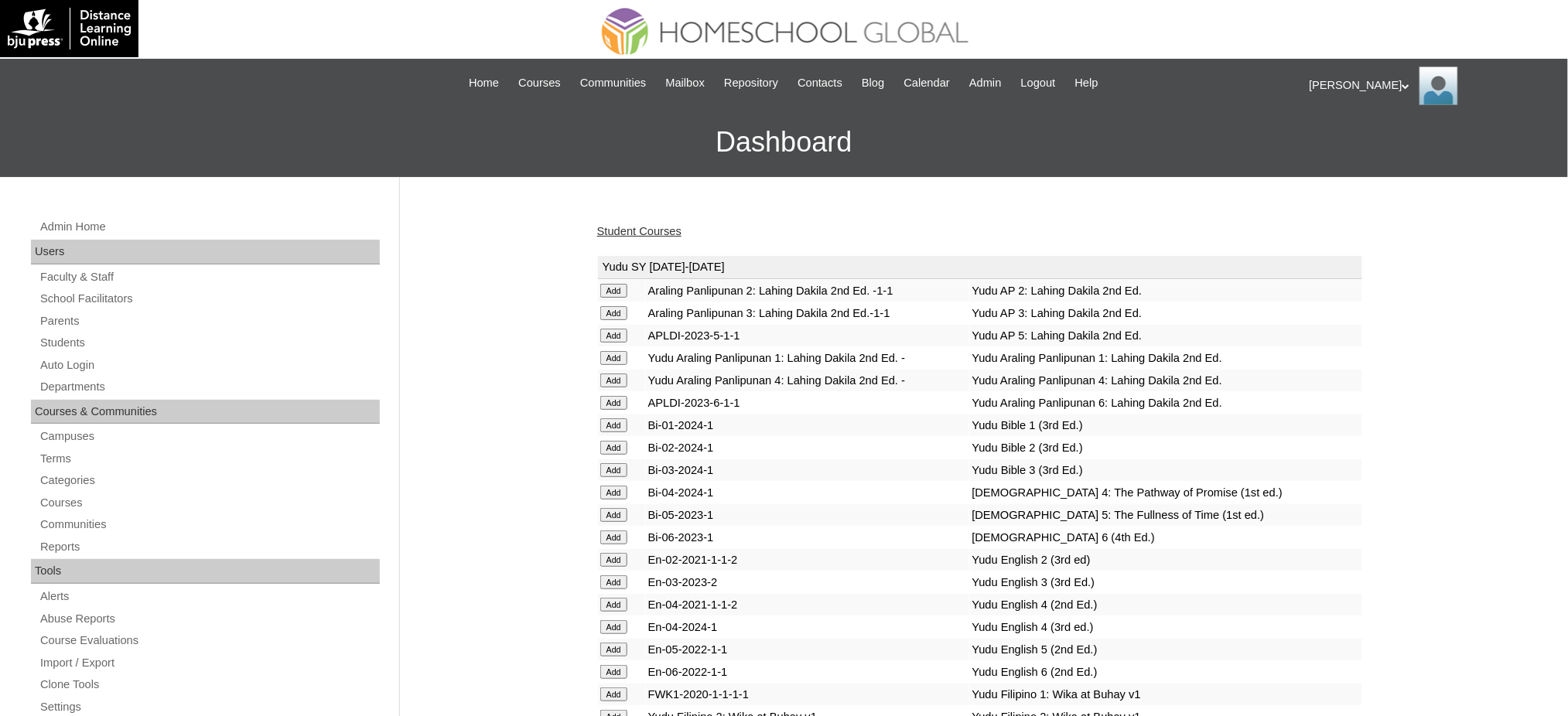
click at [642, 234] on link "Student Courses" at bounding box center [639, 231] width 84 height 12
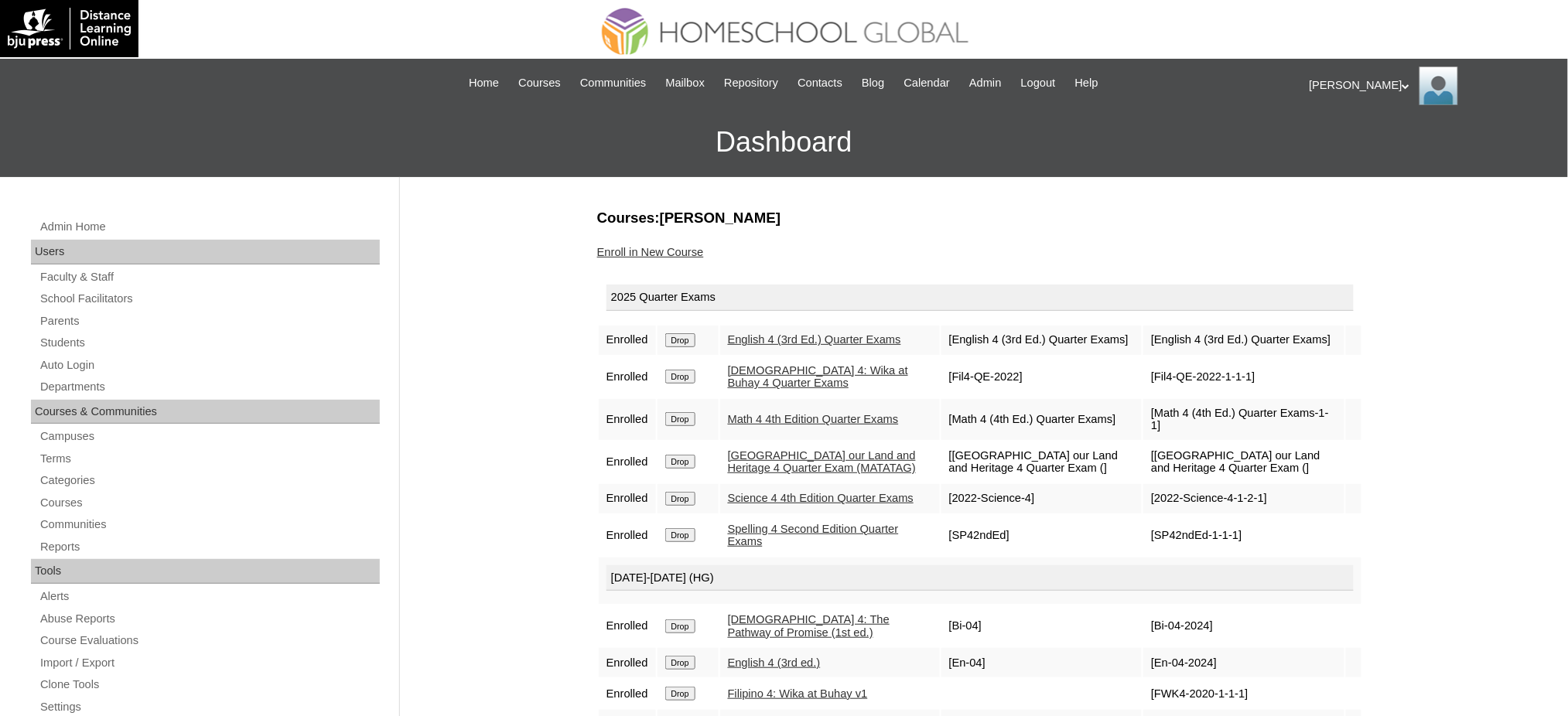
click at [651, 255] on link "Enroll in New Course" at bounding box center [650, 252] width 107 height 12
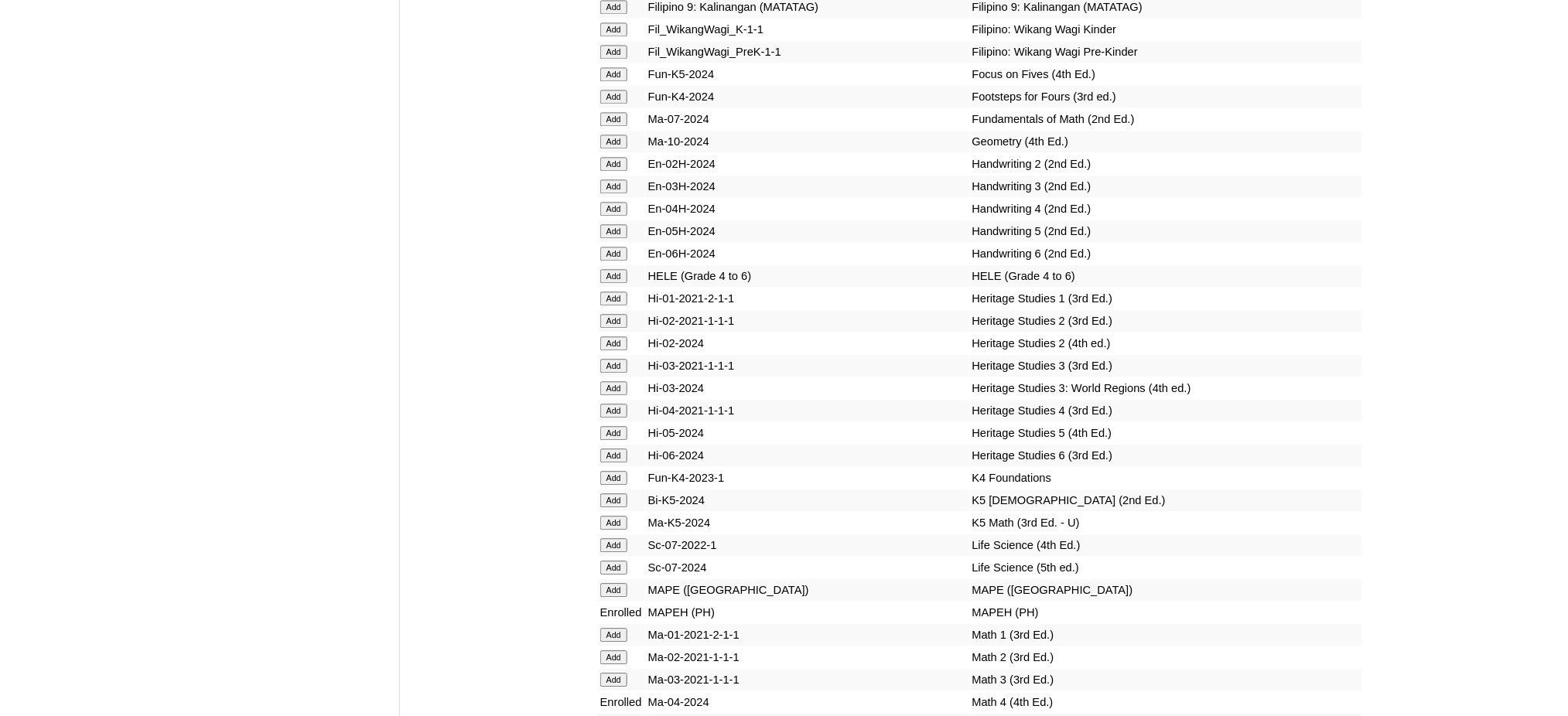
scroll to position [5464, 0]
click at [608, 272] on input "Add" at bounding box center [614, 279] width 27 height 14
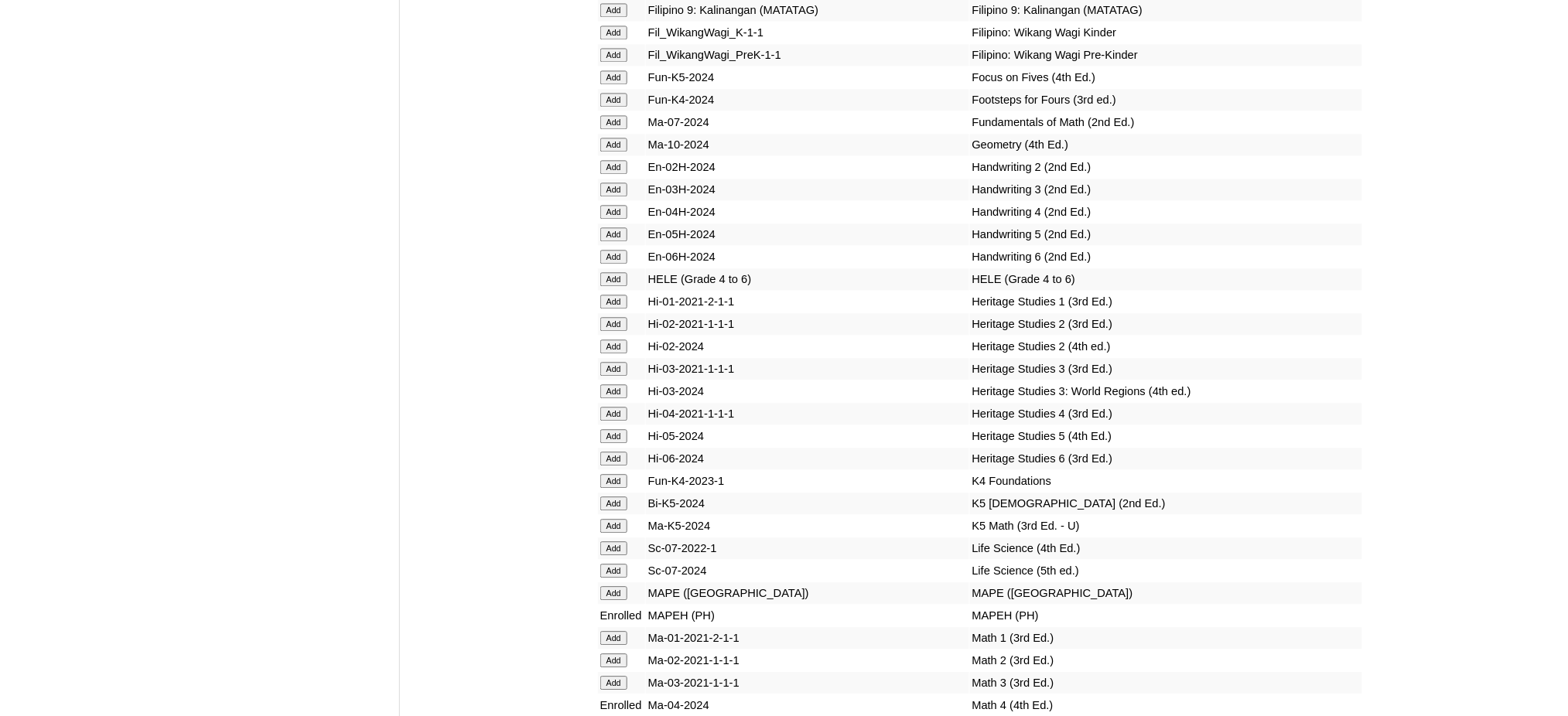
click at [608, 272] on input "Add" at bounding box center [614, 279] width 27 height 14
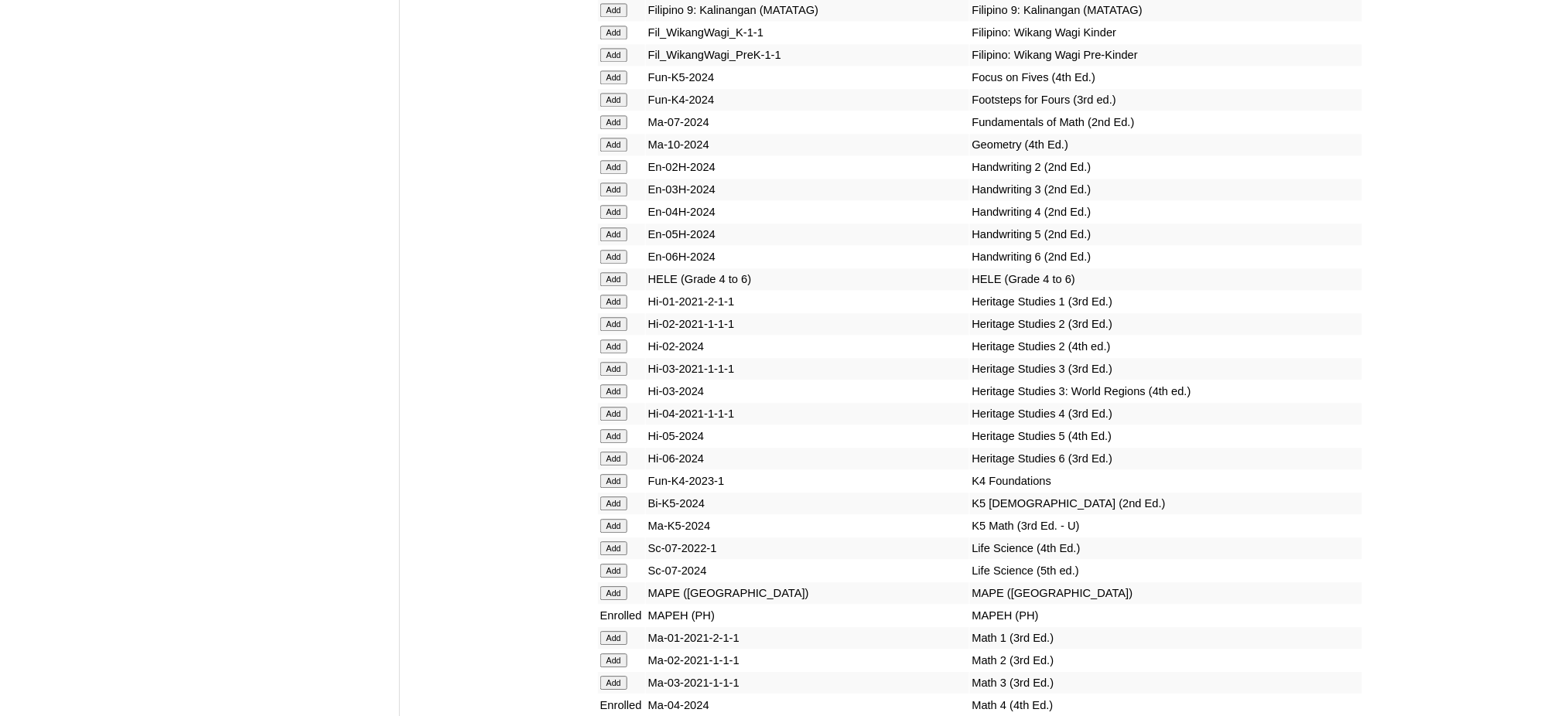
click at [608, 272] on input "Add" at bounding box center [614, 279] width 27 height 14
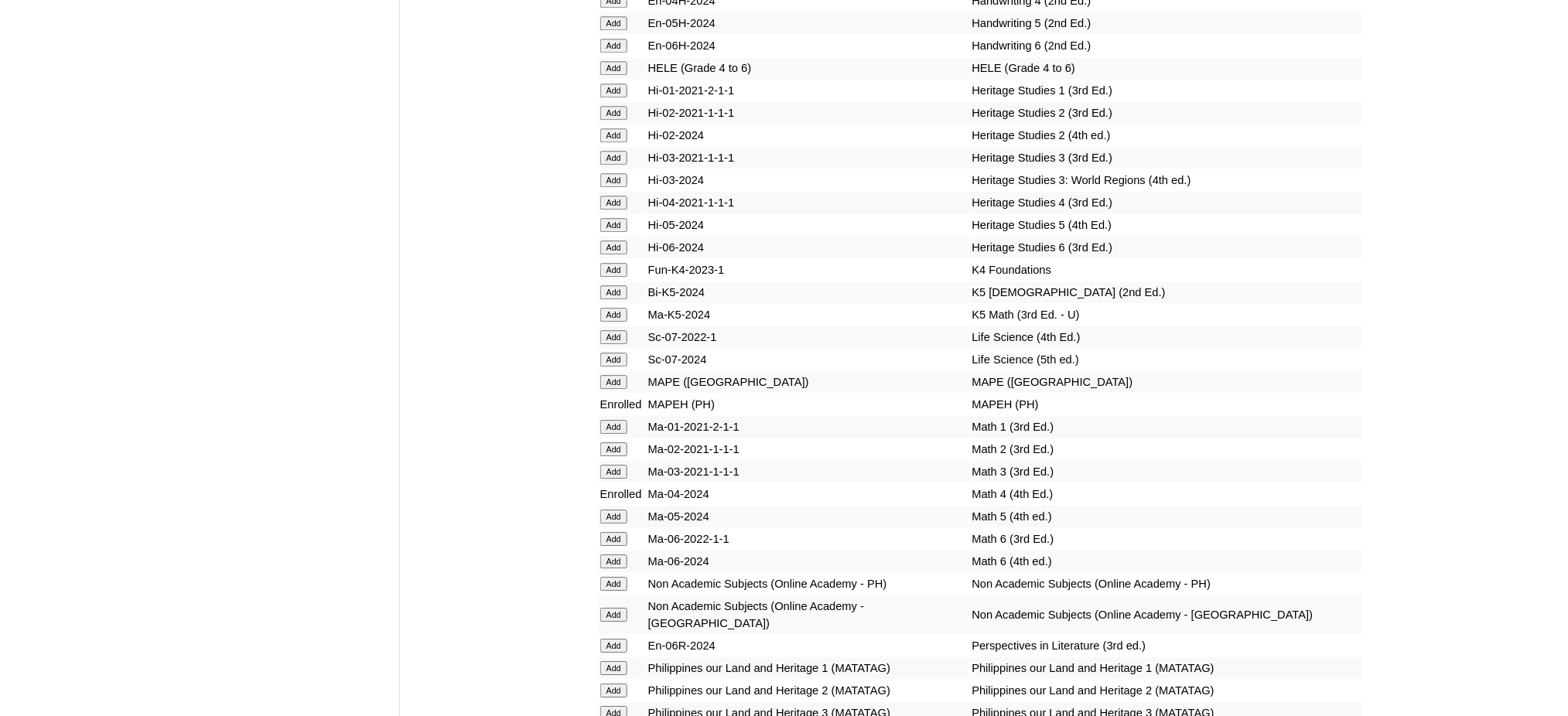
scroll to position [5877, 0]
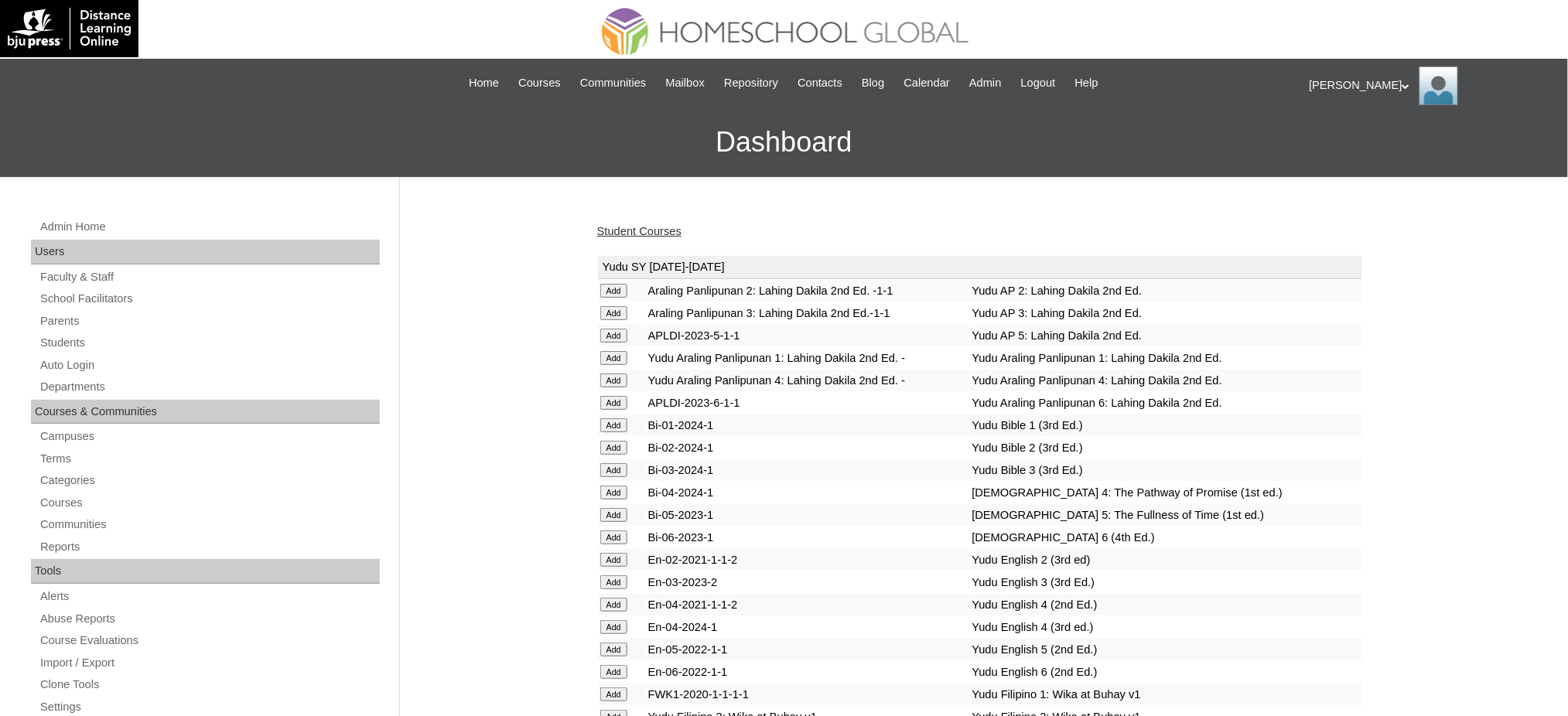
click at [658, 228] on link "Student Courses" at bounding box center [639, 231] width 84 height 12
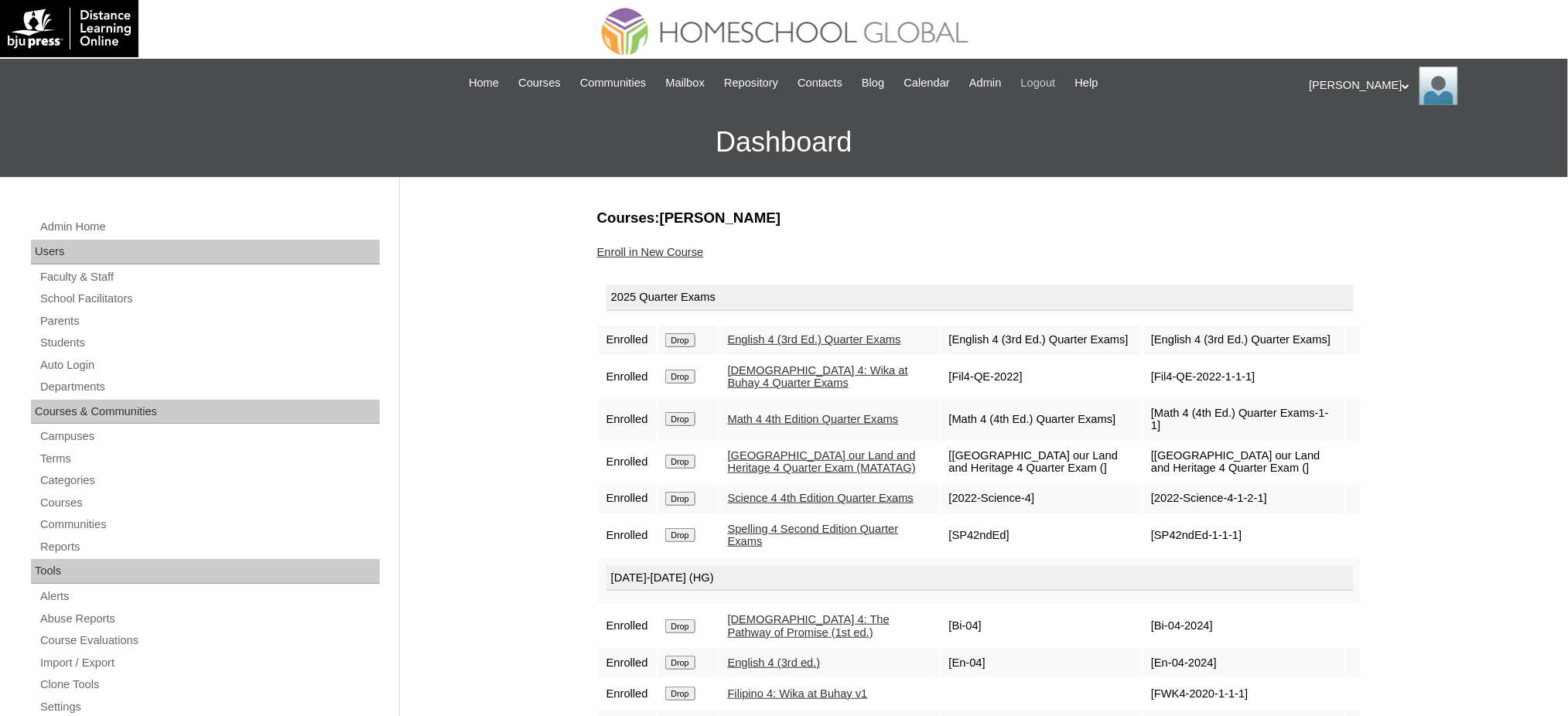
click at [1056, 81] on span "Logout" at bounding box center [1038, 83] width 35 height 18
